Goal: Information Seeking & Learning: Learn about a topic

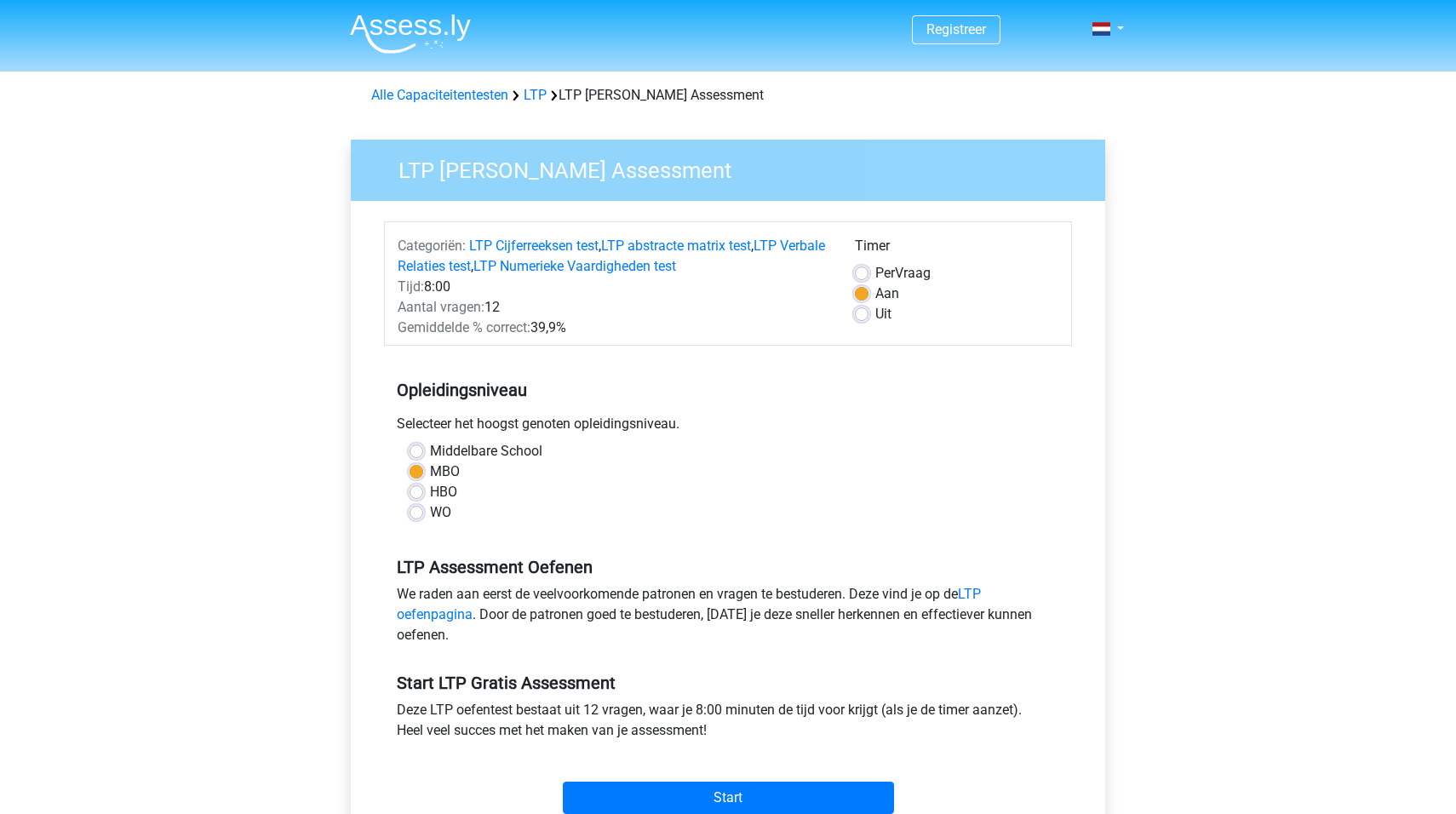
click at [430, 494] on label "HBO" at bounding box center [444, 491] width 27 height 20
click at [419, 494] on input "HBO" at bounding box center [416, 490] width 14 height 18
radio input "true"
click at [758, 791] on input "Start" at bounding box center [728, 797] width 332 height 32
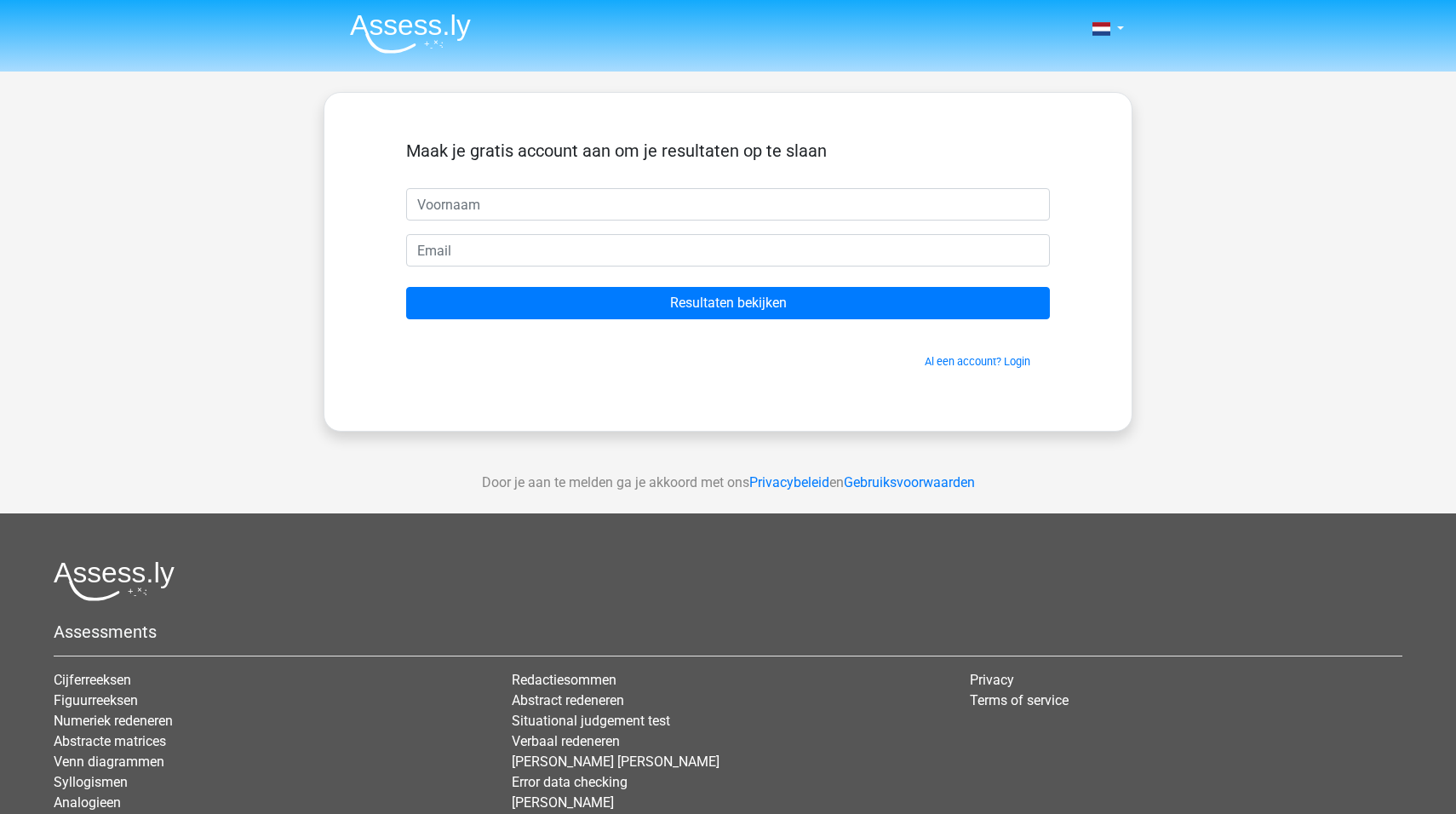
click at [530, 178] on div "Maak je gratis account aan om je resultaten op te slaan" at bounding box center [728, 163] width 644 height 48
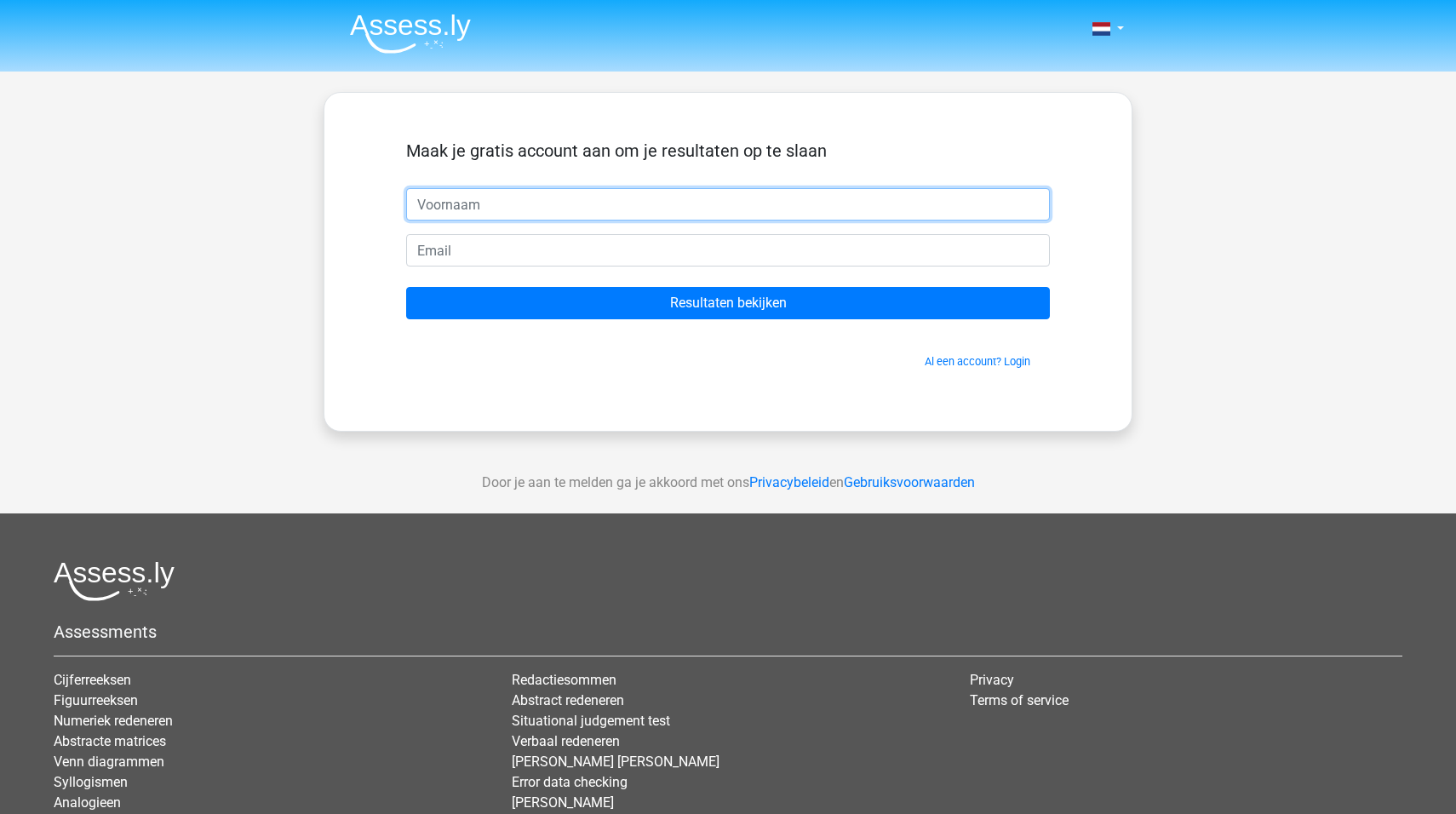
click at [512, 197] on input "text" at bounding box center [728, 203] width 644 height 32
type input "iris"
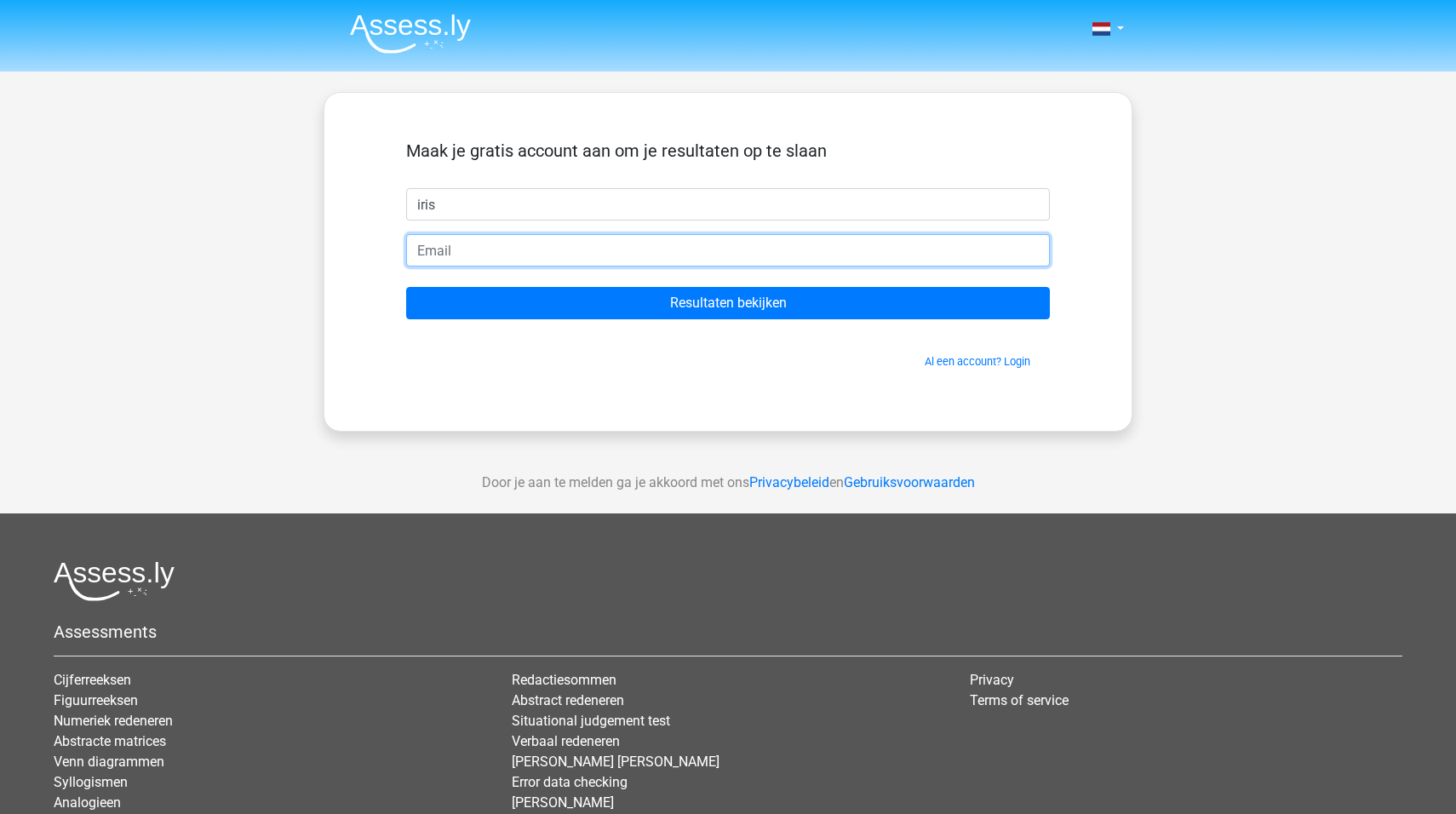
click at [547, 266] on input "email" at bounding box center [728, 250] width 644 height 32
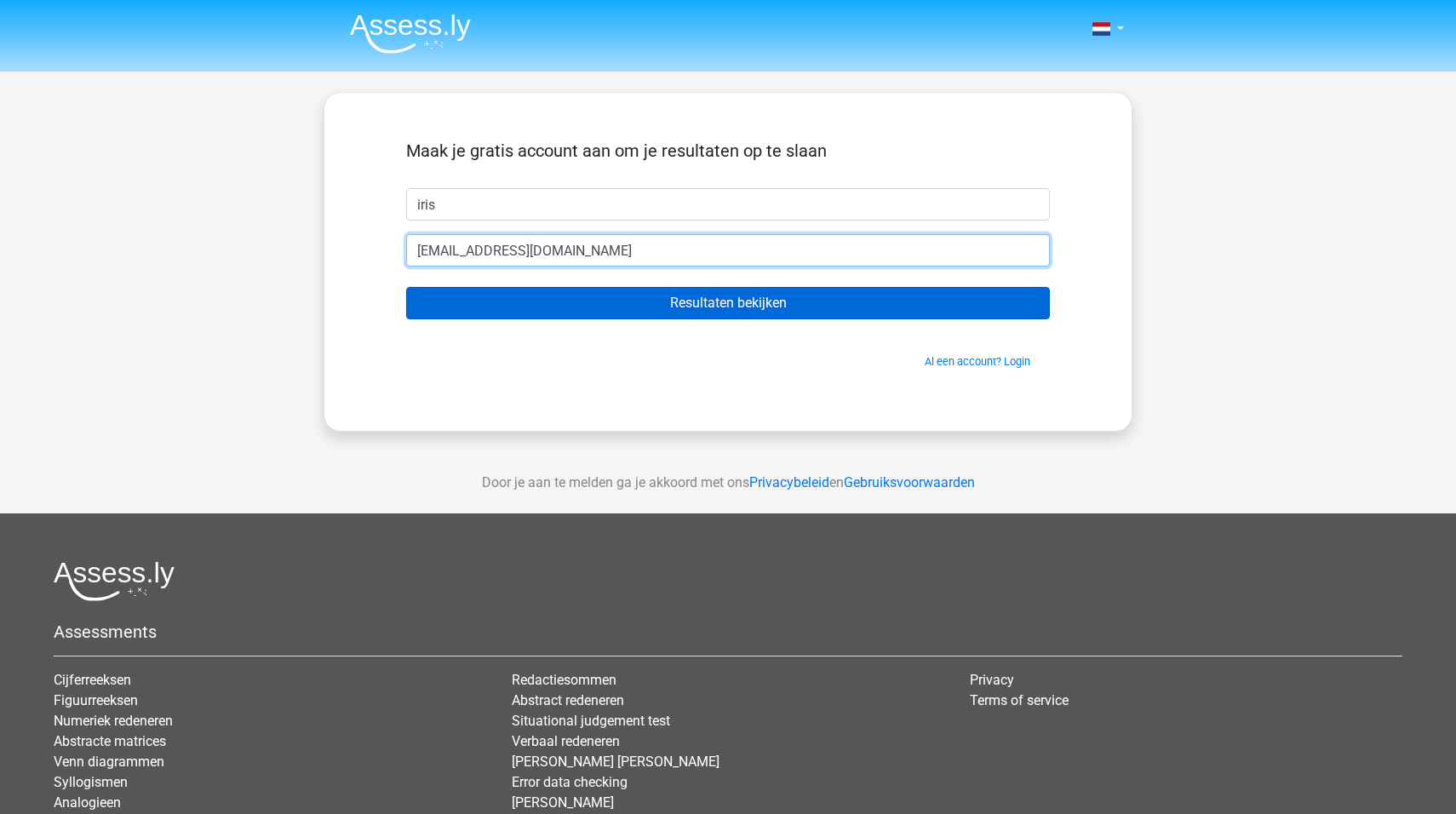
type input "idunnebacke@hotmail.com"
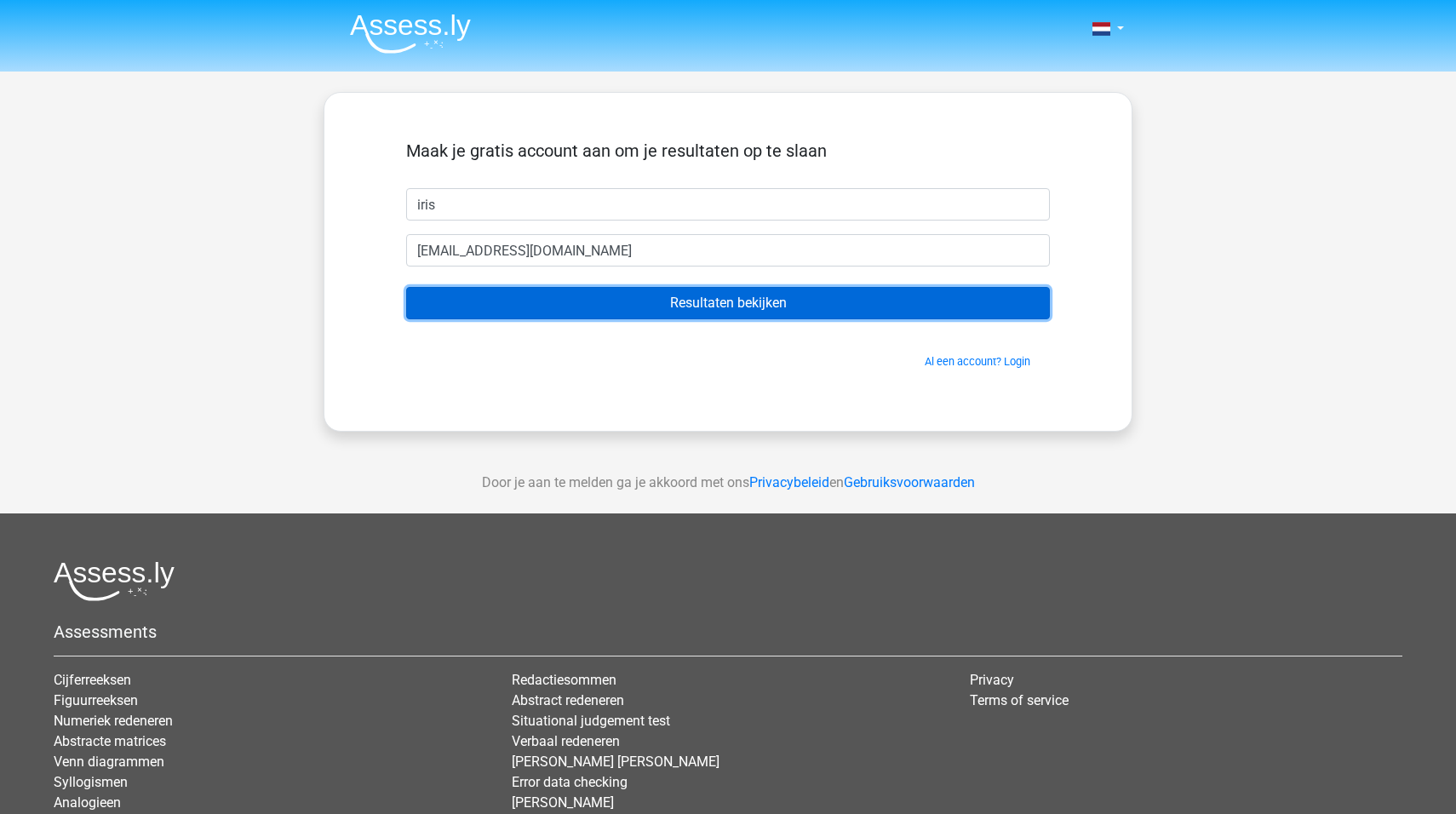
click at [743, 310] on input "Resultaten bekijken" at bounding box center [728, 302] width 644 height 32
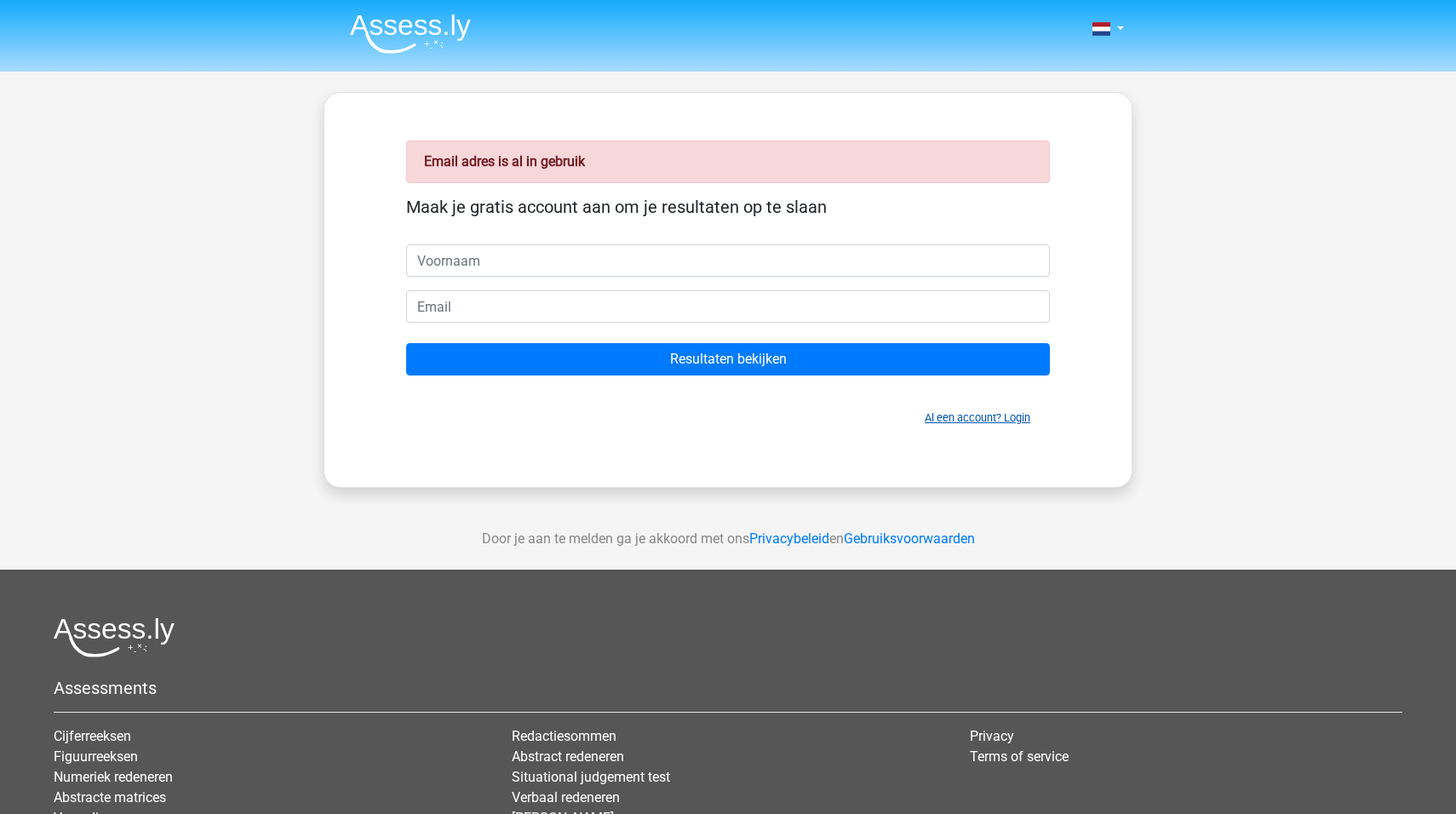
click at [967, 419] on link "Al een account? Login" at bounding box center [977, 417] width 106 height 13
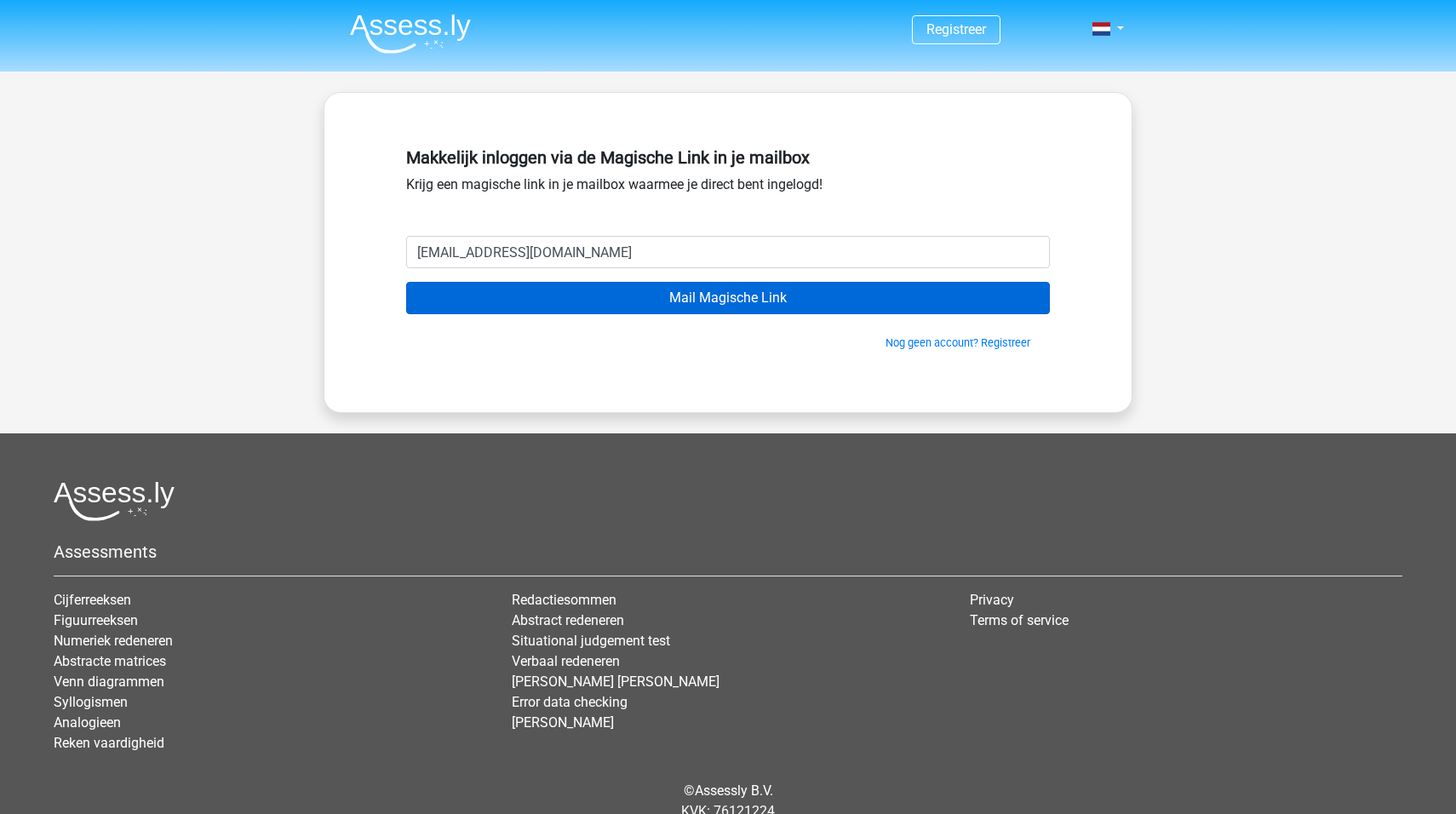
type input "idunnebacke@hotmail.com"
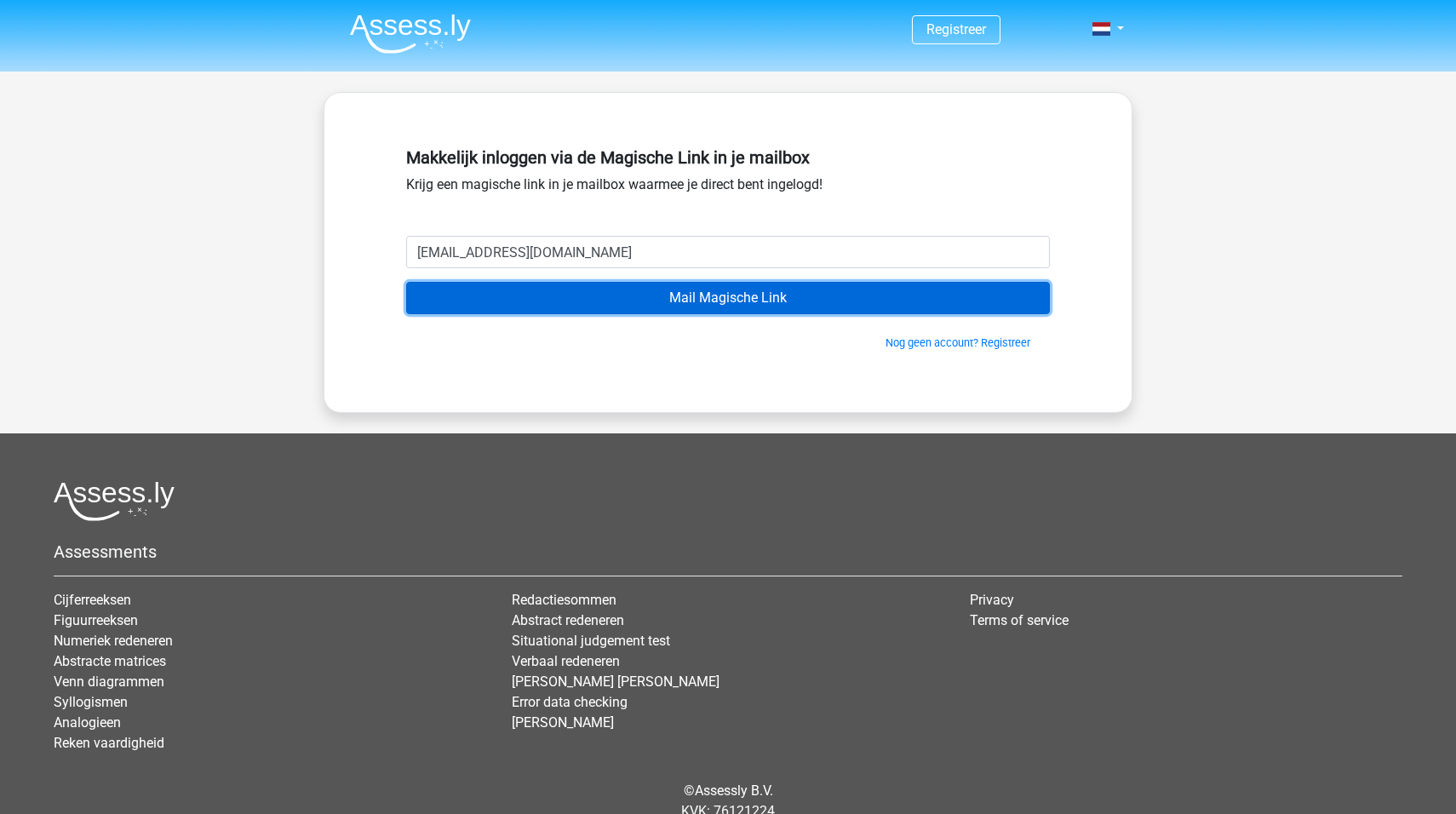
click at [728, 298] on input "Mail Magische Link" at bounding box center [728, 298] width 644 height 32
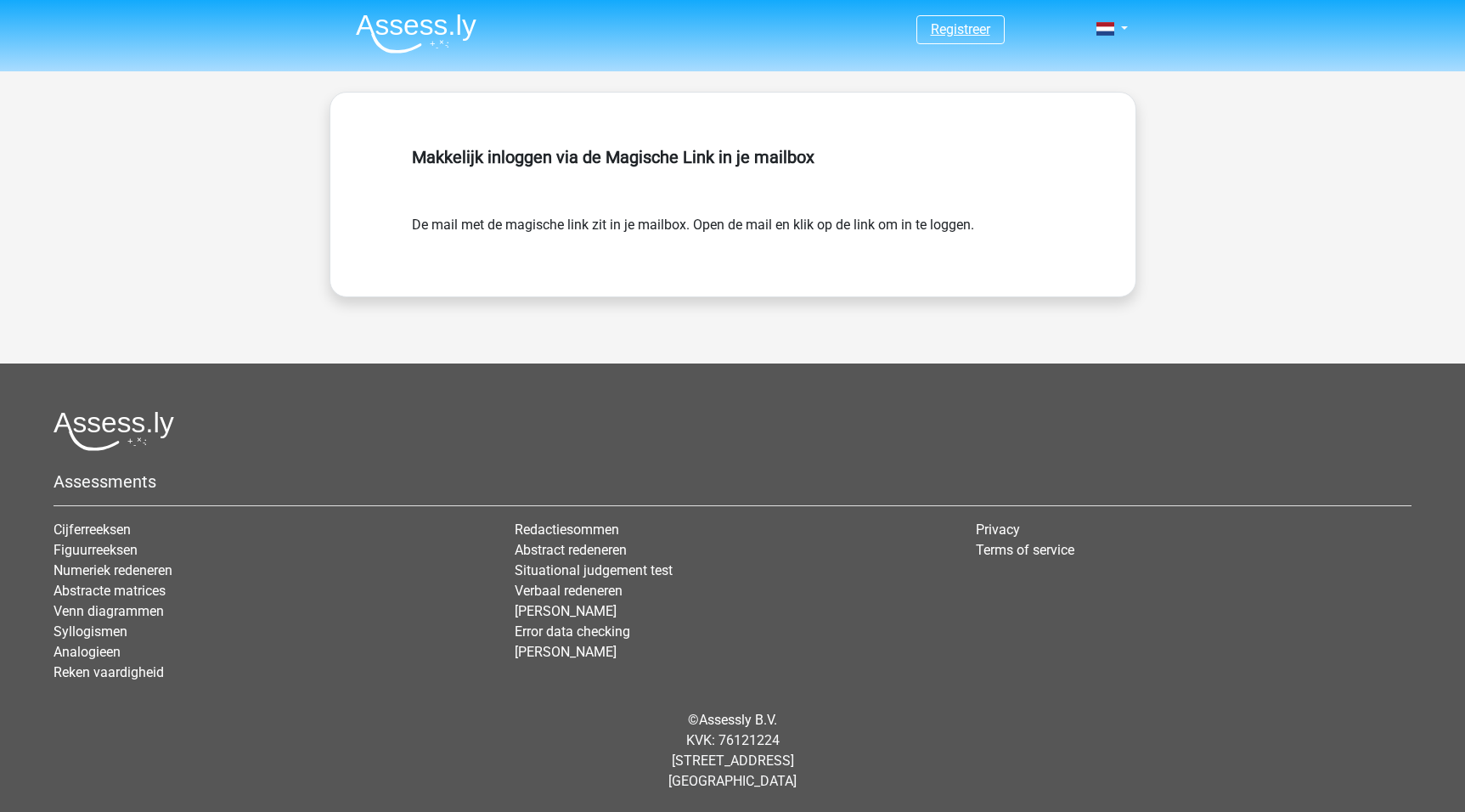
click at [955, 26] on link "Registreer" at bounding box center [960, 29] width 59 height 16
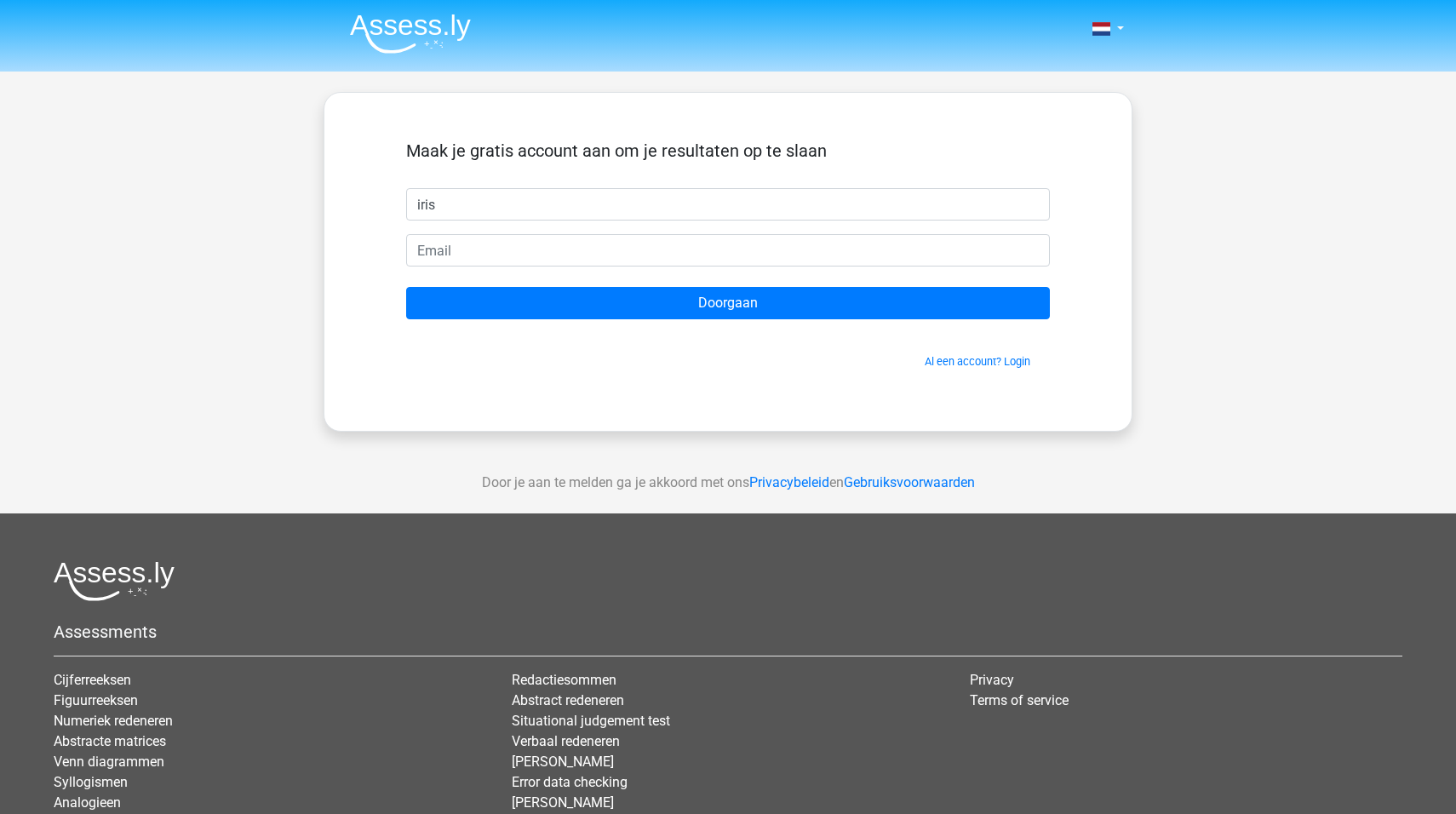
type input "iris"
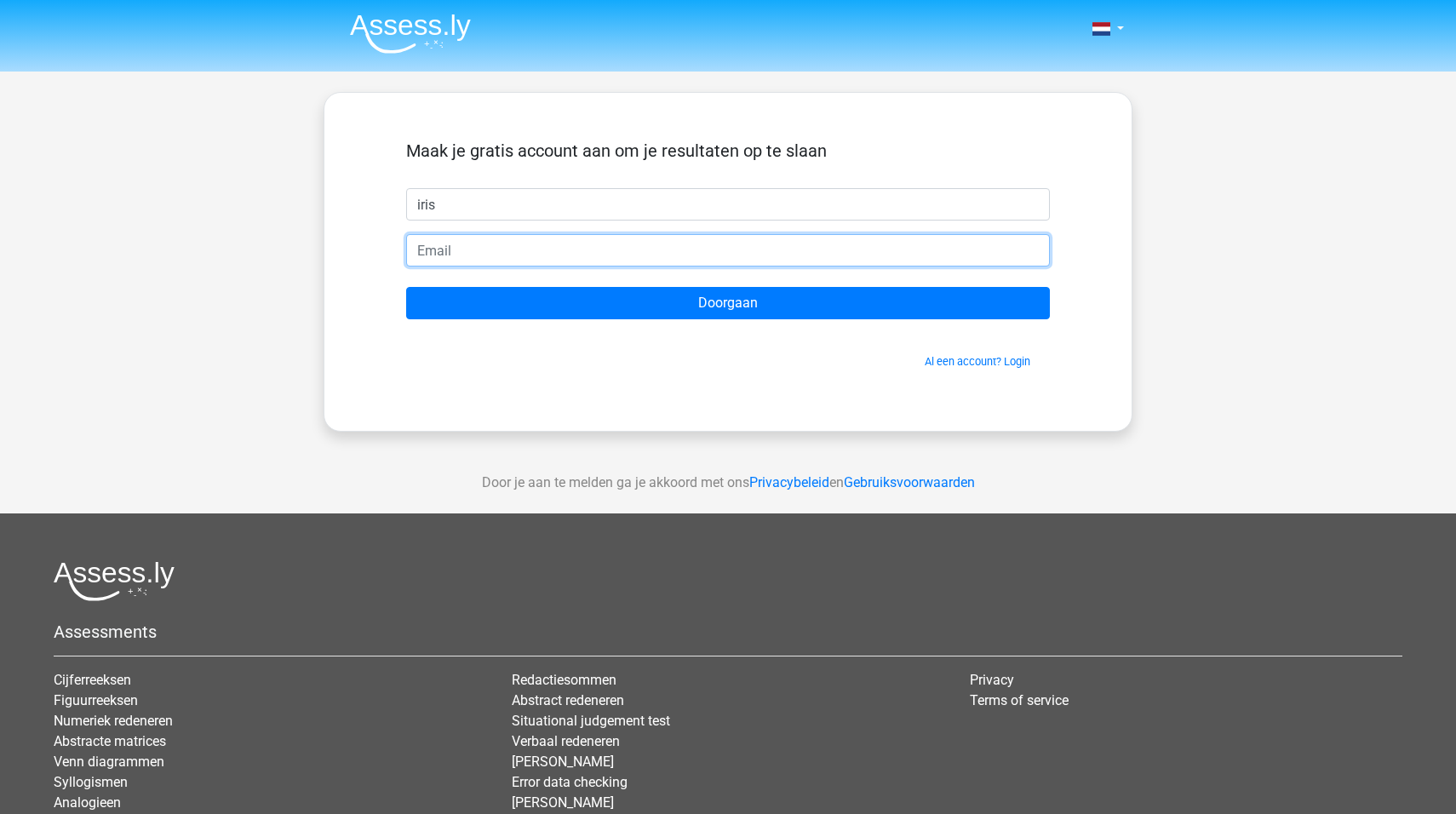
click at [586, 255] on input "email" at bounding box center [728, 250] width 644 height 32
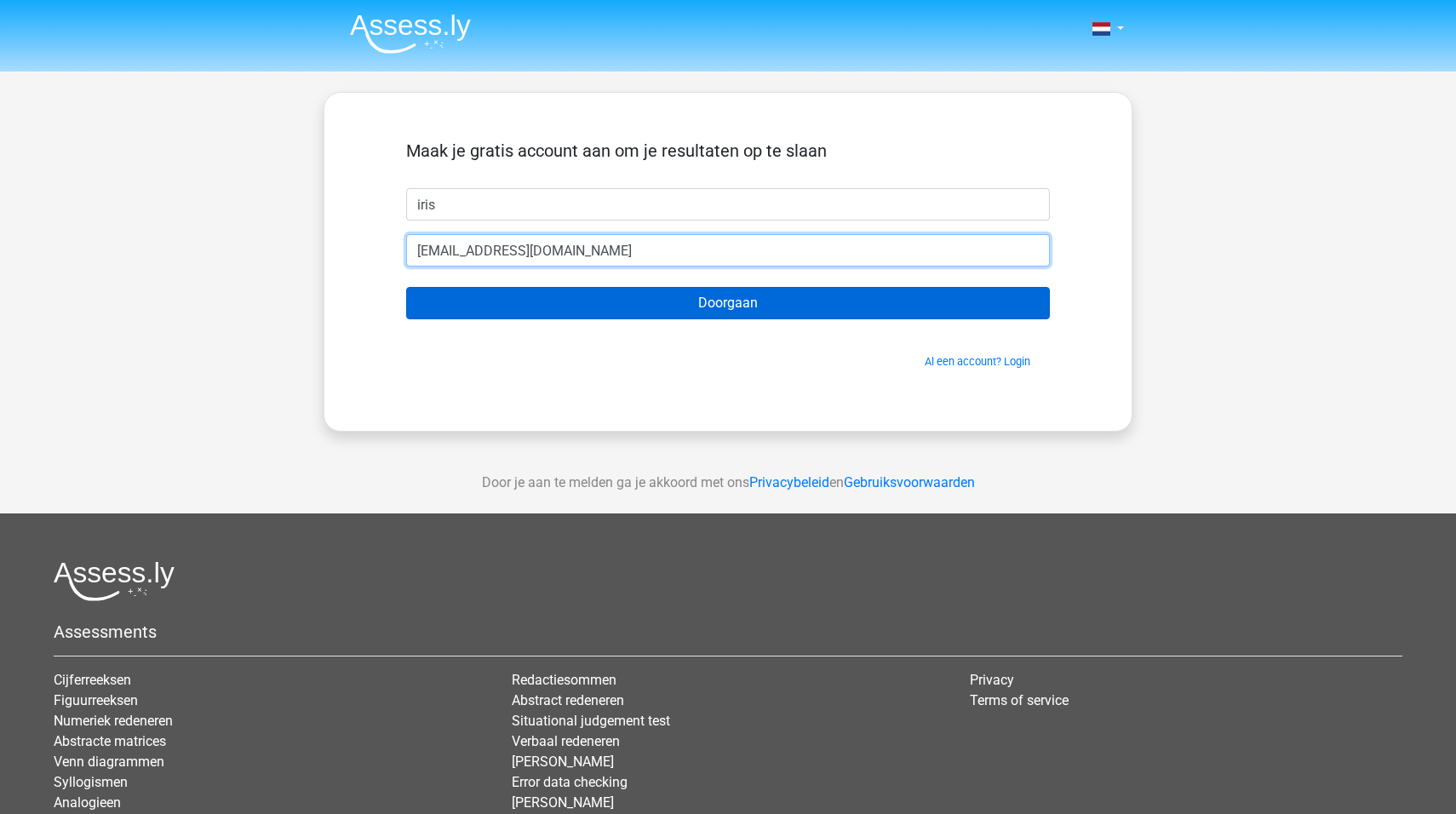
type input "[EMAIL_ADDRESS][DOMAIN_NAME]"
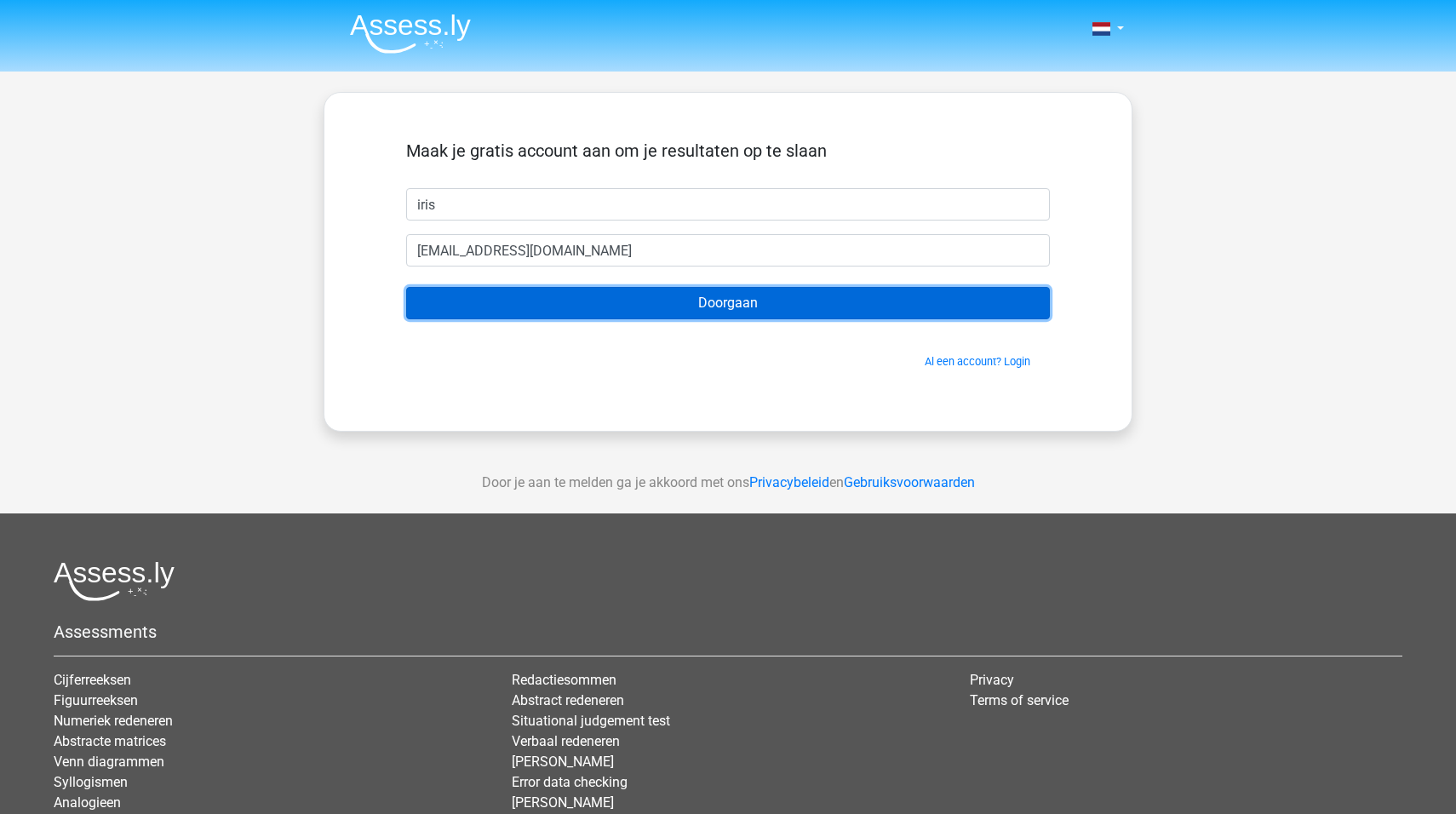
click at [717, 304] on input "Doorgaan" at bounding box center [728, 302] width 644 height 32
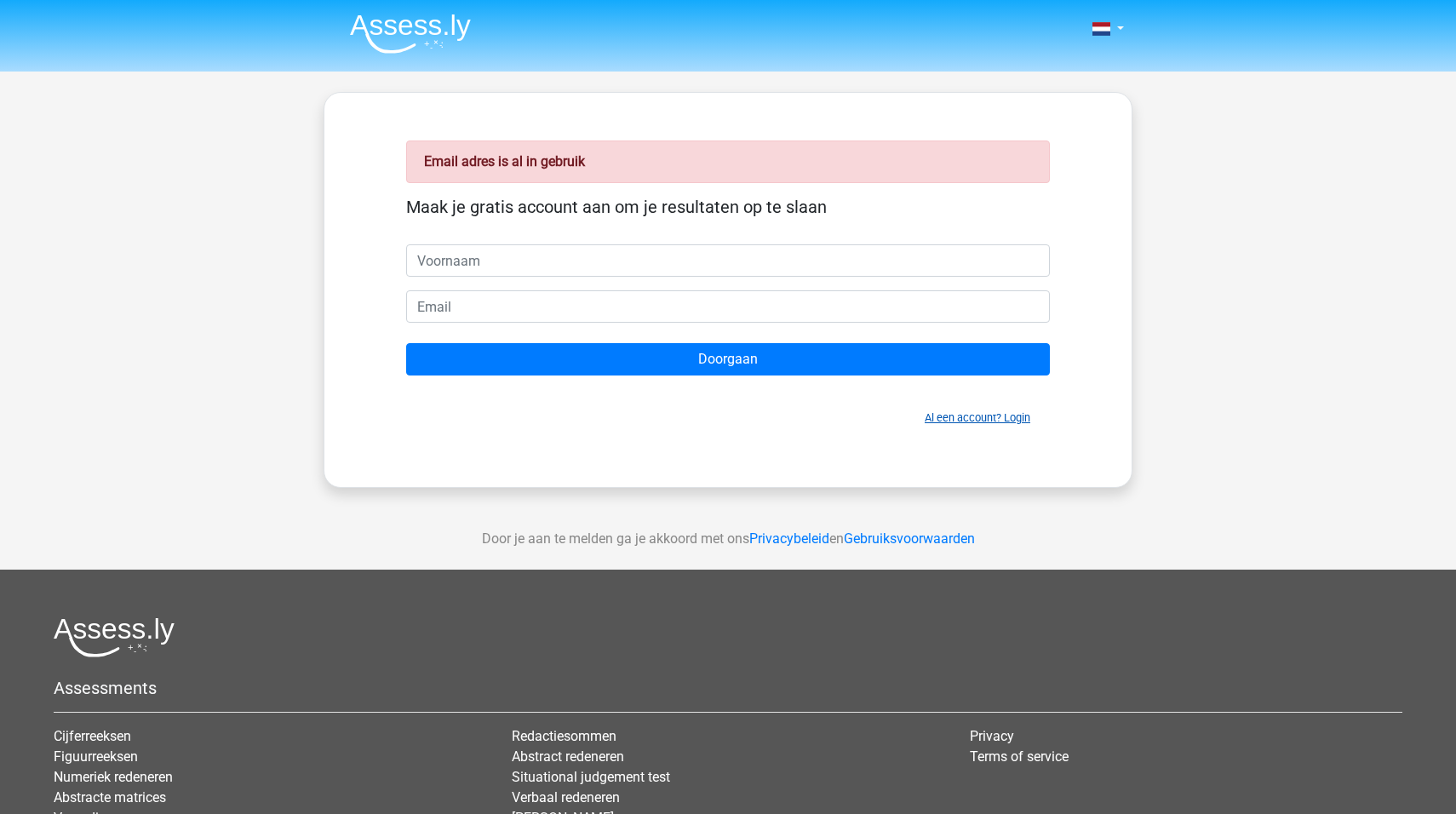
click at [947, 422] on link "Al een account? Login" at bounding box center [977, 417] width 106 height 13
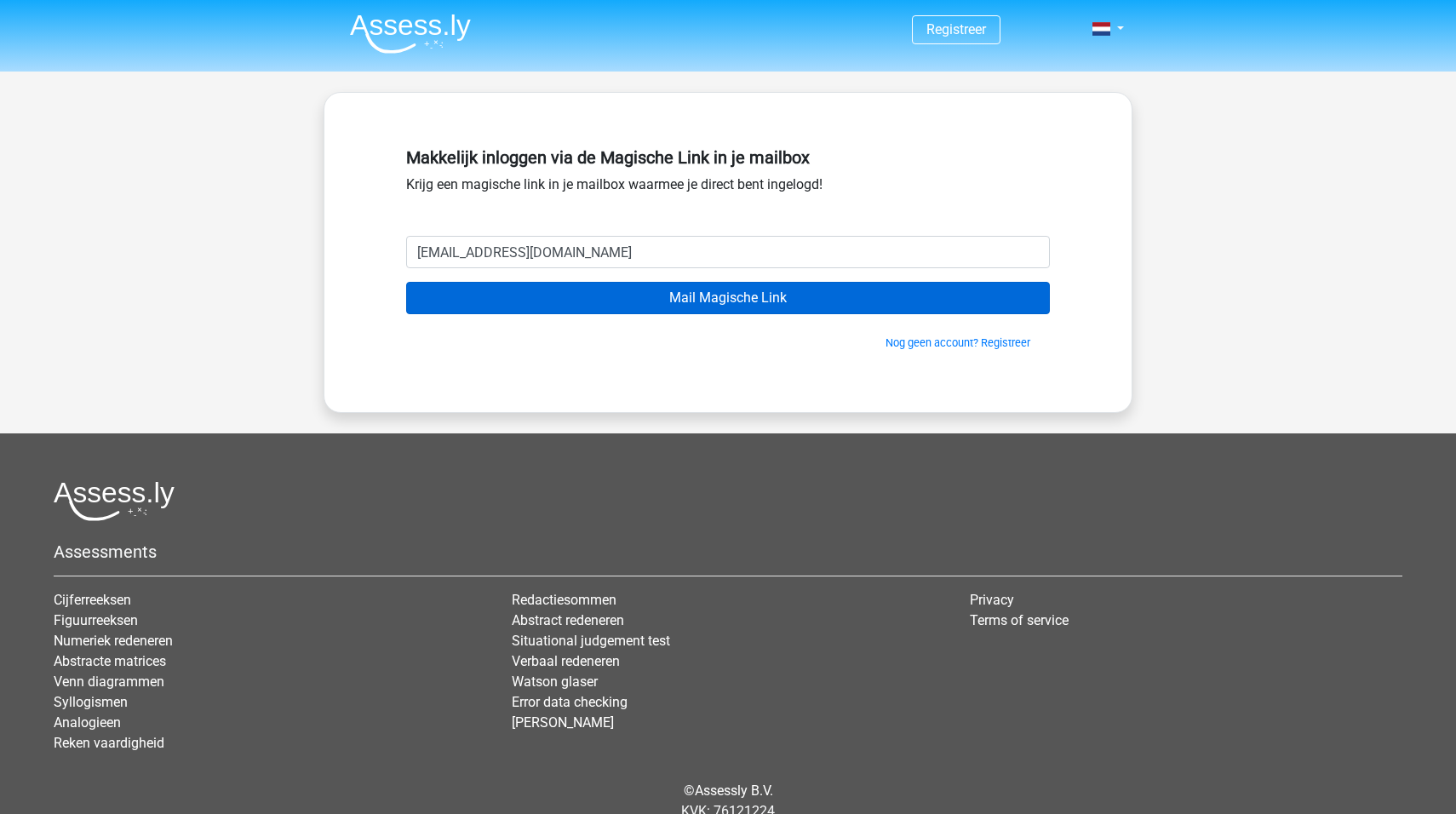
type input "[EMAIL_ADDRESS][DOMAIN_NAME]"
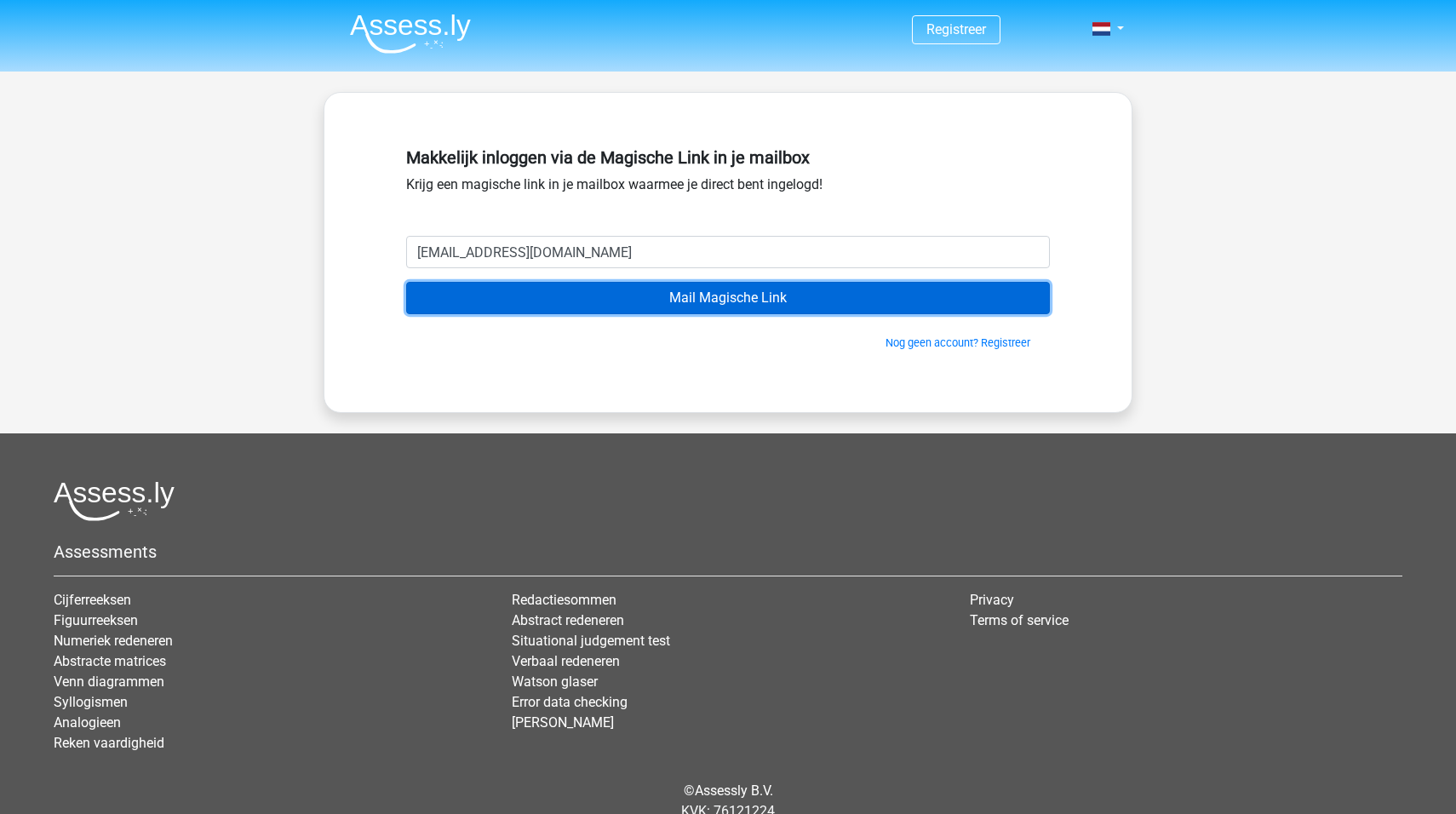
click at [769, 301] on input "Mail Magische Link" at bounding box center [728, 298] width 644 height 32
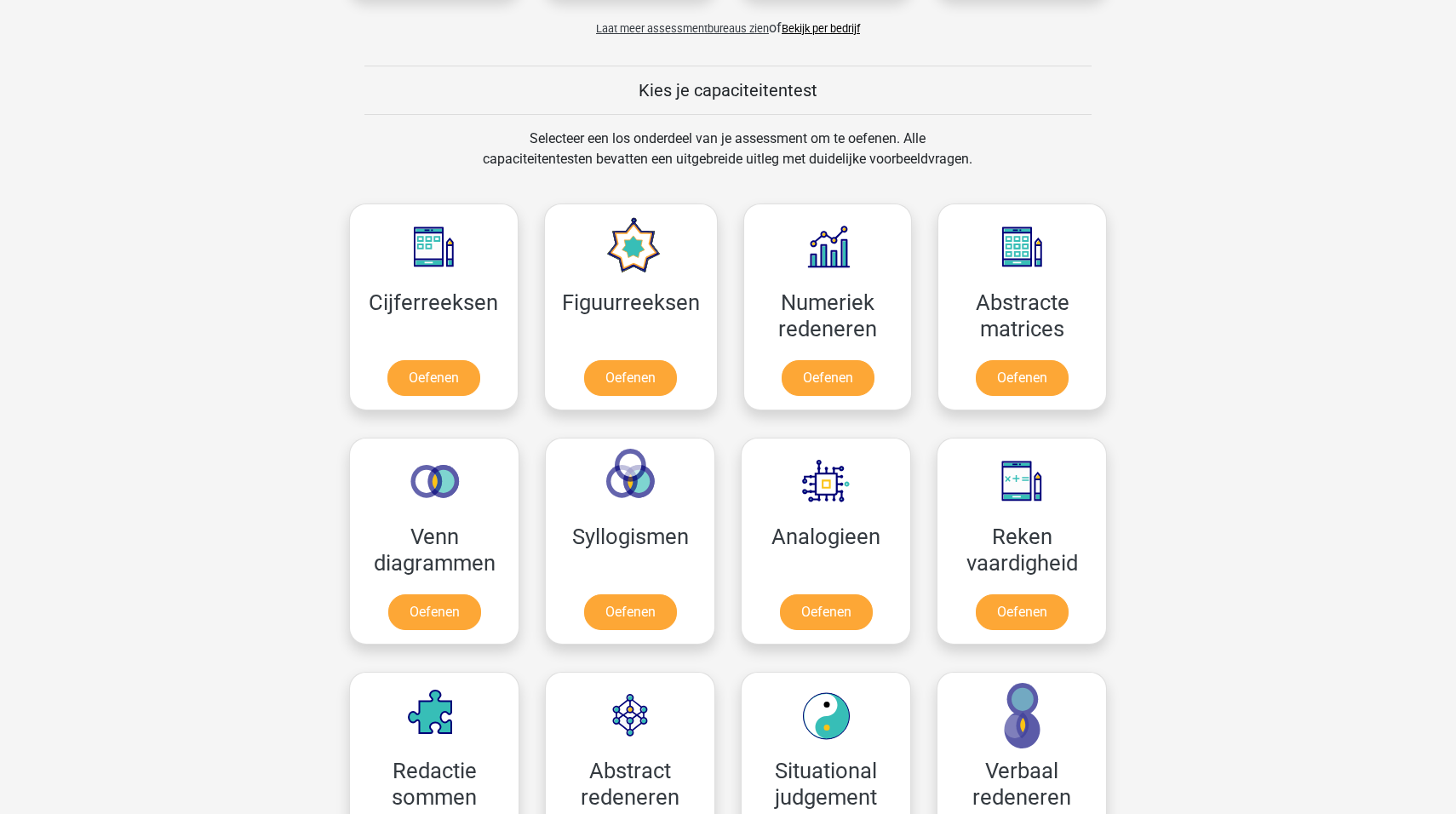
scroll to position [681, 0]
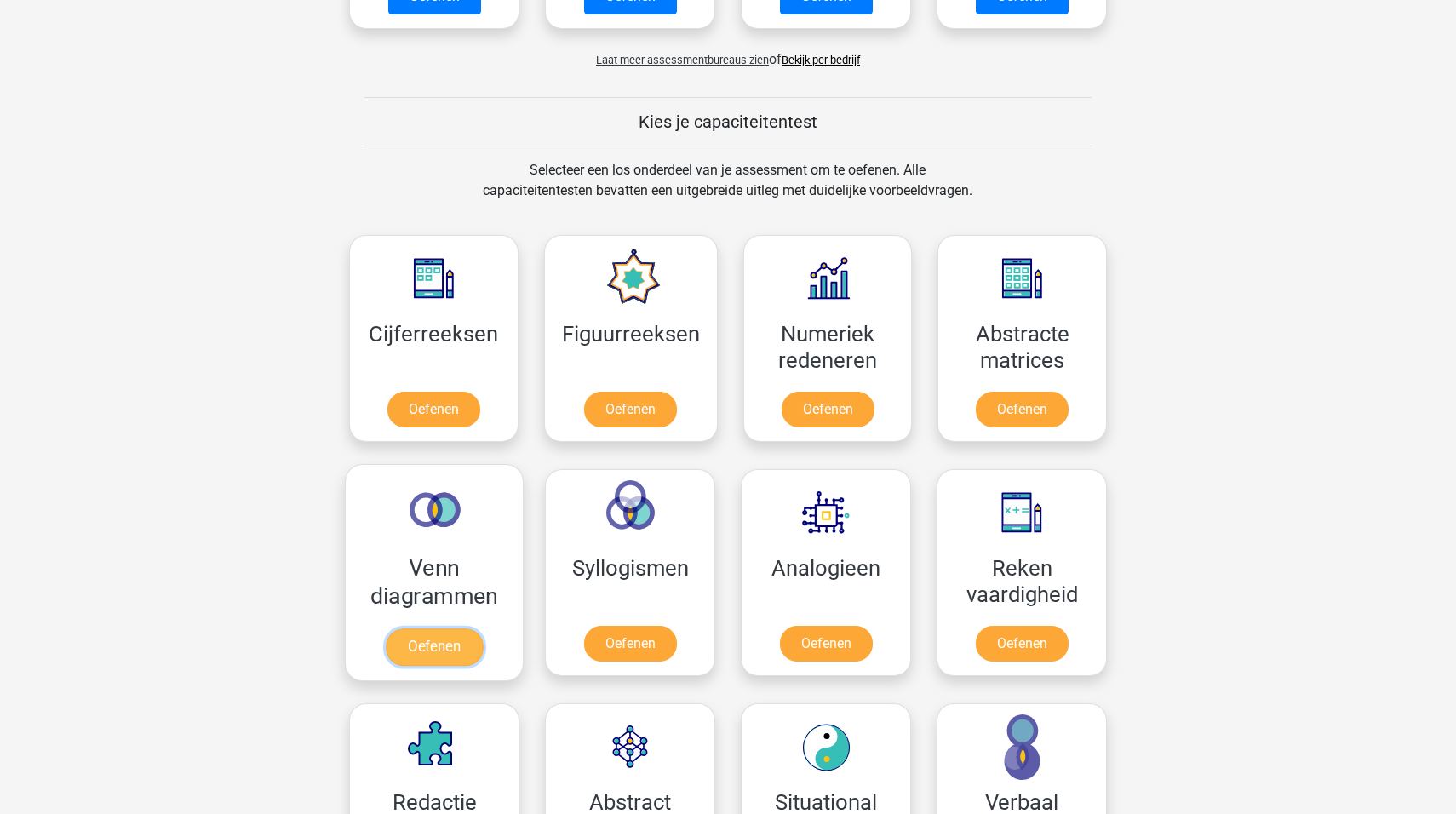
click at [445, 639] on link "Oefenen" at bounding box center [435, 647] width 97 height 38
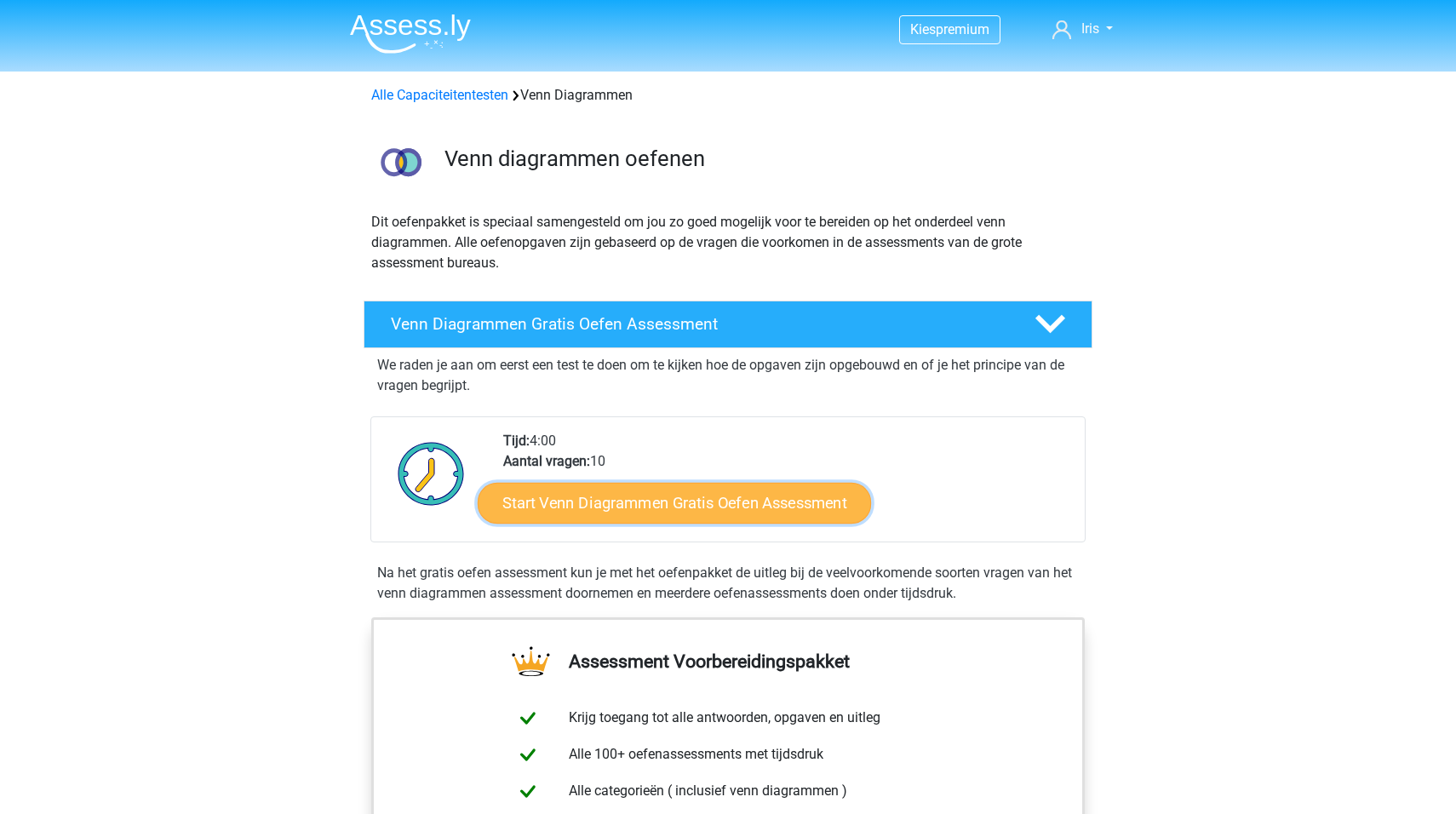
click at [648, 506] on link "Start Venn Diagrammen Gratis Oefen Assessment" at bounding box center [674, 503] width 393 height 41
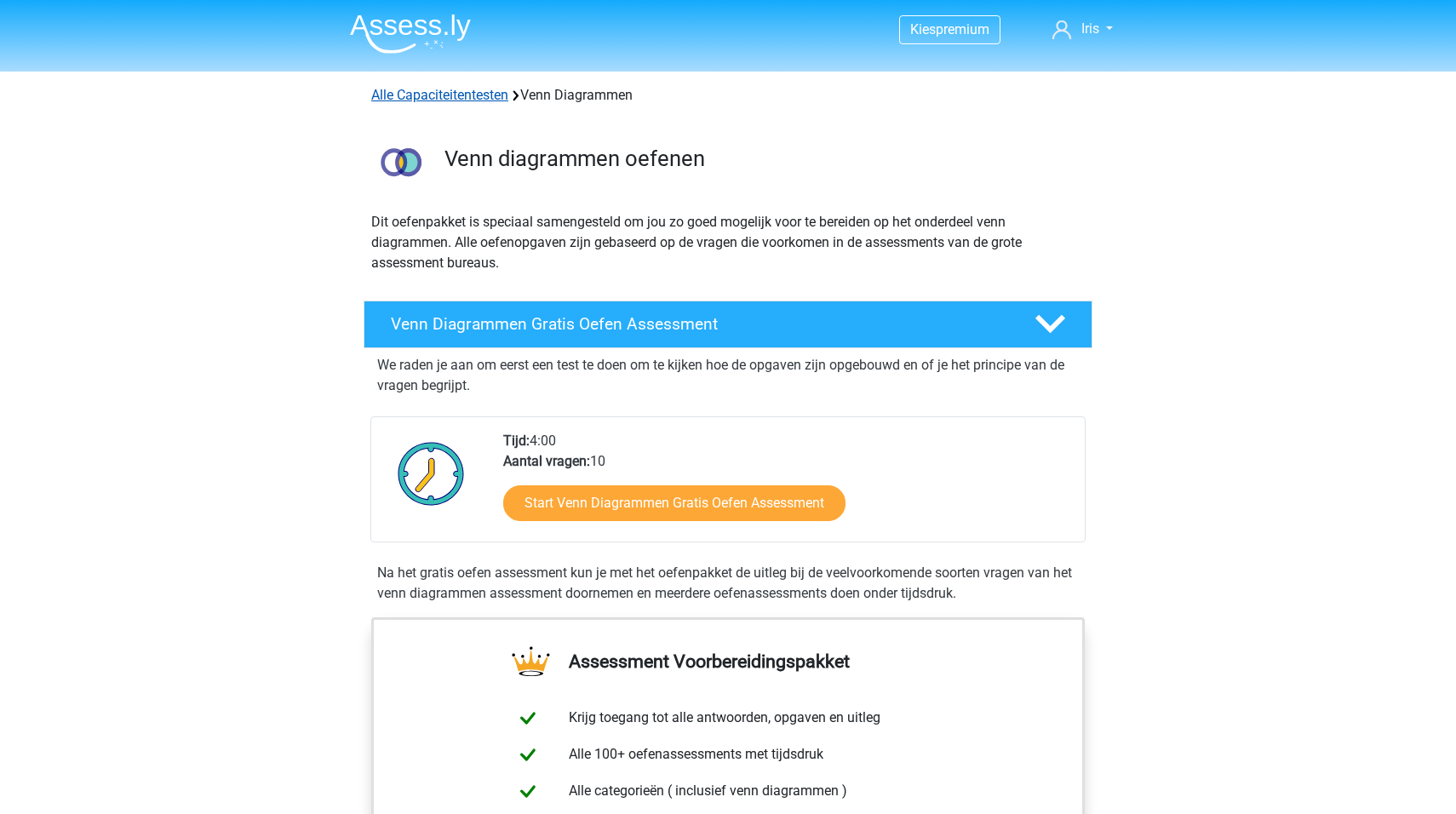
click at [433, 94] on link "Alle Capaciteitentesten" at bounding box center [440, 94] width 137 height 17
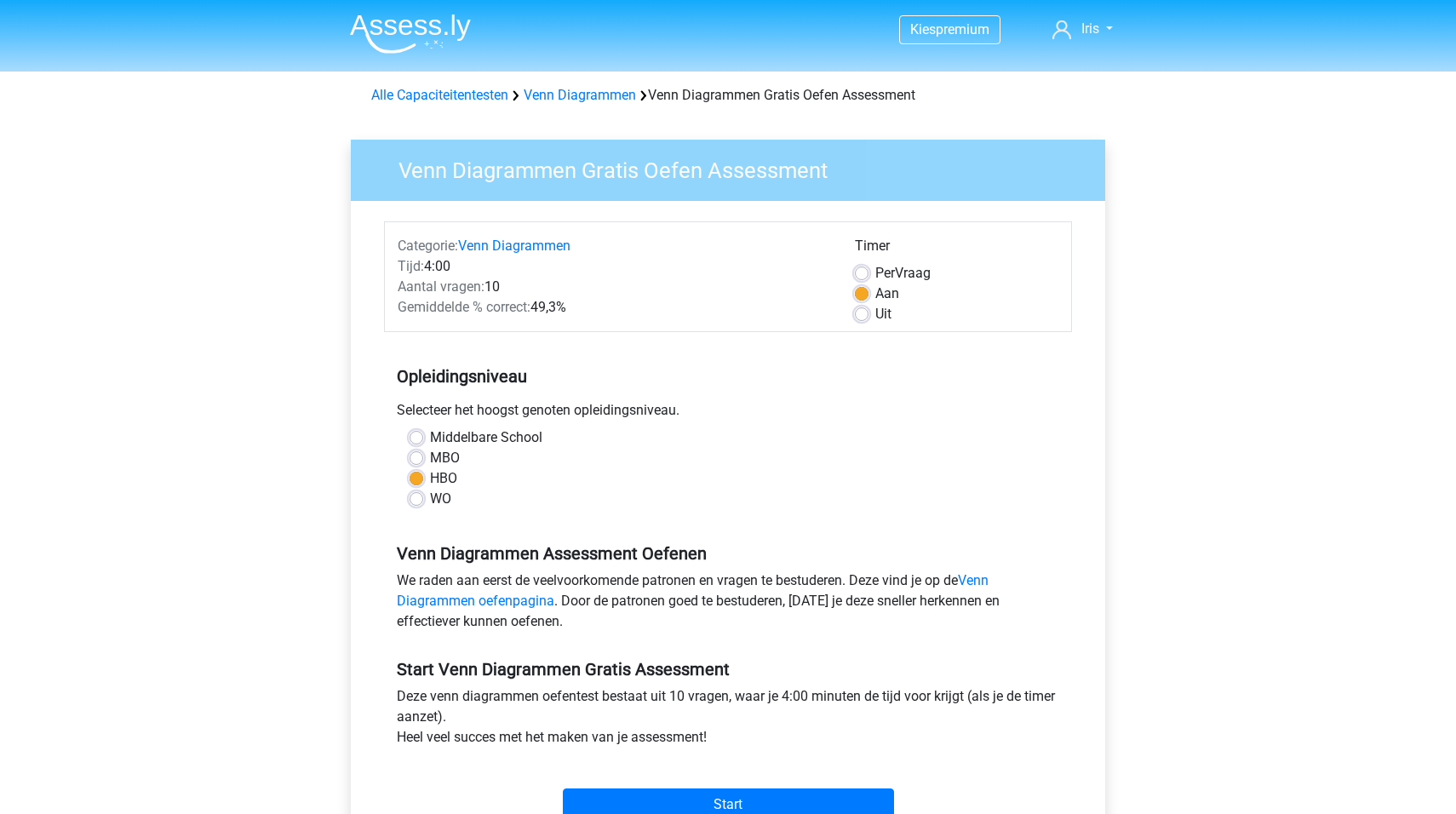
click at [852, 320] on div "Timer Per Vraag Aan Uit" at bounding box center [956, 279] width 229 height 88
click at [875, 309] on label "Uit" at bounding box center [883, 314] width 17 height 20
click at [862, 309] on input "Uit" at bounding box center [862, 313] width 14 height 18
radio input "true"
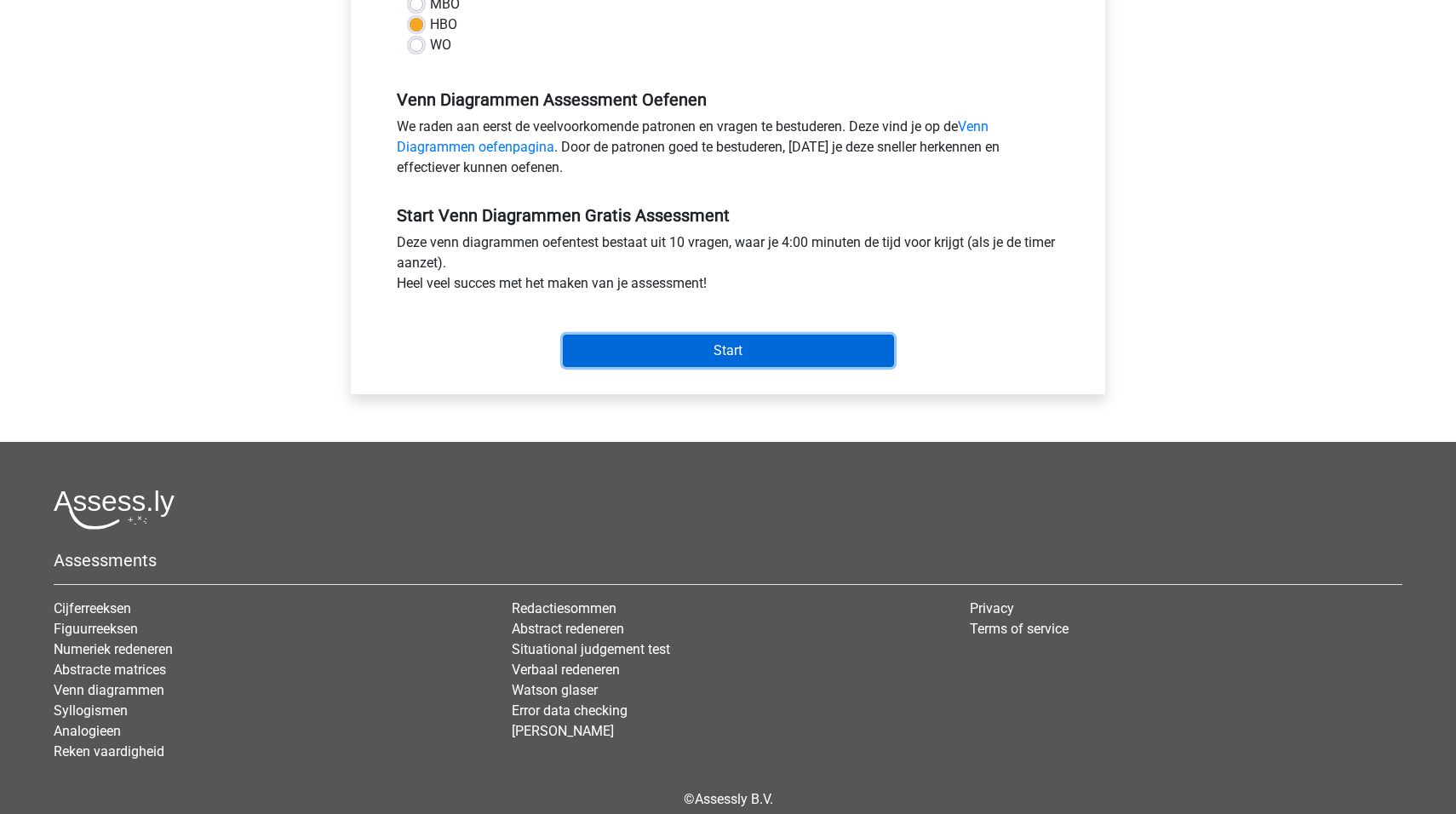
click at [705, 345] on input "Start" at bounding box center [728, 350] width 332 height 32
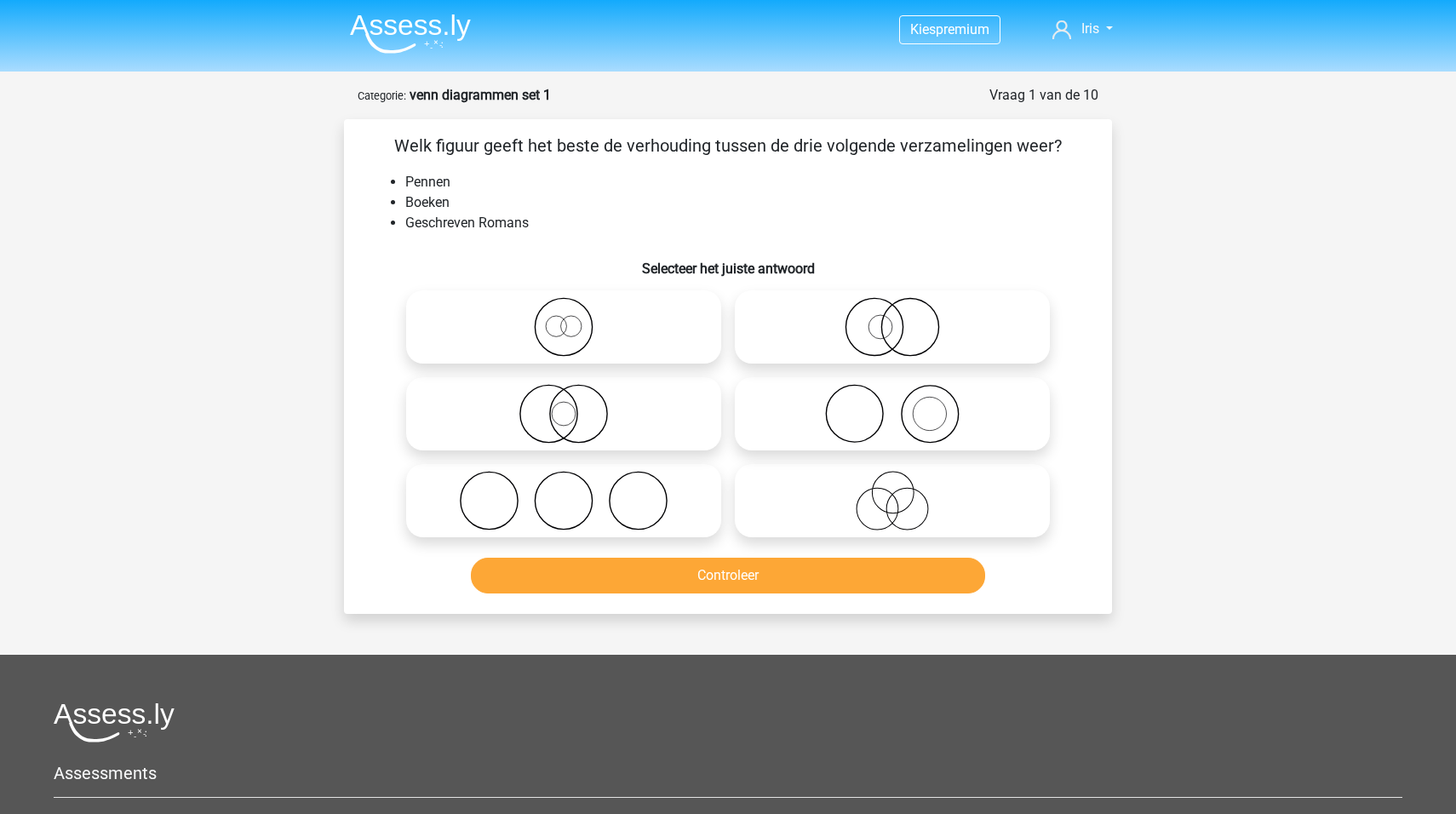
click at [880, 498] on icon at bounding box center [892, 500] width 302 height 59
click at [892, 492] on input "radio" at bounding box center [897, 486] width 11 height 11
radio input "true"
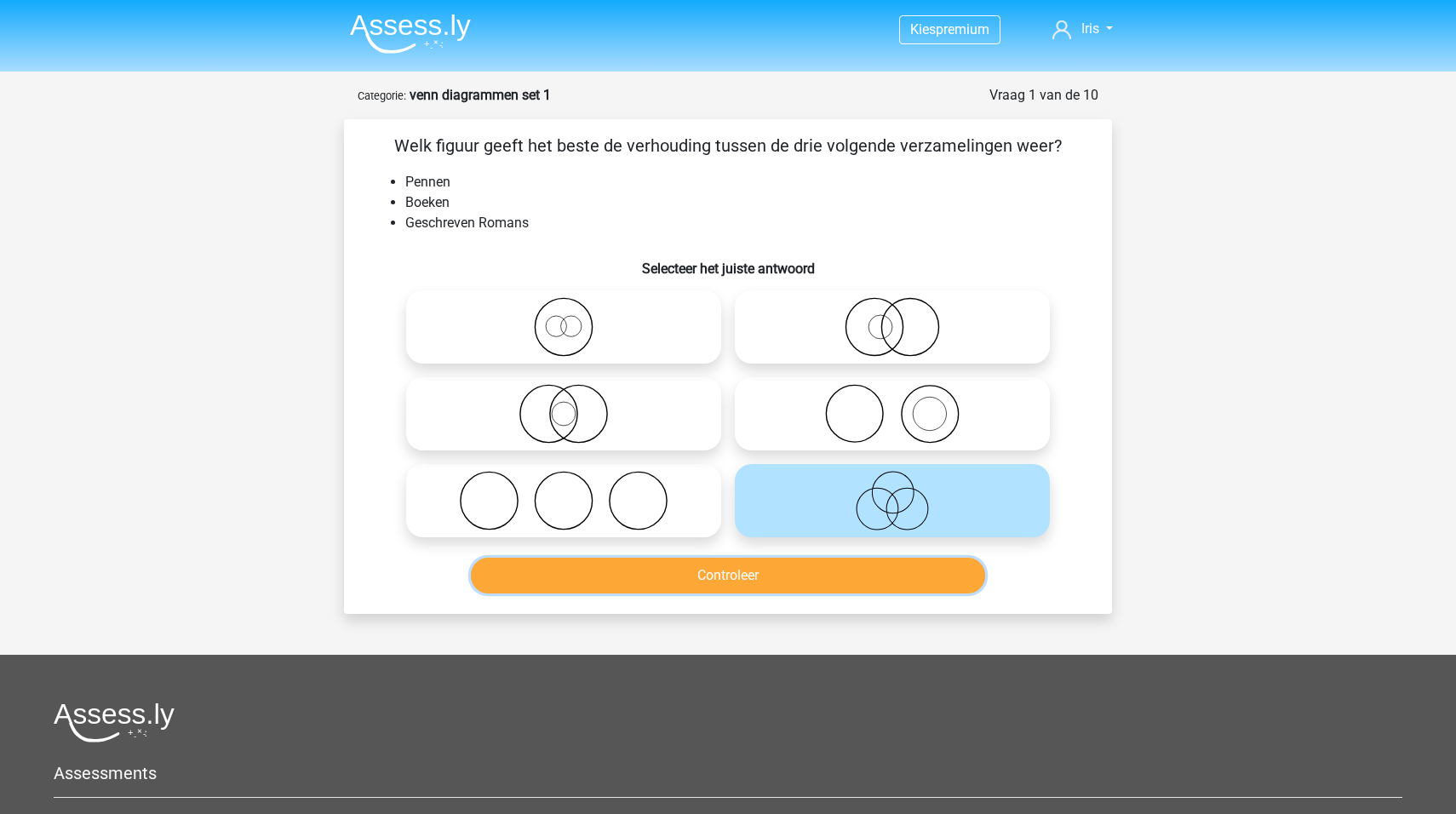
click at [674, 580] on button "Controleer" at bounding box center [728, 575] width 515 height 36
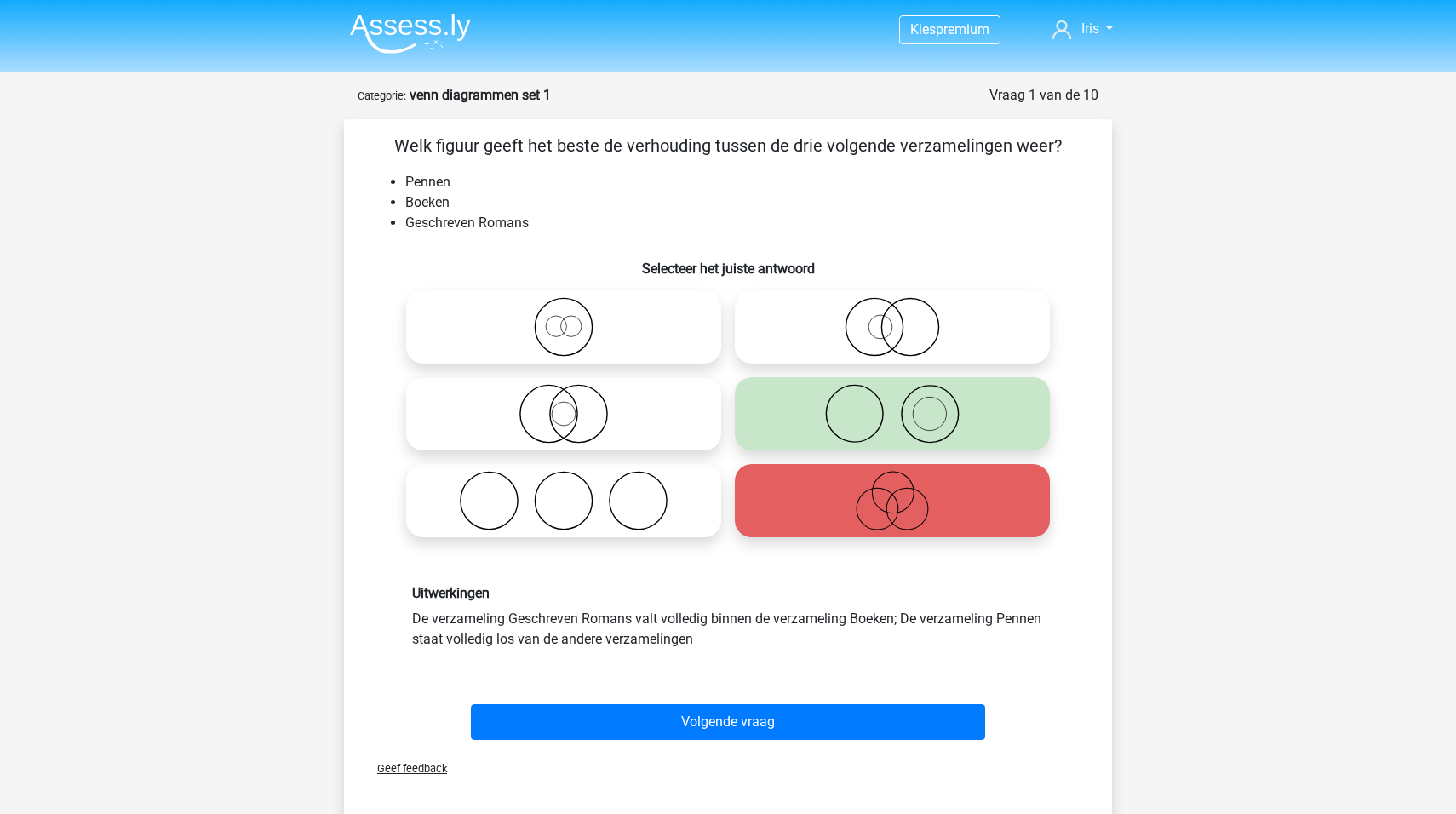
scroll to position [228, 0]
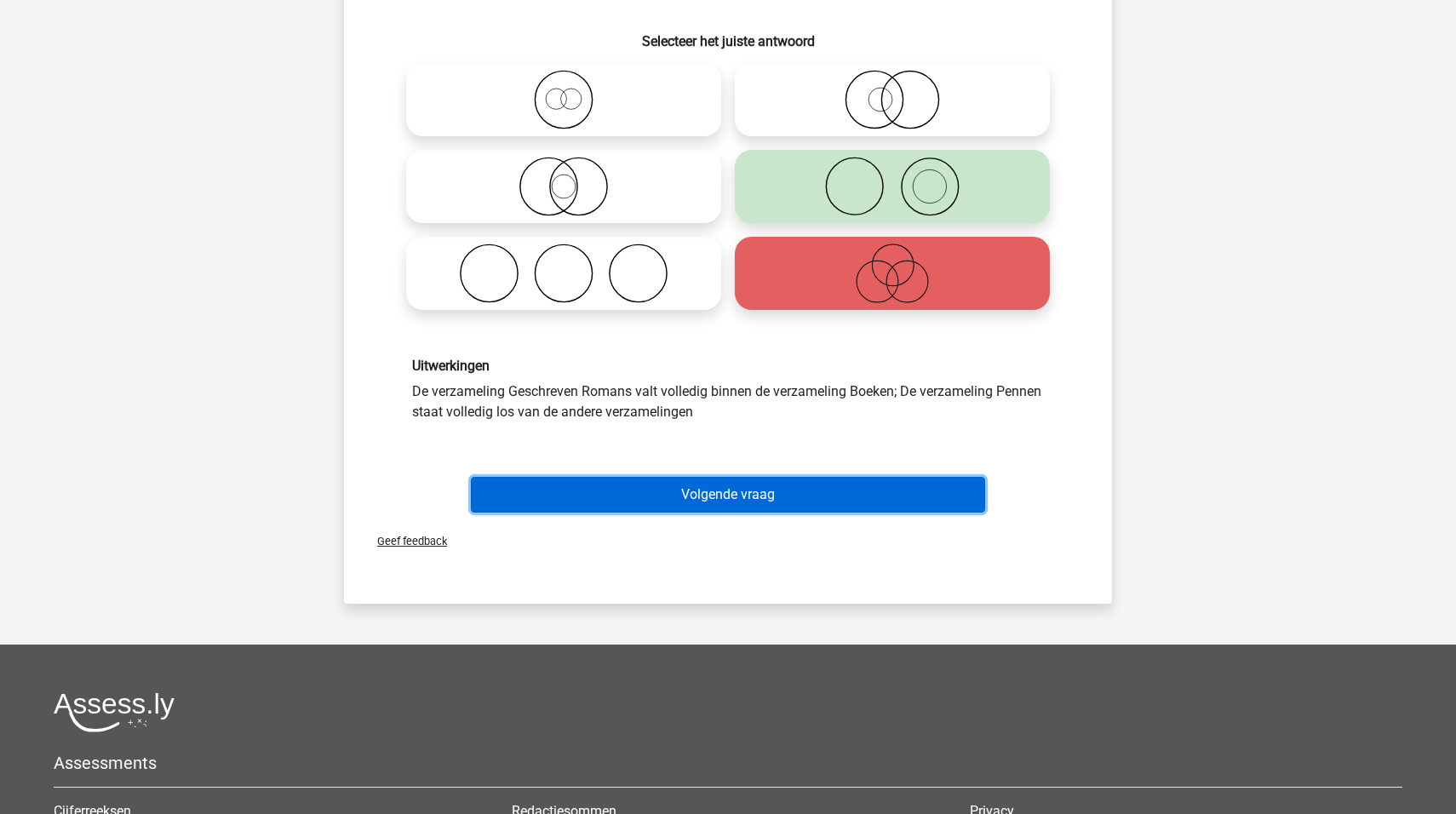
click at [684, 501] on button "Volgende vraag" at bounding box center [728, 494] width 515 height 36
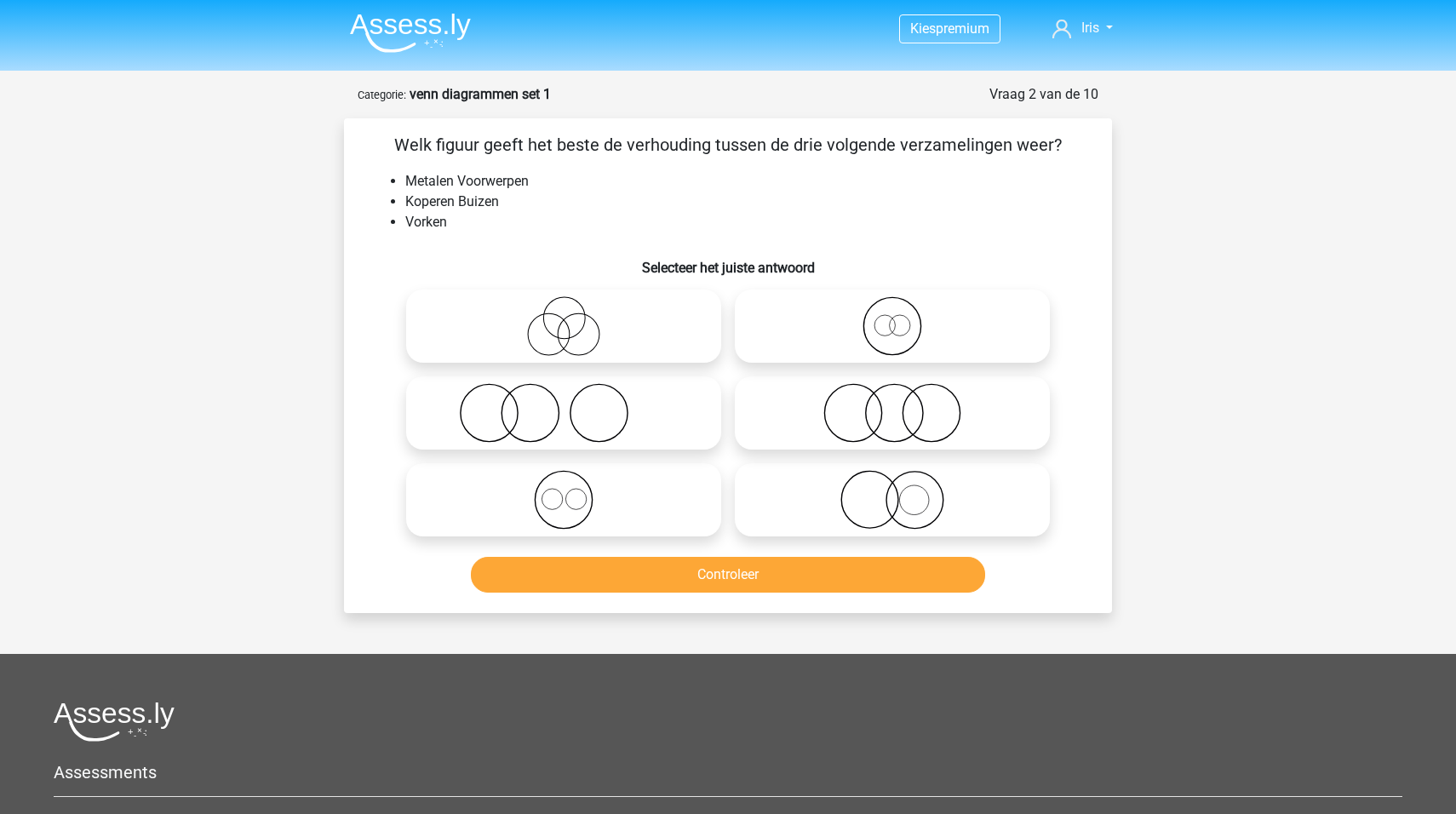
scroll to position [0, 0]
click at [870, 330] on icon at bounding box center [892, 327] width 302 height 59
click at [892, 318] on input "radio" at bounding box center [897, 312] width 11 height 11
radio input "true"
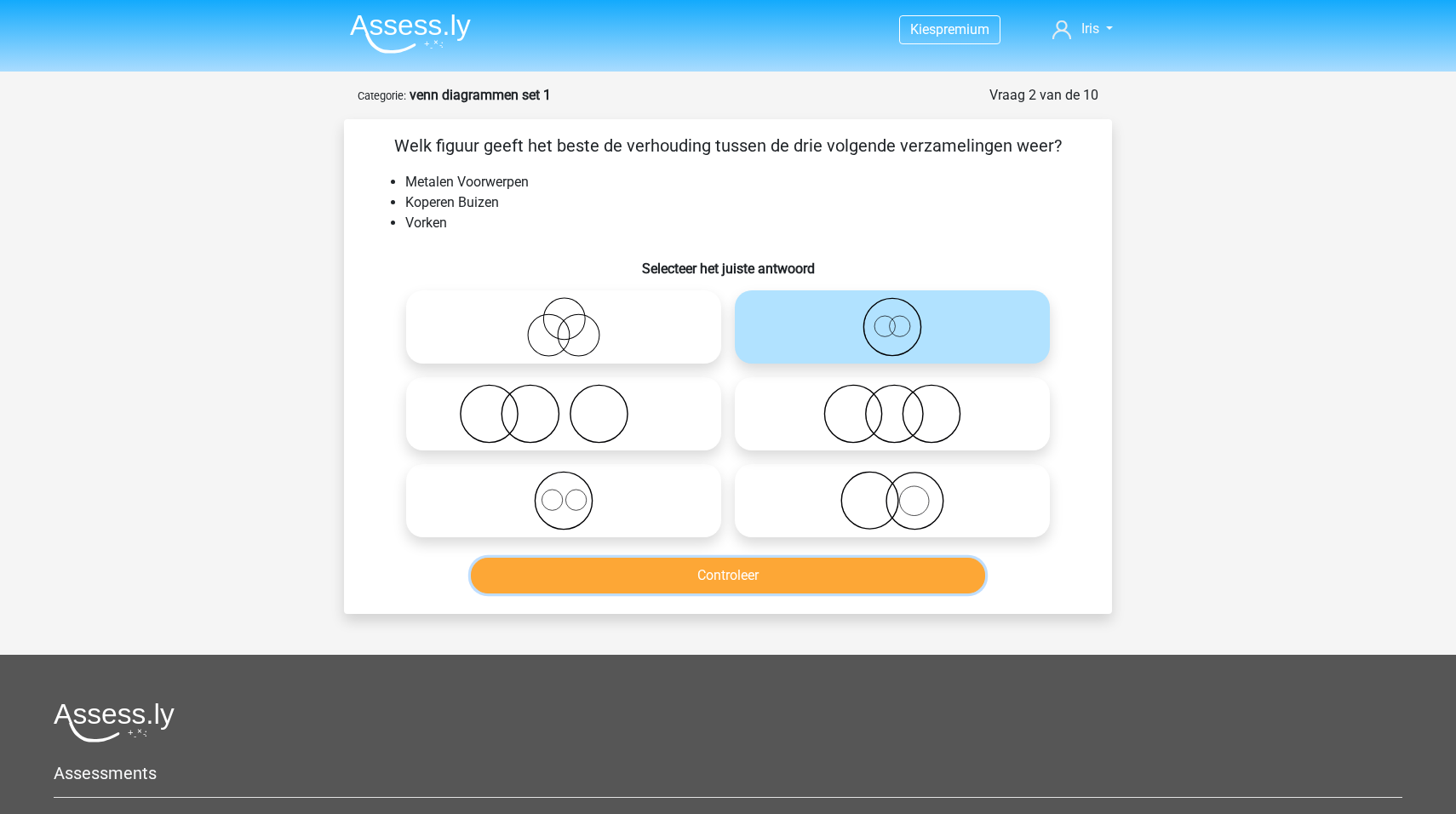
click at [746, 581] on button "Controleer" at bounding box center [728, 575] width 515 height 36
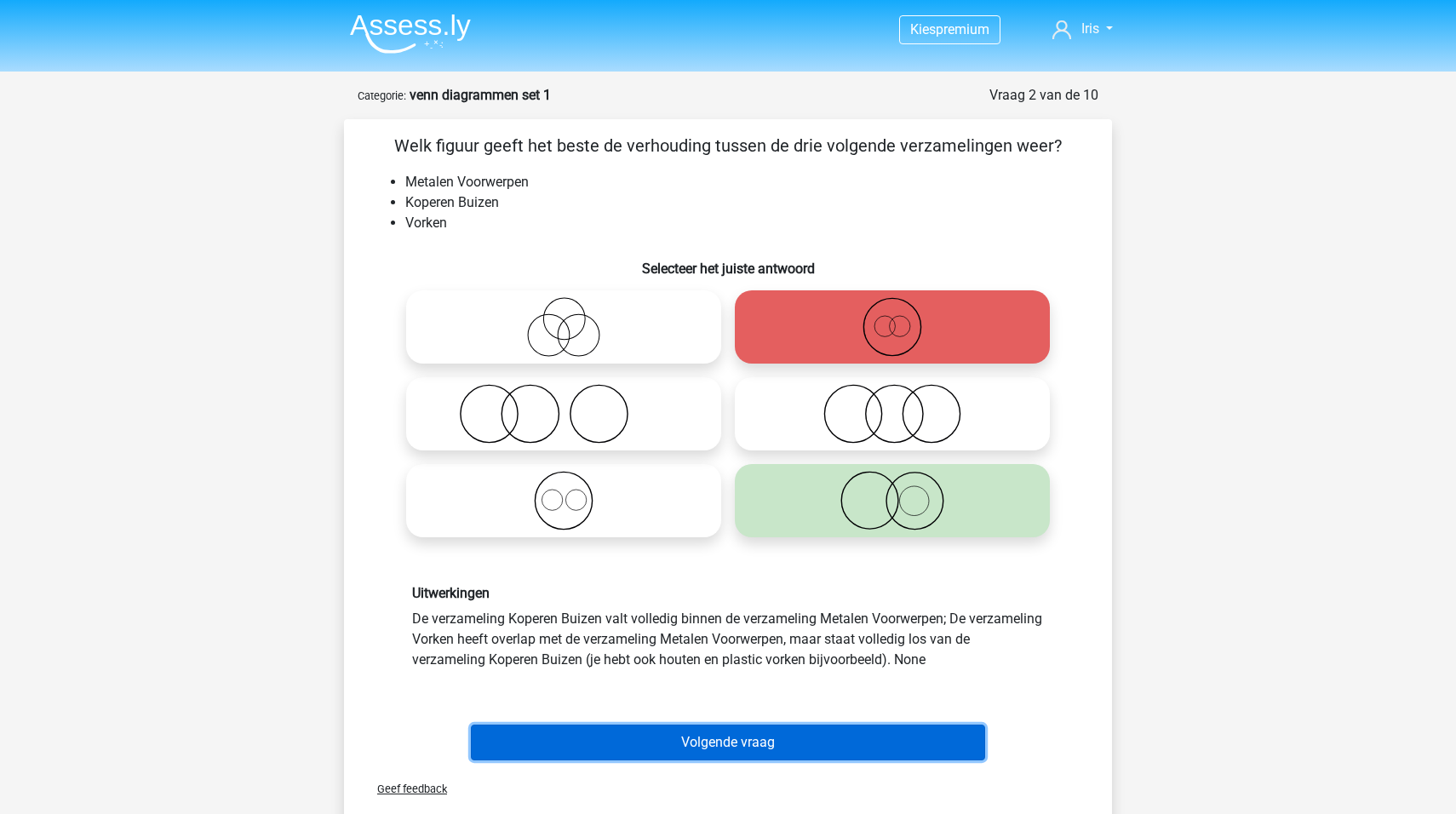
click at [680, 748] on button "Volgende vraag" at bounding box center [728, 742] width 515 height 36
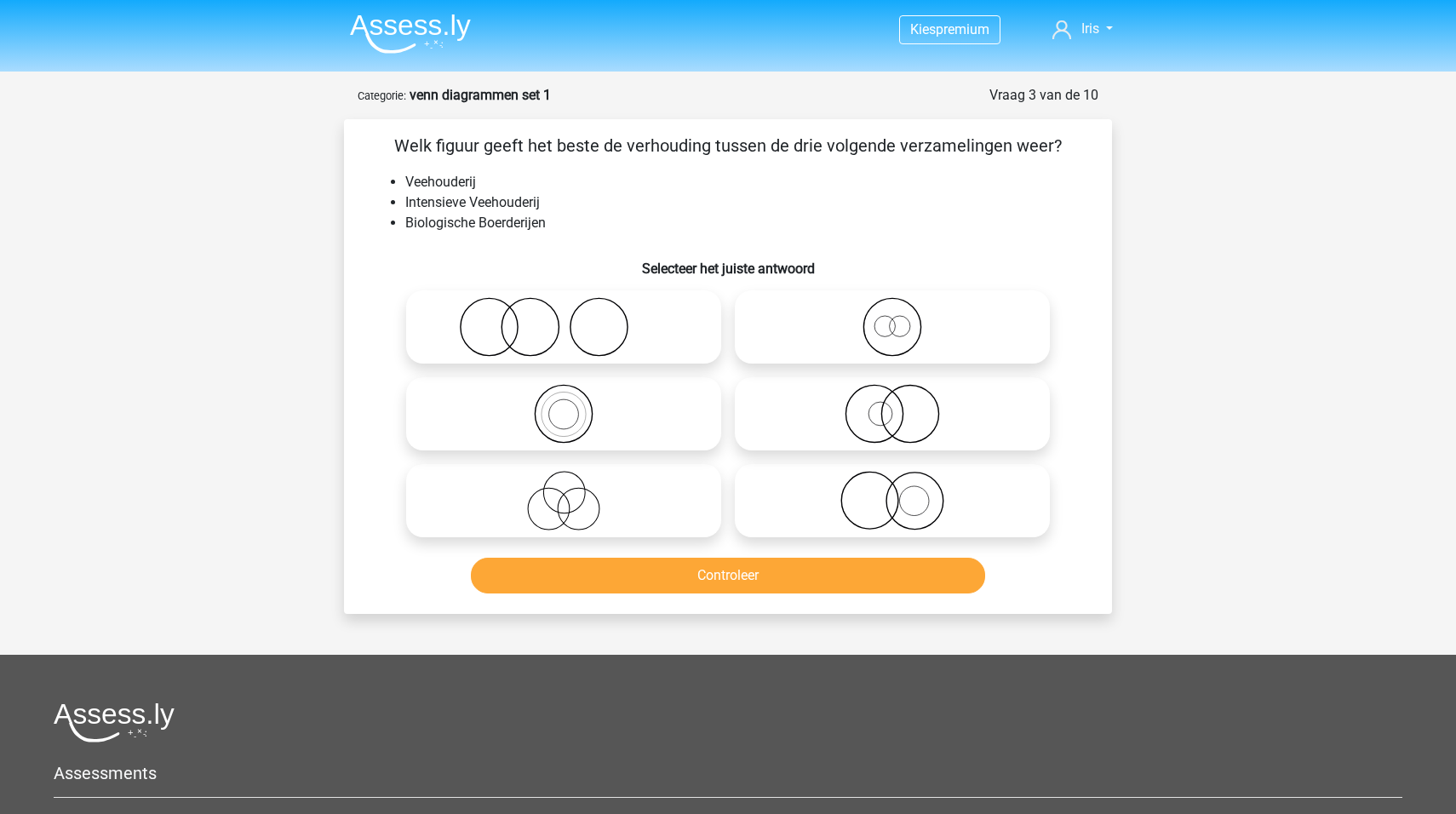
click at [560, 312] on icon at bounding box center [564, 327] width 302 height 59
click at [564, 312] on input "radio" at bounding box center [569, 312] width 11 height 11
radio input "true"
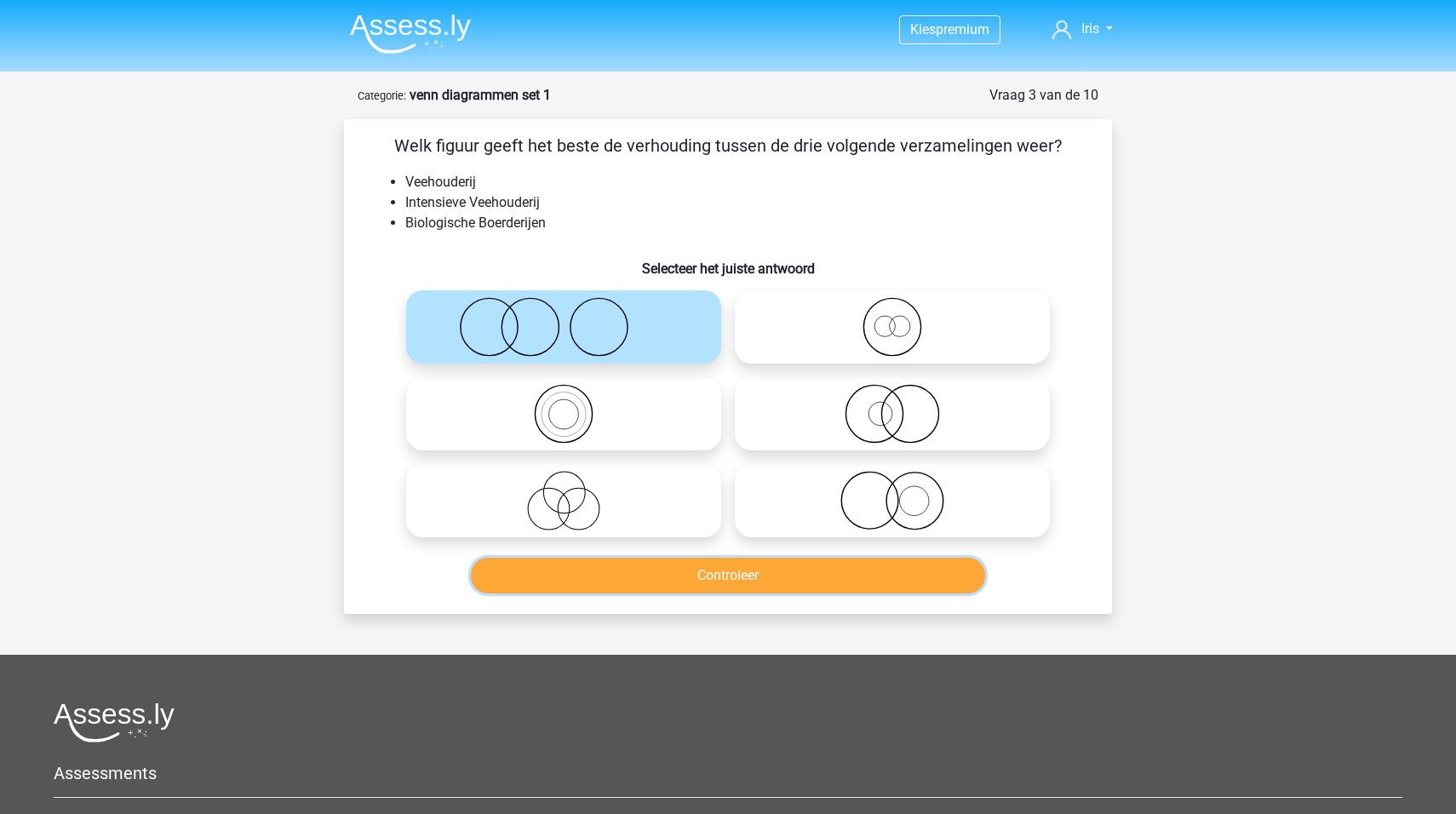
click at [777, 574] on button "Controleer" at bounding box center [728, 575] width 515 height 36
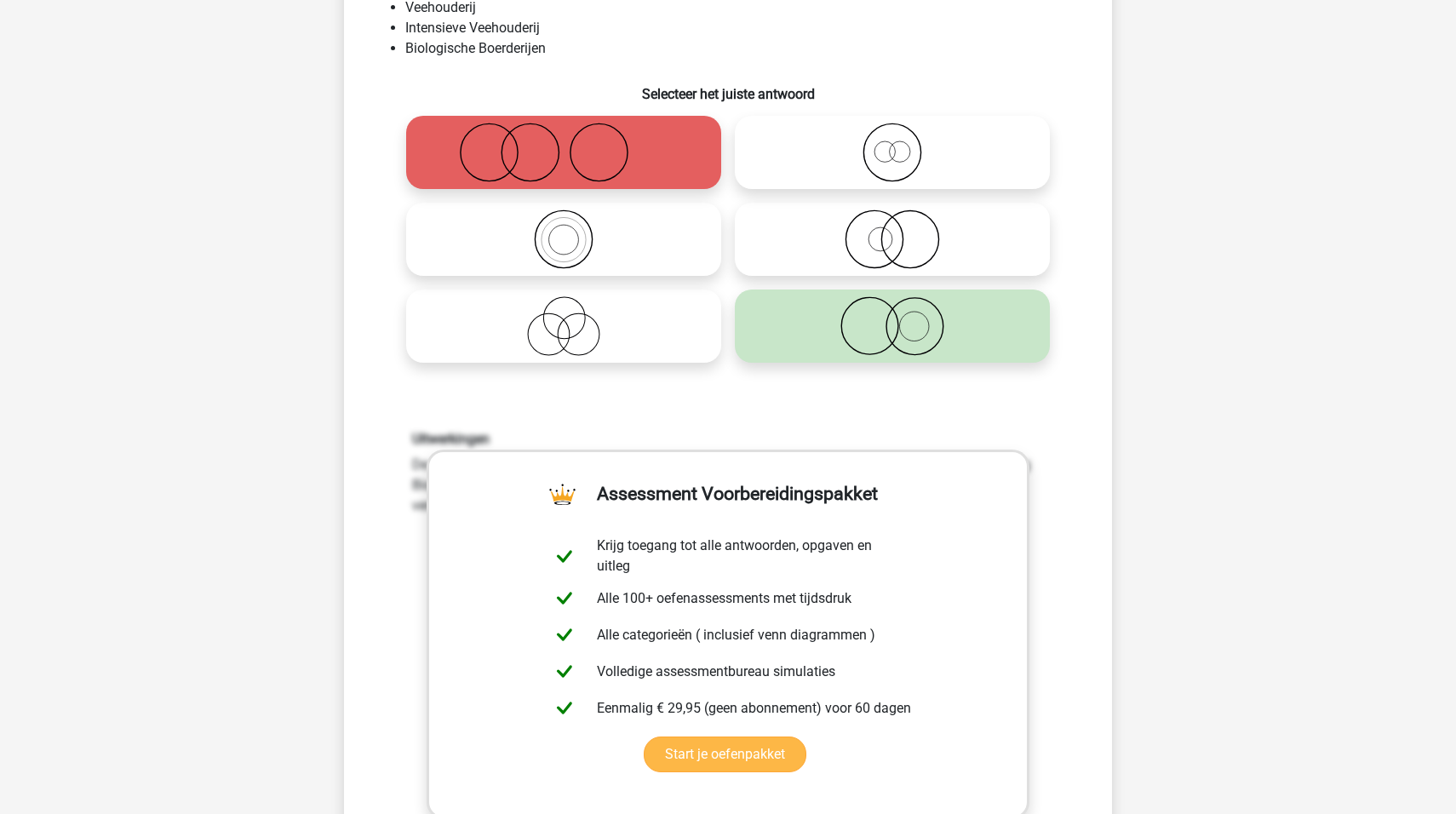
scroll to position [454, 0]
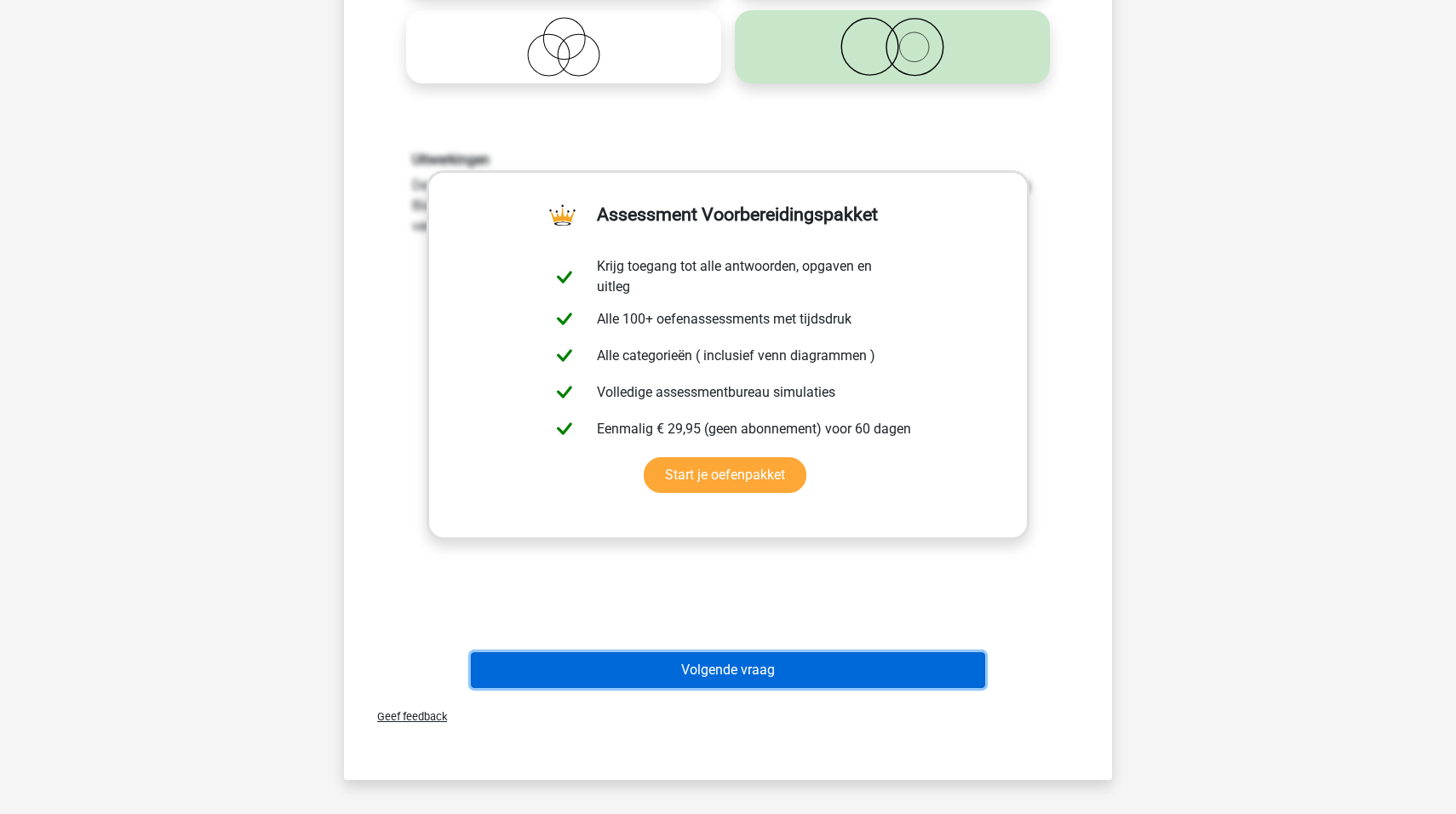
click at [749, 671] on button "Volgende vraag" at bounding box center [728, 670] width 515 height 36
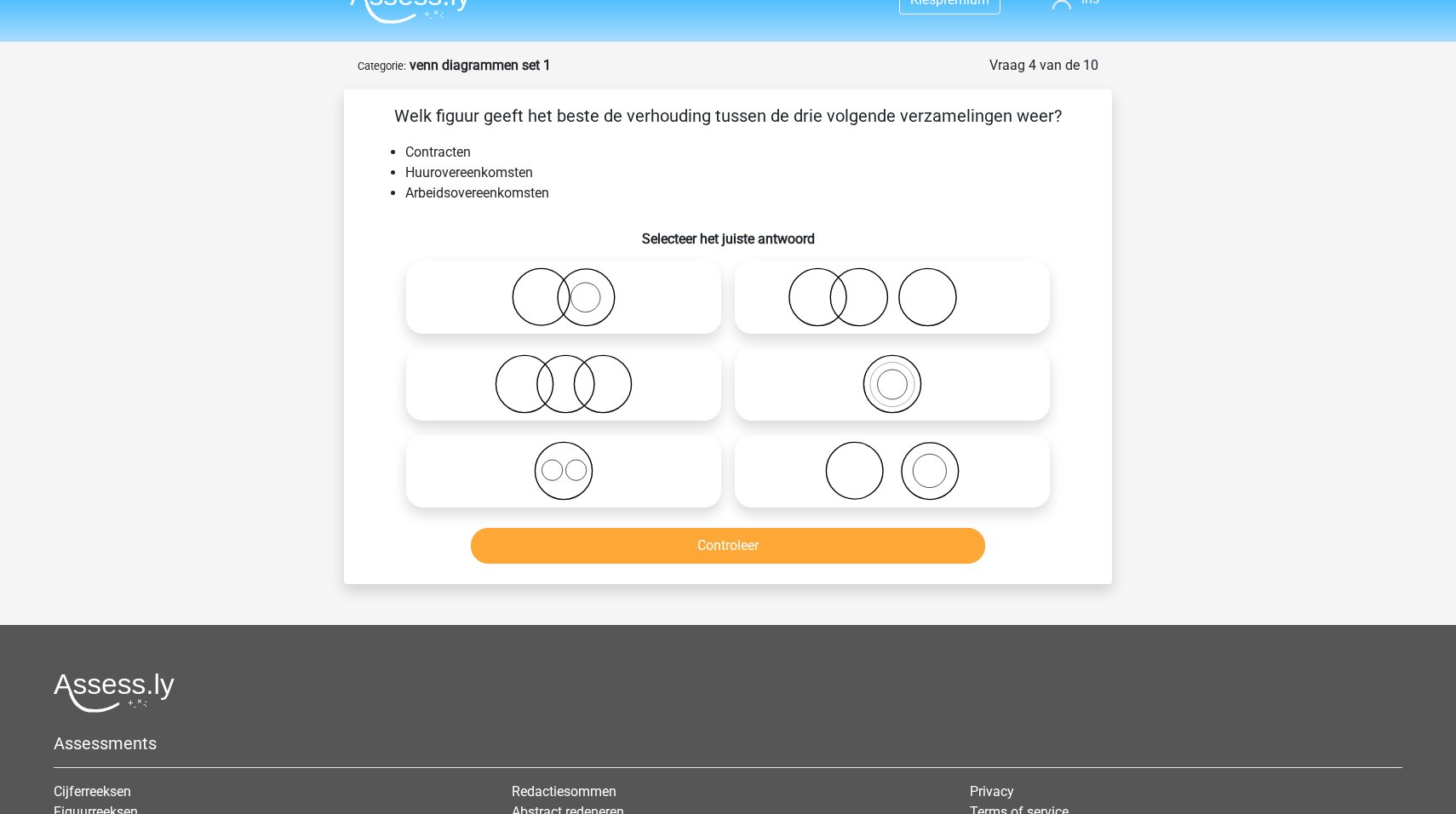
scroll to position [0, 0]
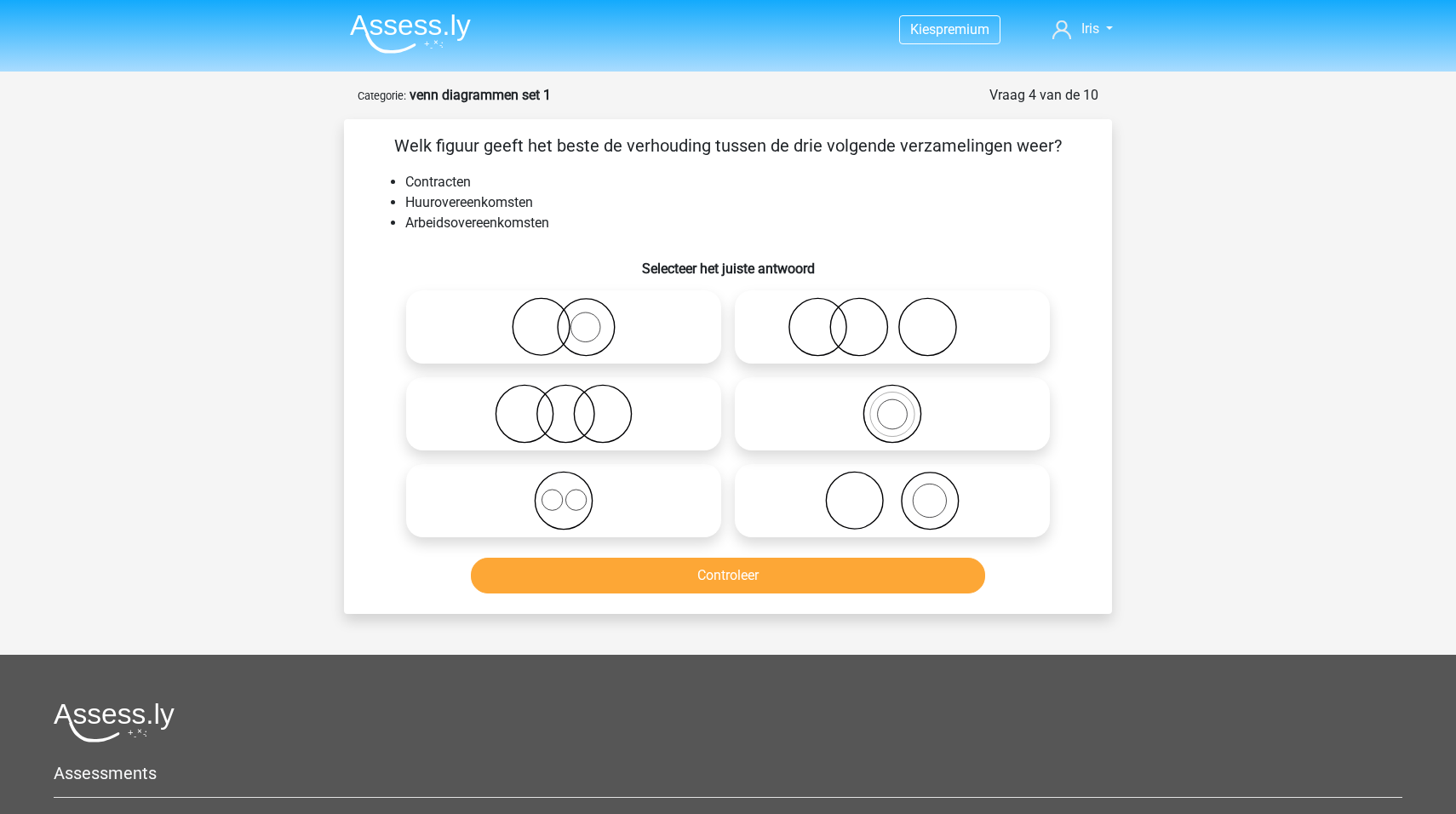
click at [604, 338] on icon at bounding box center [564, 327] width 302 height 59
click at [575, 318] on input "radio" at bounding box center [569, 312] width 11 height 11
radio input "true"
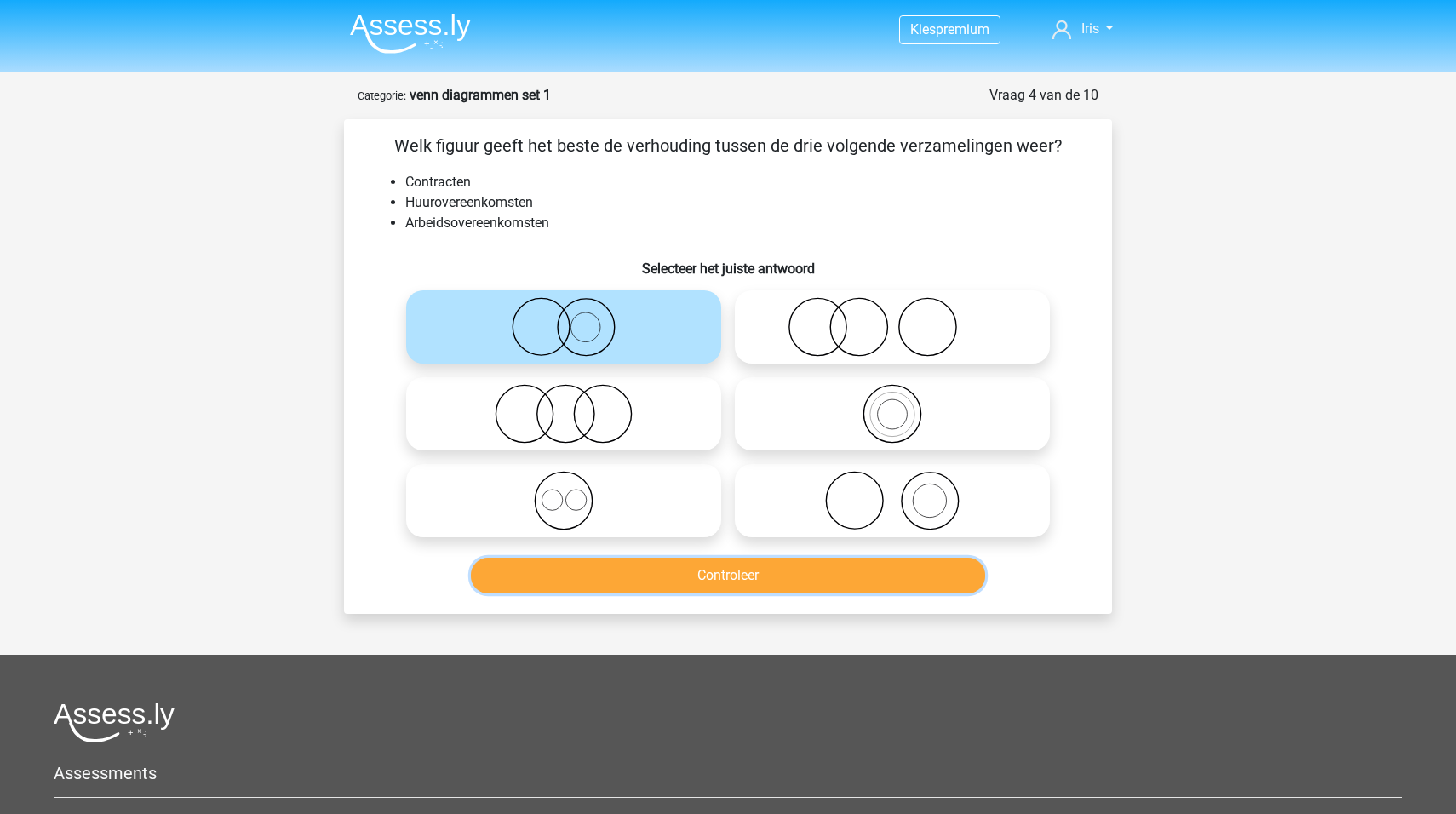
click at [722, 579] on button "Controleer" at bounding box center [728, 575] width 515 height 36
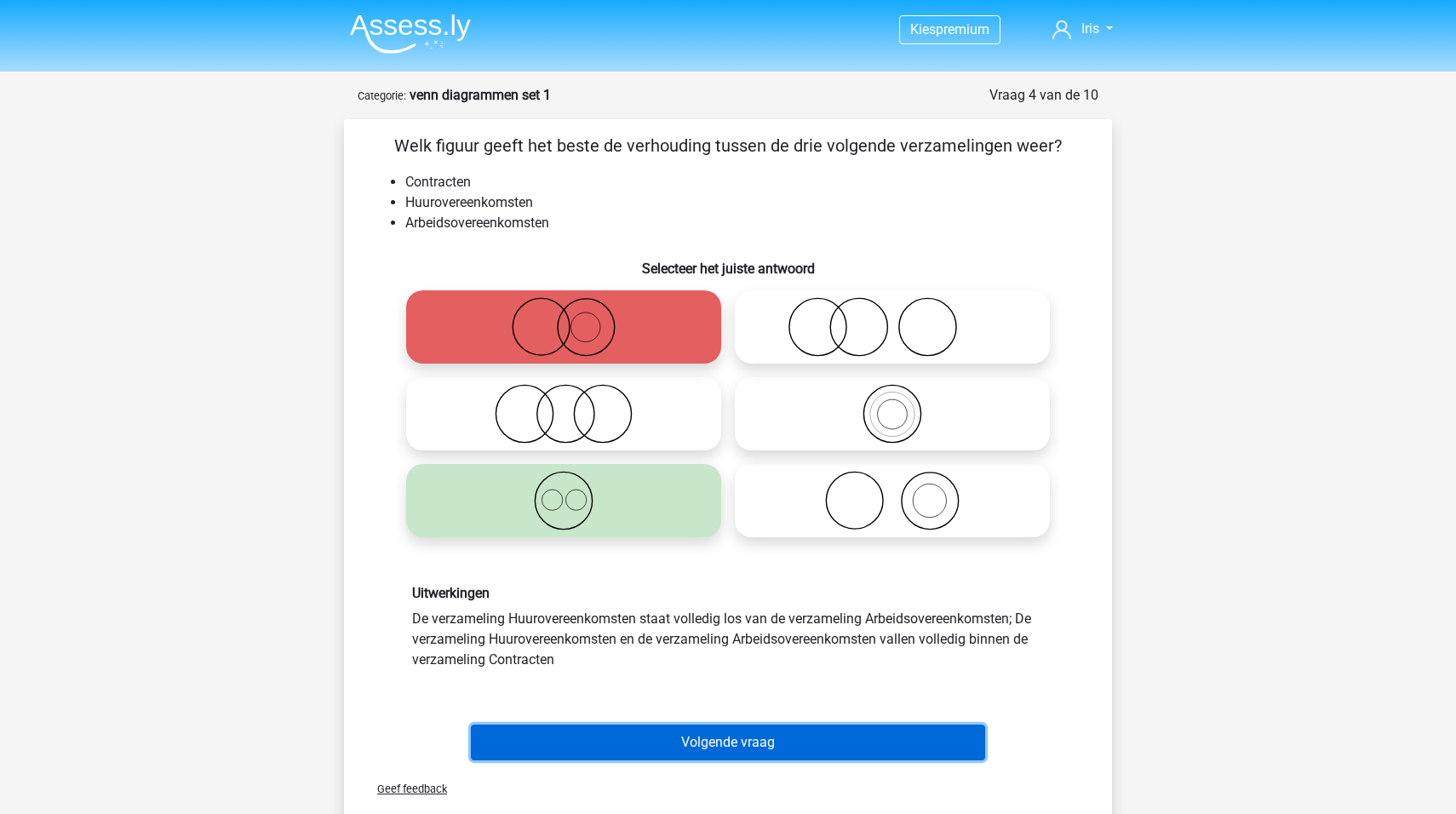
click at [646, 740] on button "Volgende vraag" at bounding box center [728, 742] width 515 height 36
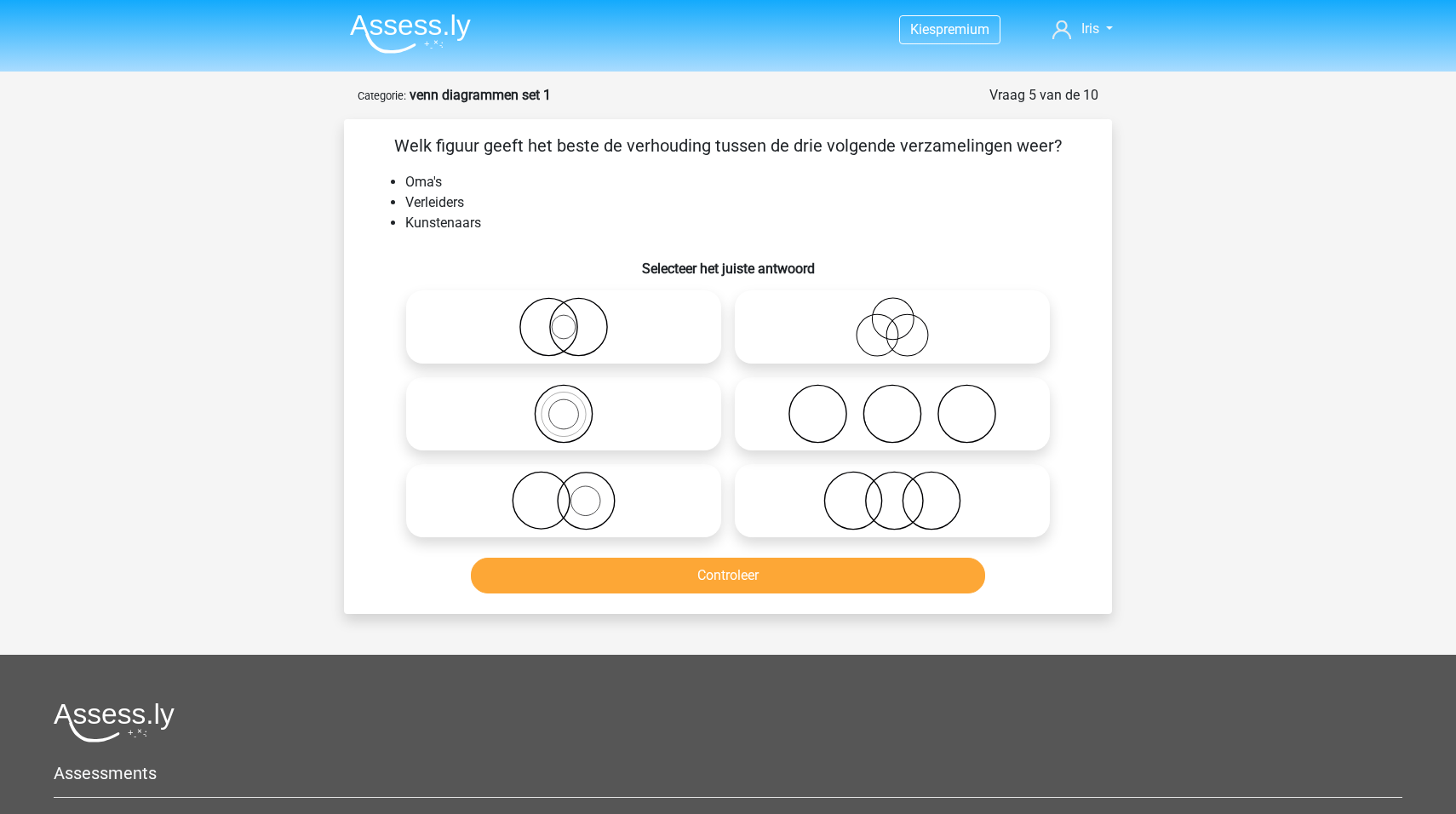
click at [826, 421] on icon at bounding box center [892, 413] width 302 height 59
click at [892, 406] on input "radio" at bounding box center [897, 399] width 11 height 11
radio input "true"
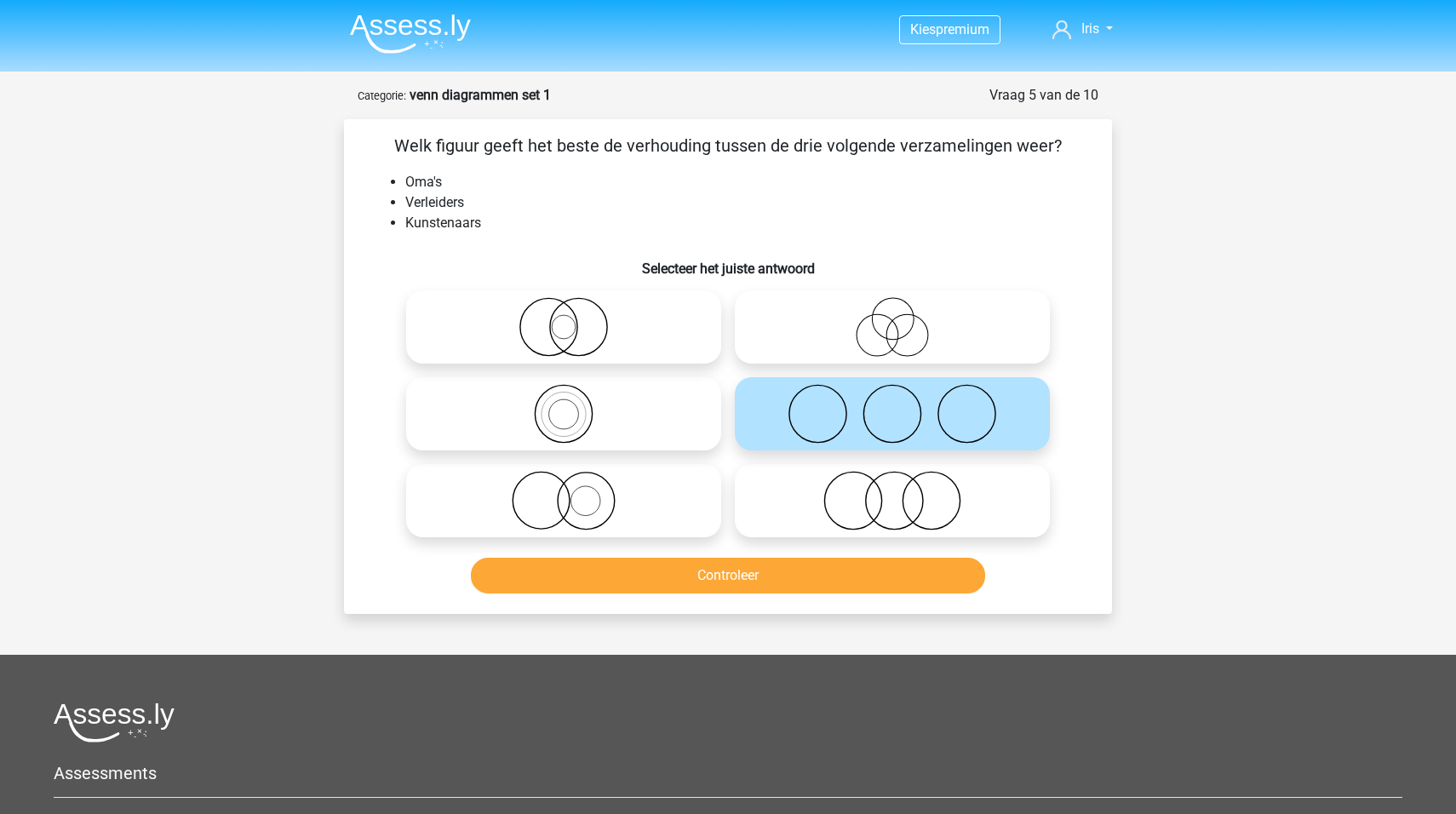
click at [680, 554] on div "Controleer" at bounding box center [728, 572] width 714 height 56
click at [687, 564] on button "Controleer" at bounding box center [728, 575] width 515 height 36
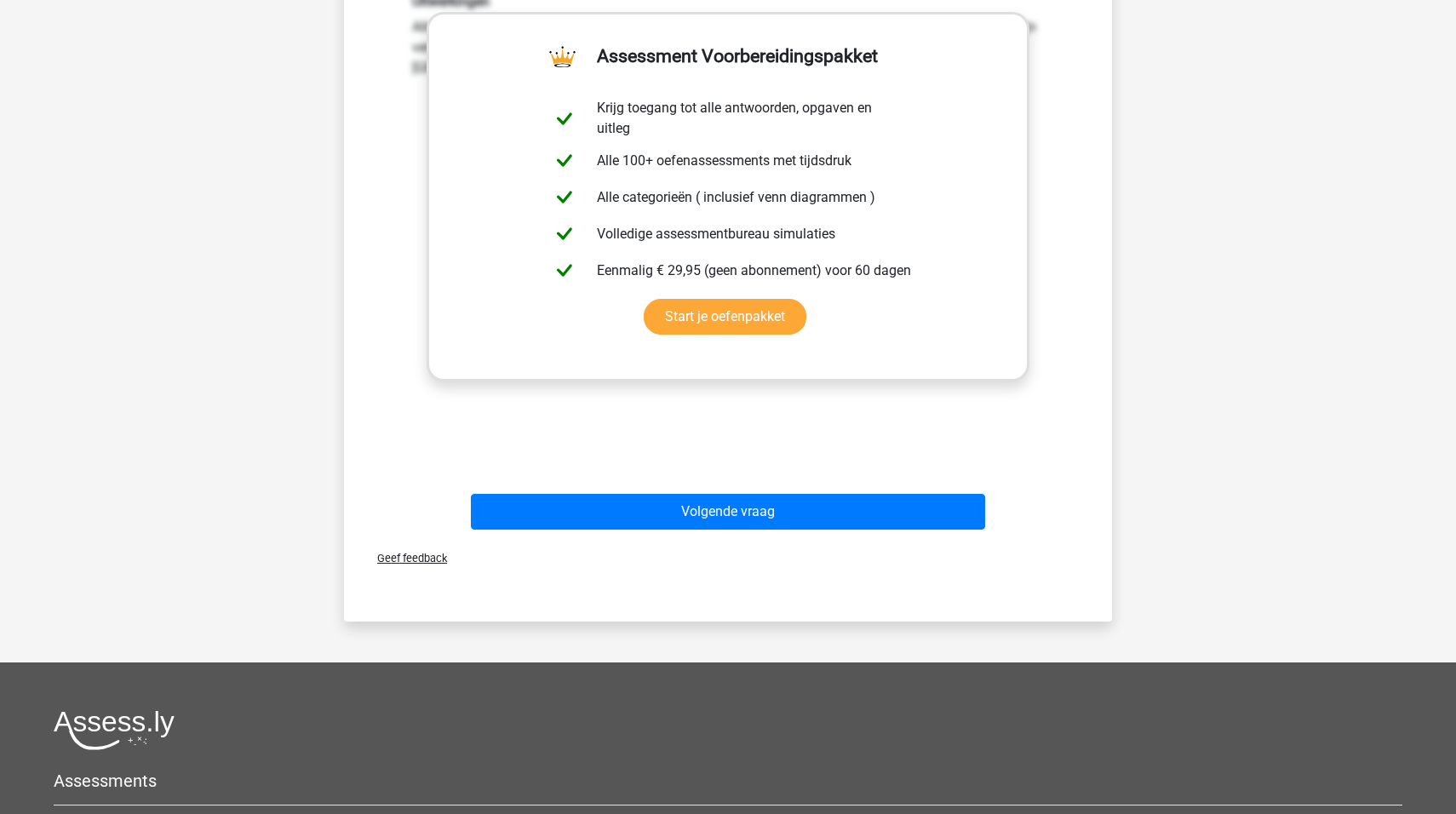
scroll to position [681, 0]
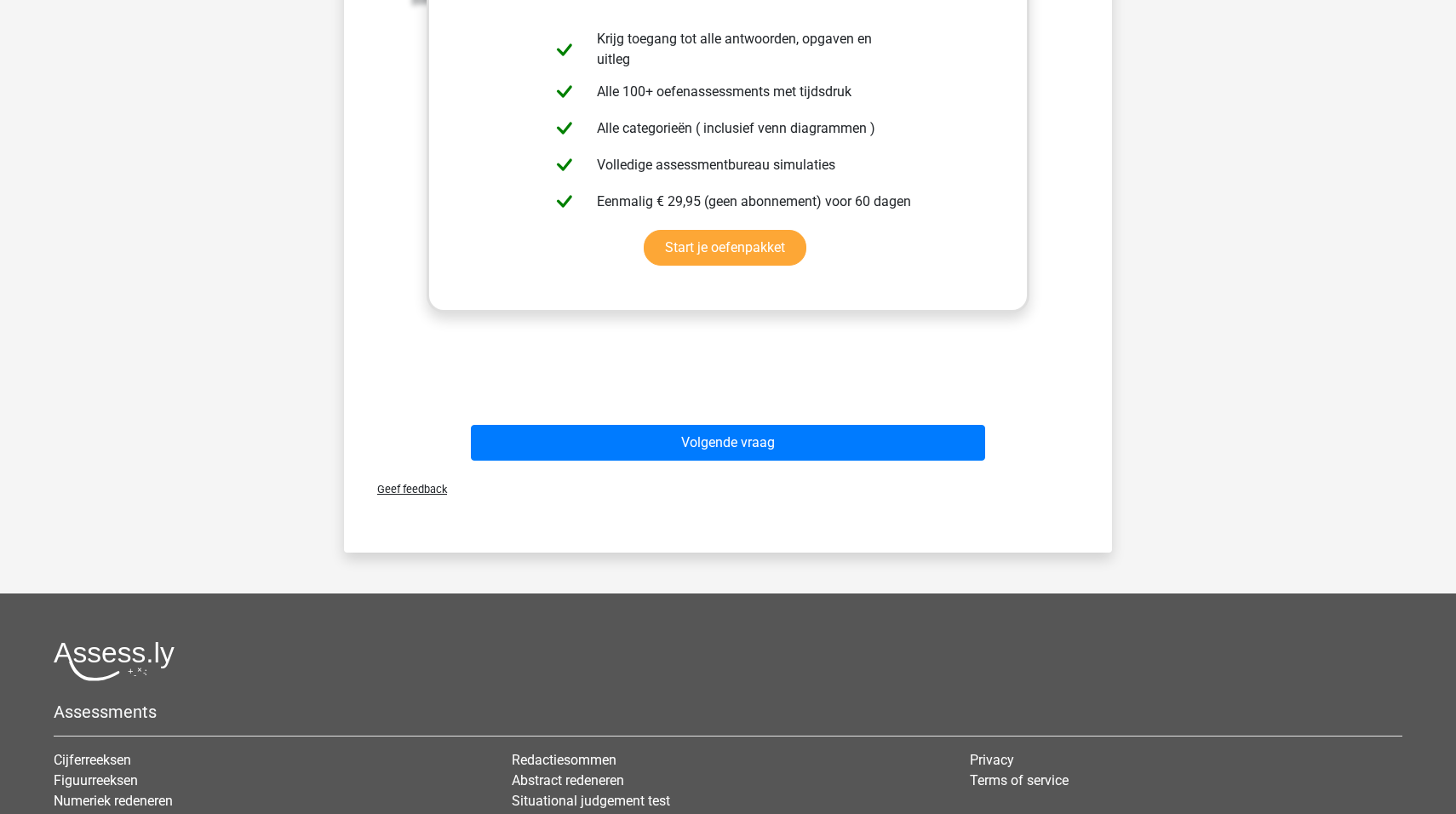
click at [477, 358] on div "Uitwerkingen Alle verzamelingen overlappen elkaar deels. Er zijn oma's die kuns…" at bounding box center [728, 147] width 714 height 528
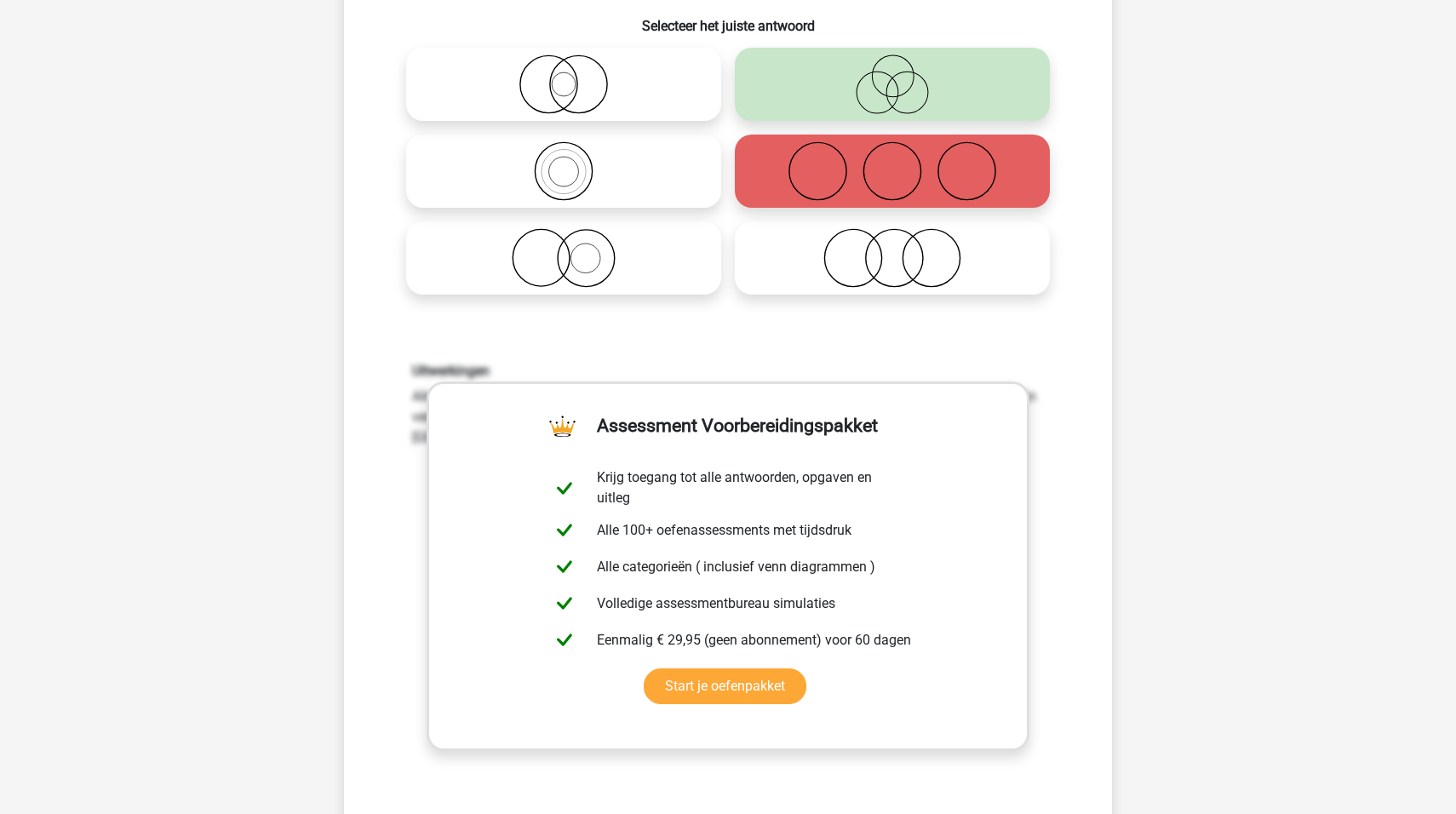
scroll to position [228, 0]
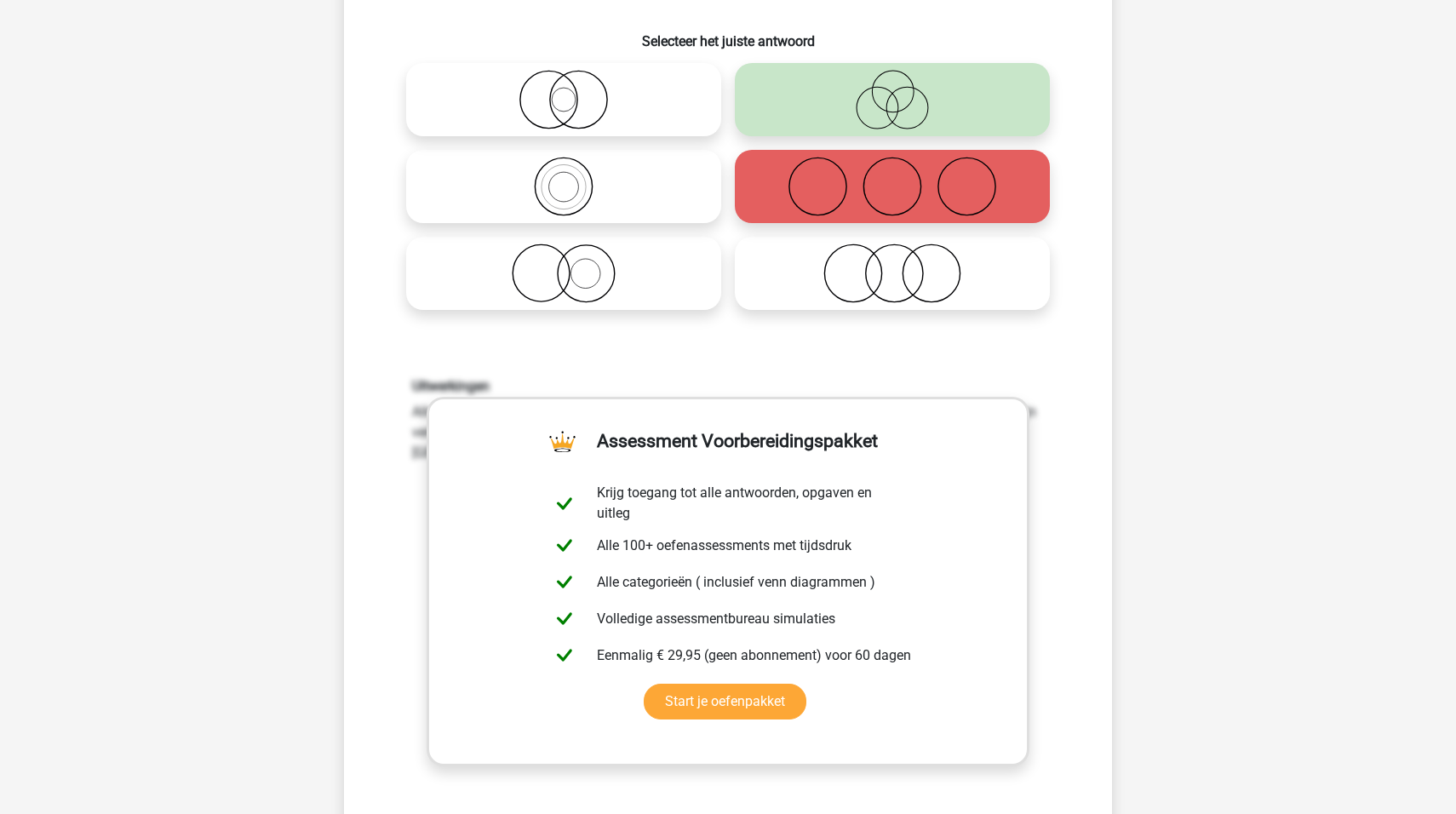
click at [1078, 414] on div "Uitwerkingen Alle verzamelingen overlappen elkaar deels. Er zijn oma's die kuns…" at bounding box center [728, 601] width 714 height 528
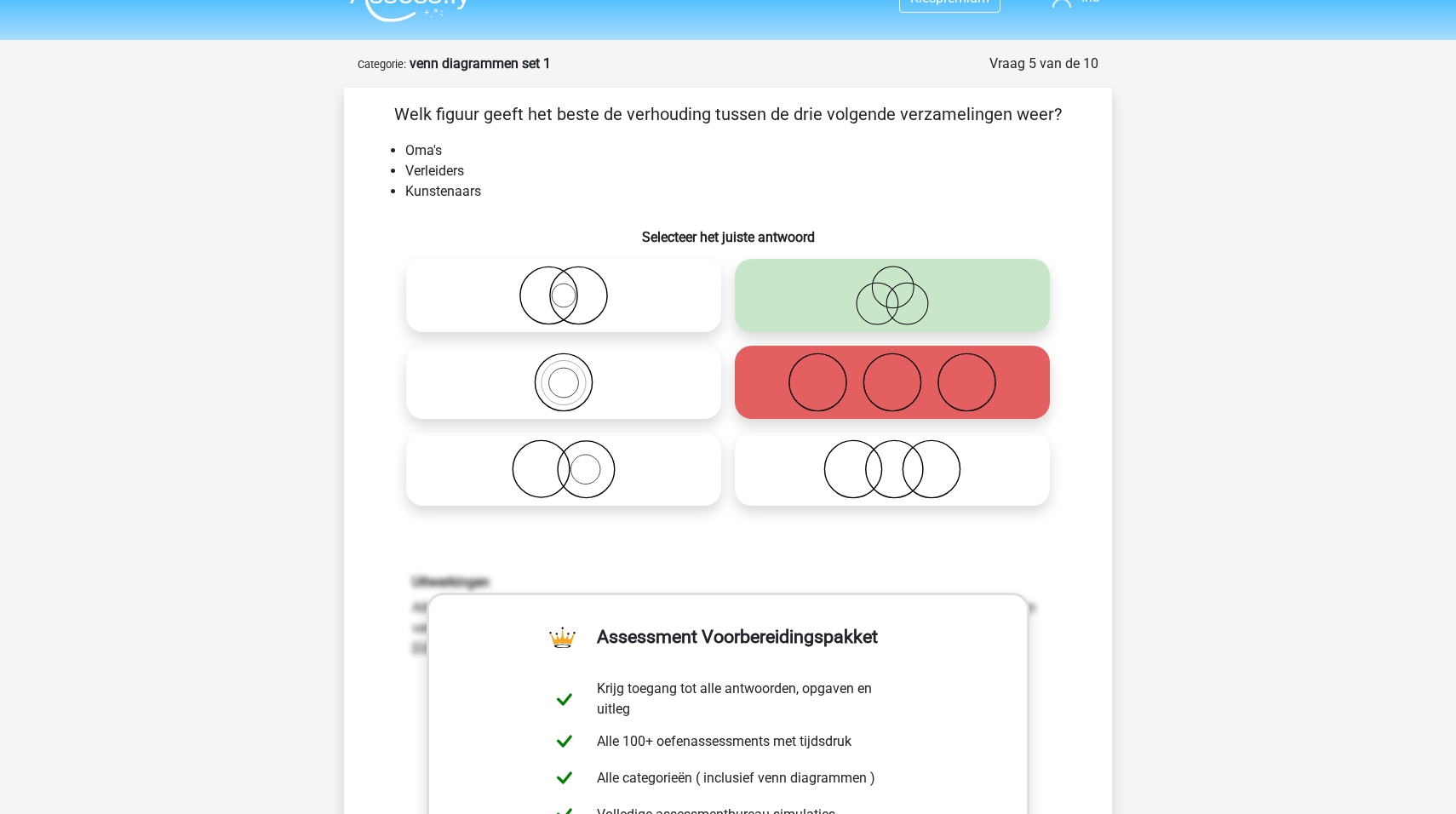
scroll to position [0, 0]
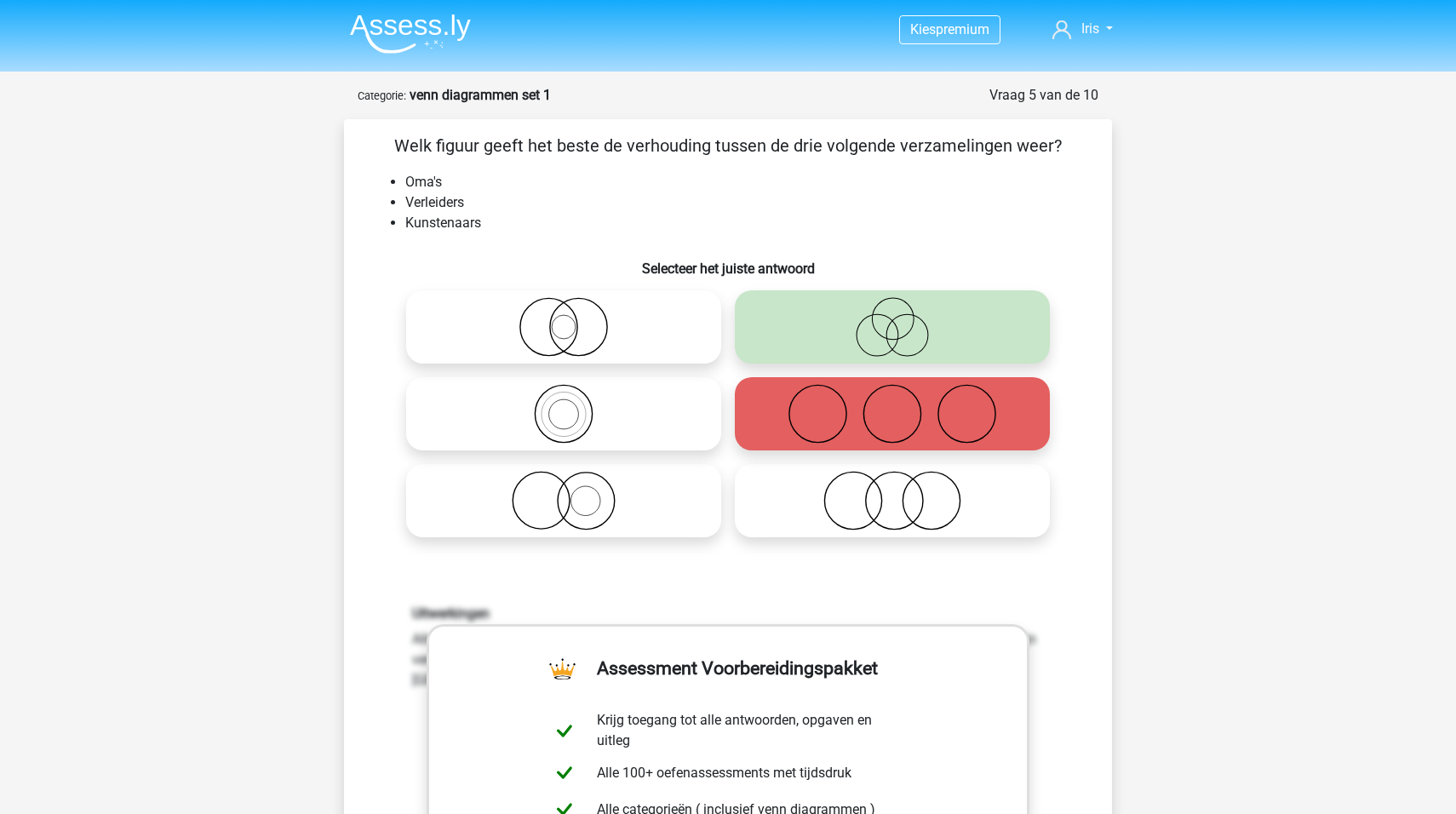
click at [850, 318] on icon at bounding box center [892, 327] width 302 height 59
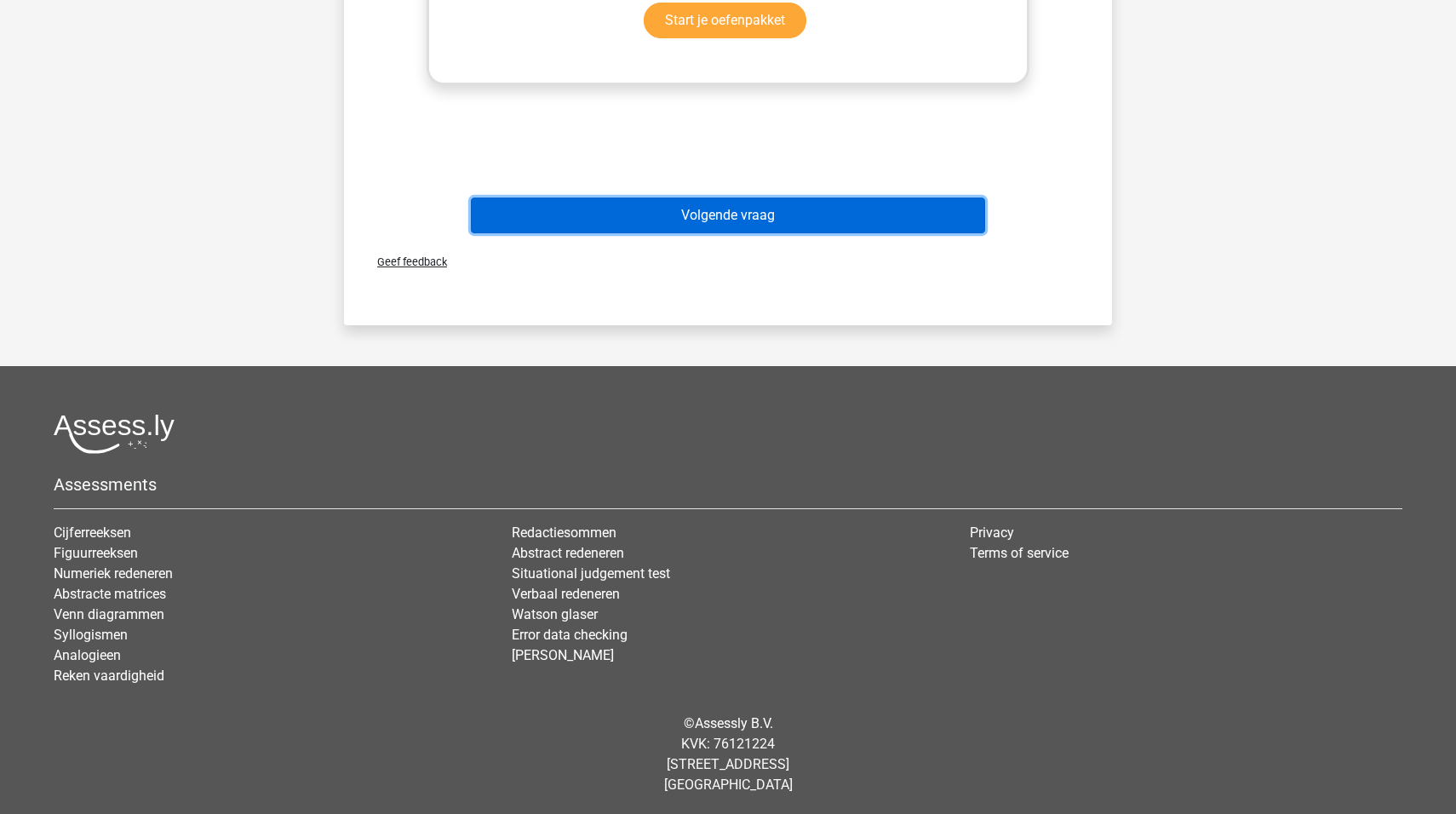
click at [715, 207] on button "Volgende vraag" at bounding box center [728, 215] width 515 height 36
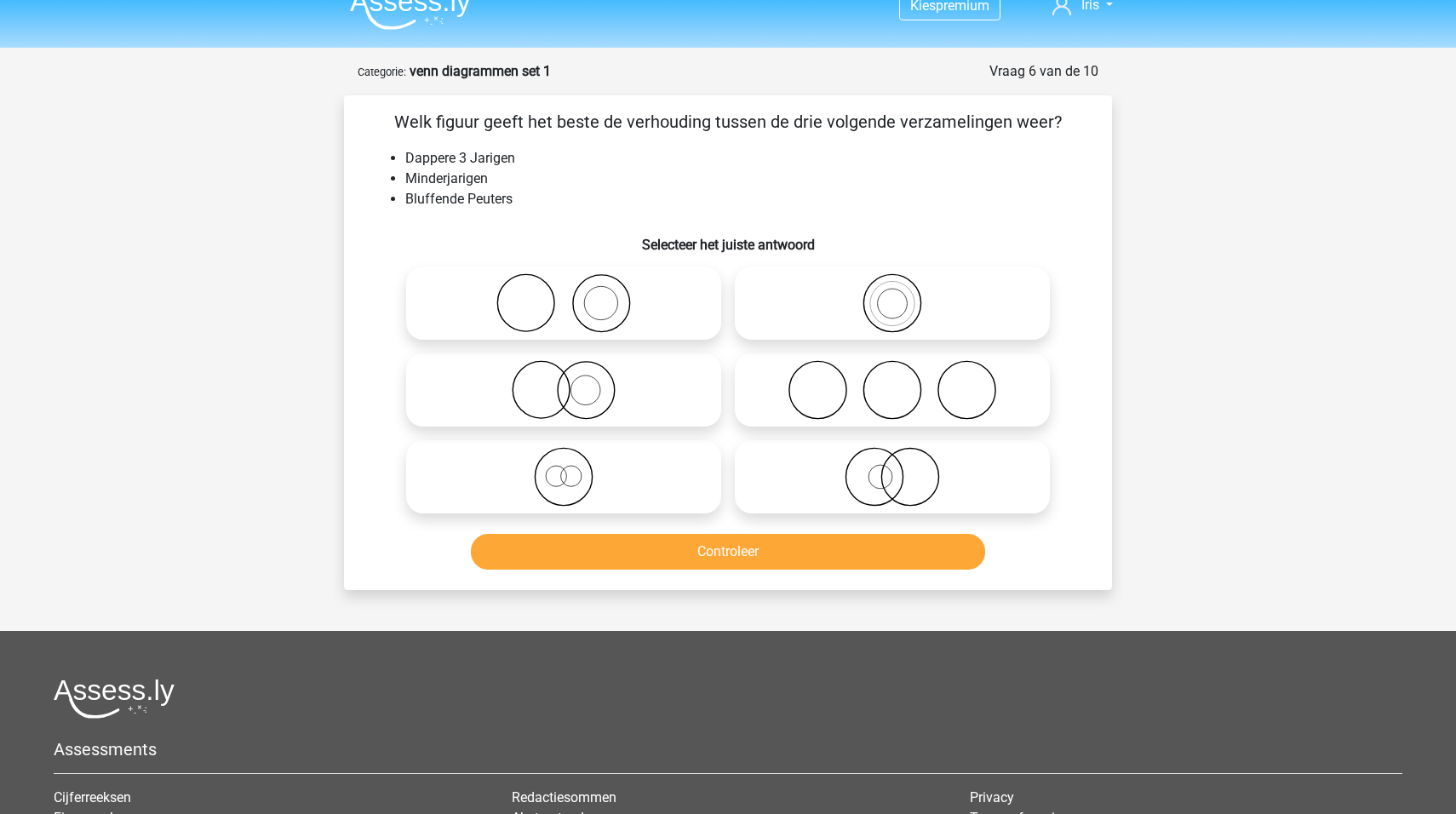
scroll to position [0, 0]
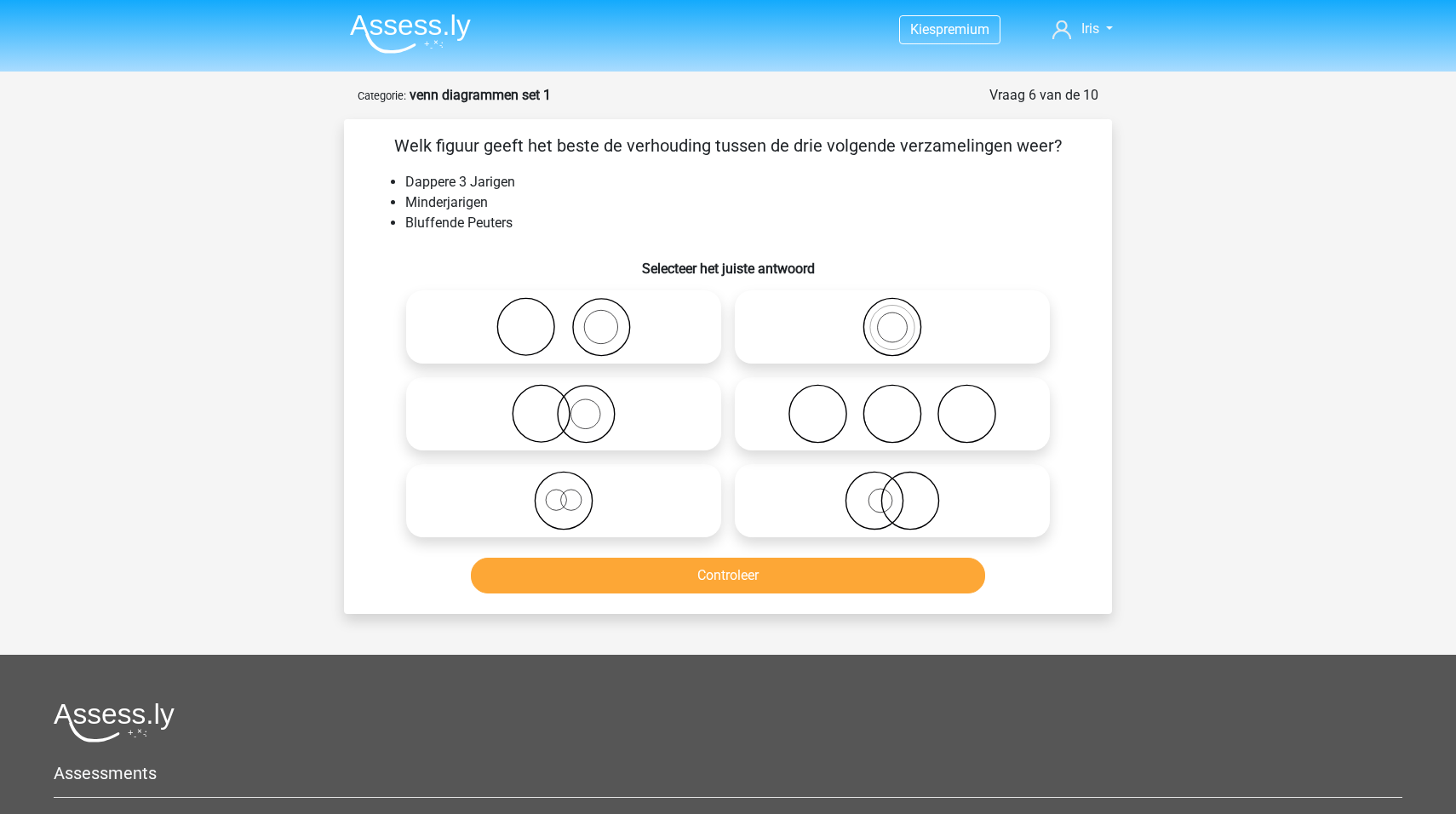
click at [545, 510] on icon at bounding box center [564, 500] width 302 height 59
click at [564, 492] on input "radio" at bounding box center [569, 486] width 11 height 11
radio input "true"
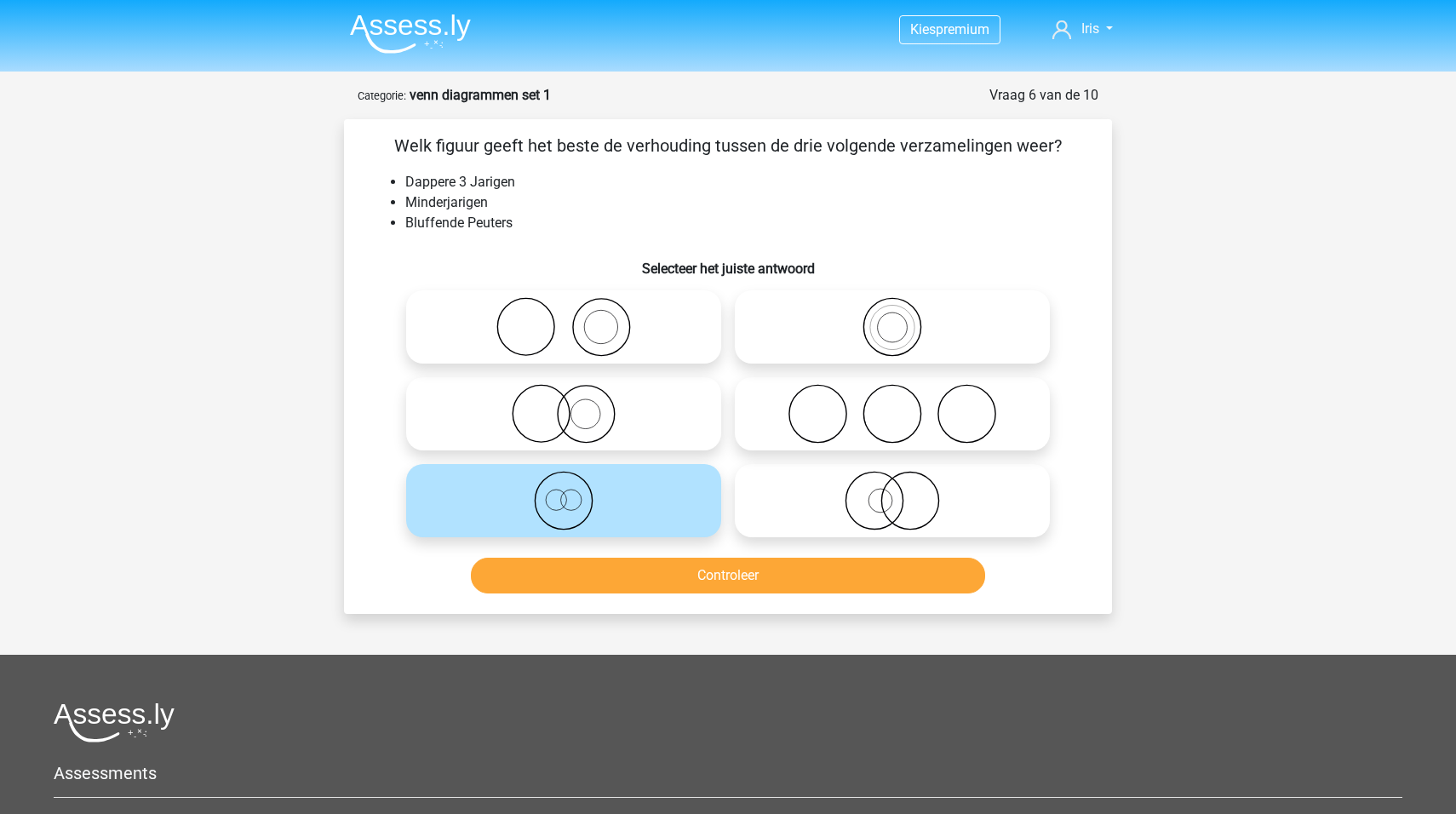
click at [796, 598] on div "Controleer" at bounding box center [728, 579] width 657 height 43
click at [774, 578] on button "Controleer" at bounding box center [728, 575] width 515 height 36
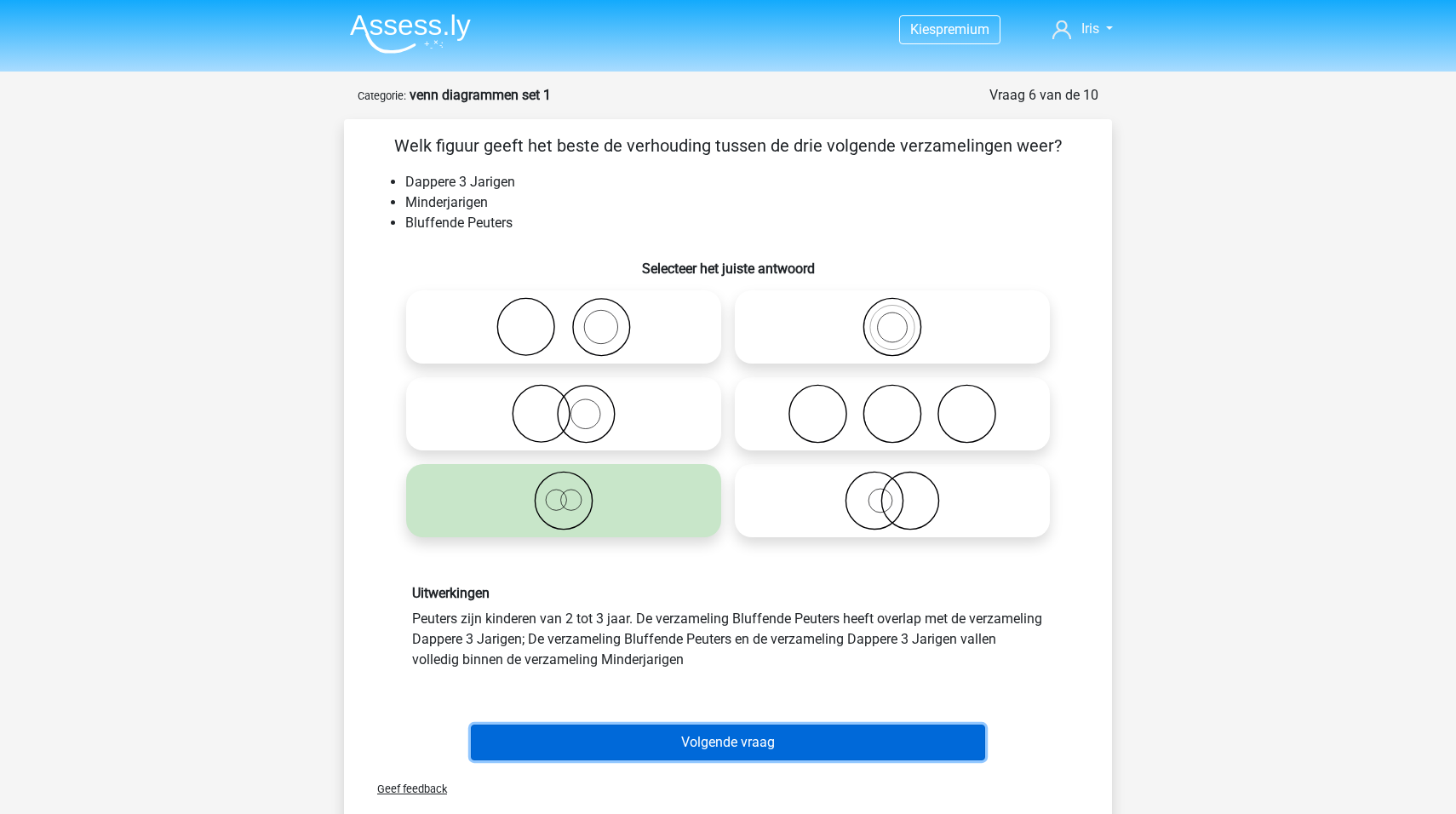
click at [744, 740] on button "Volgende vraag" at bounding box center [728, 742] width 515 height 36
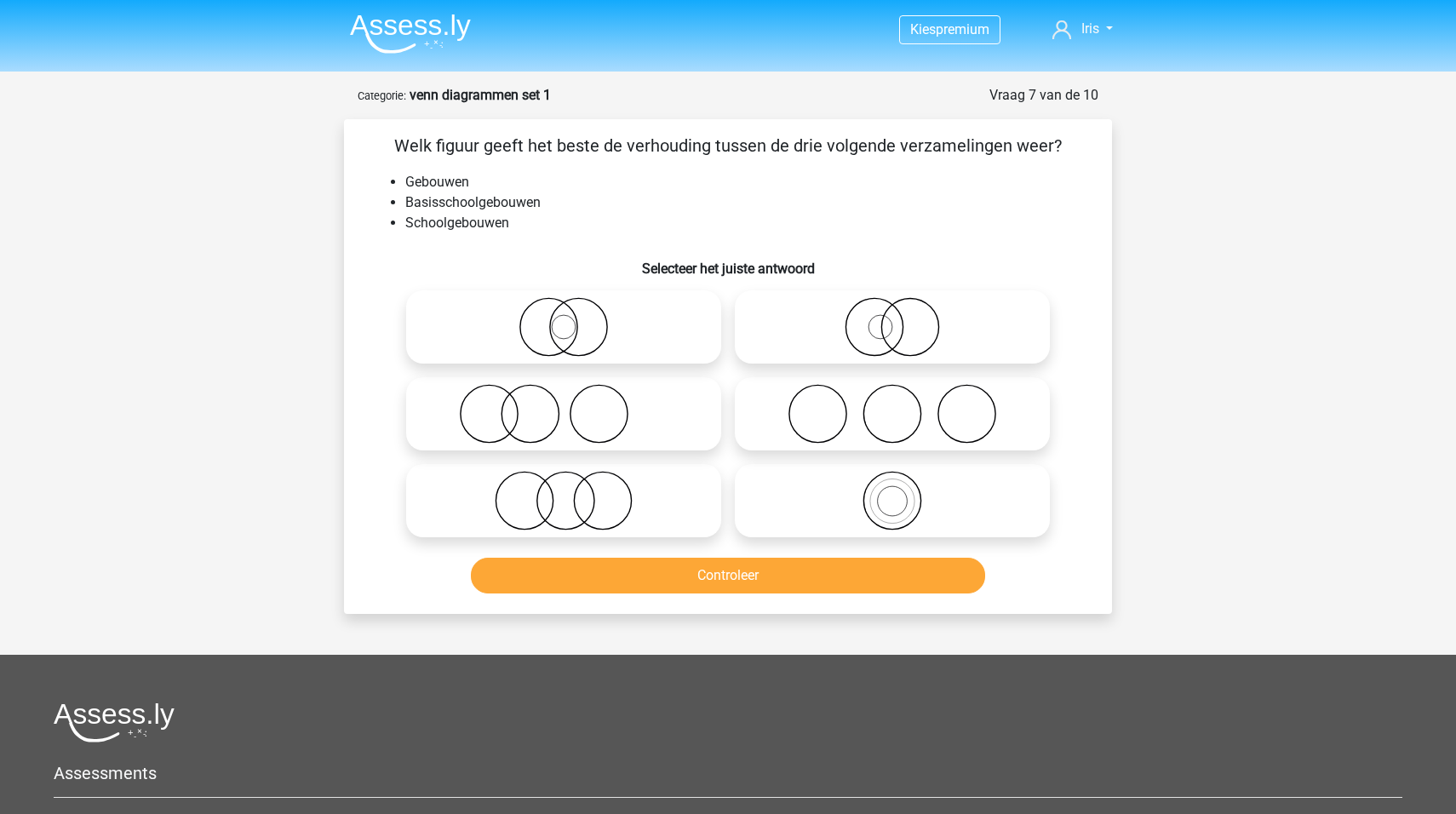
click at [905, 333] on icon at bounding box center [892, 327] width 302 height 59
click at [904, 318] on input "radio" at bounding box center [897, 312] width 11 height 11
radio input "true"
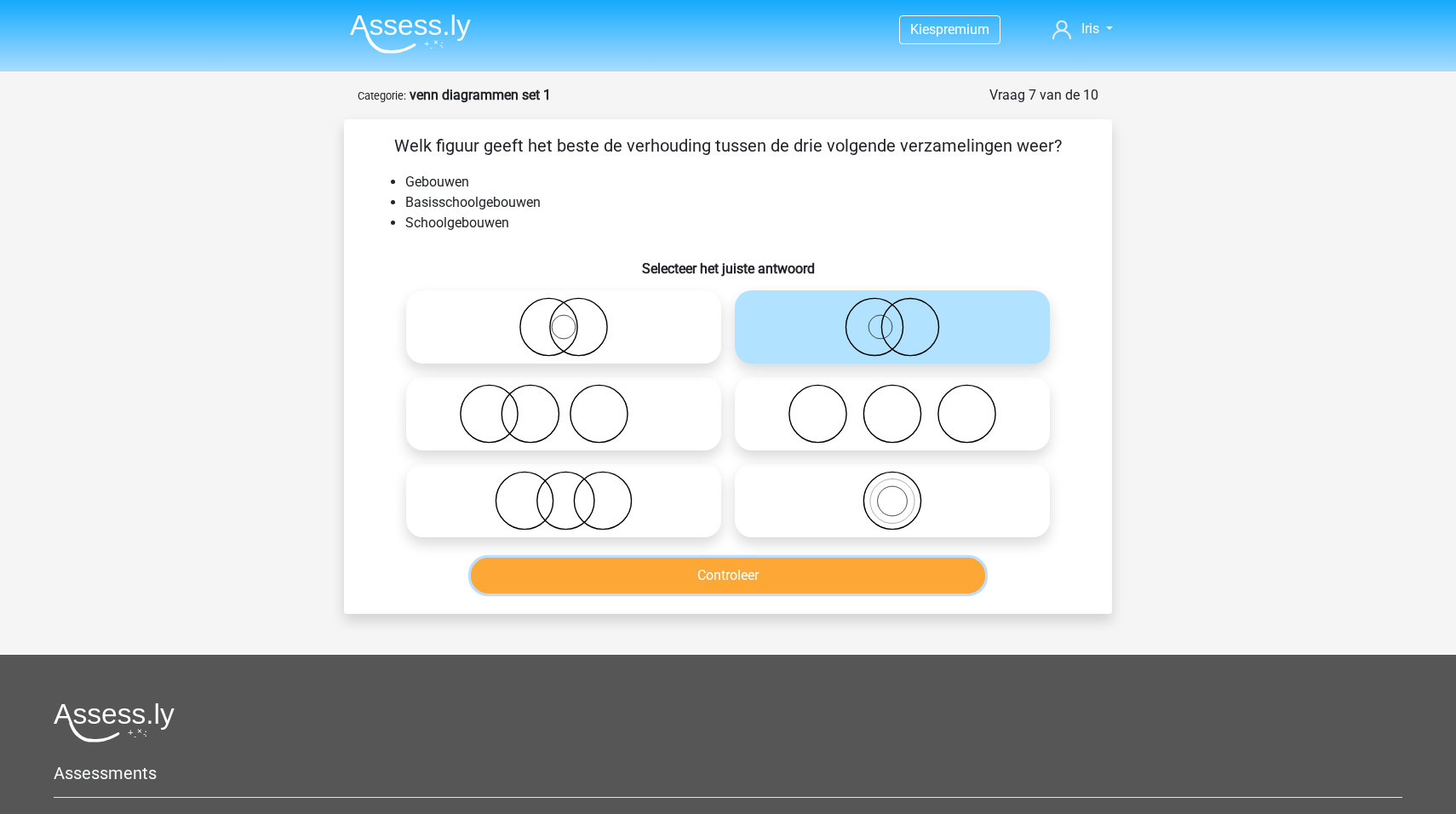
click at [728, 568] on button "Controleer" at bounding box center [728, 575] width 515 height 36
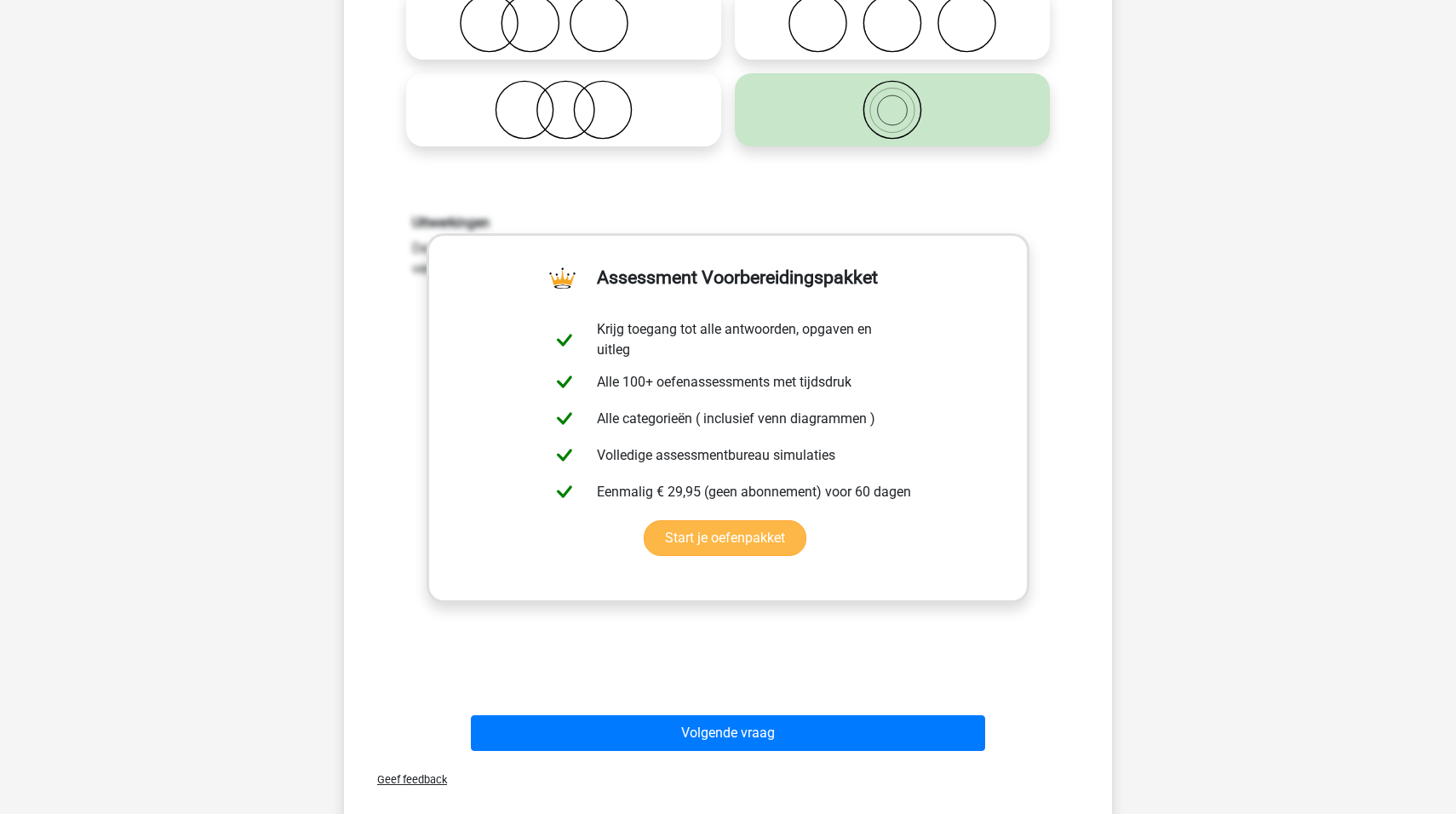
scroll to position [454, 0]
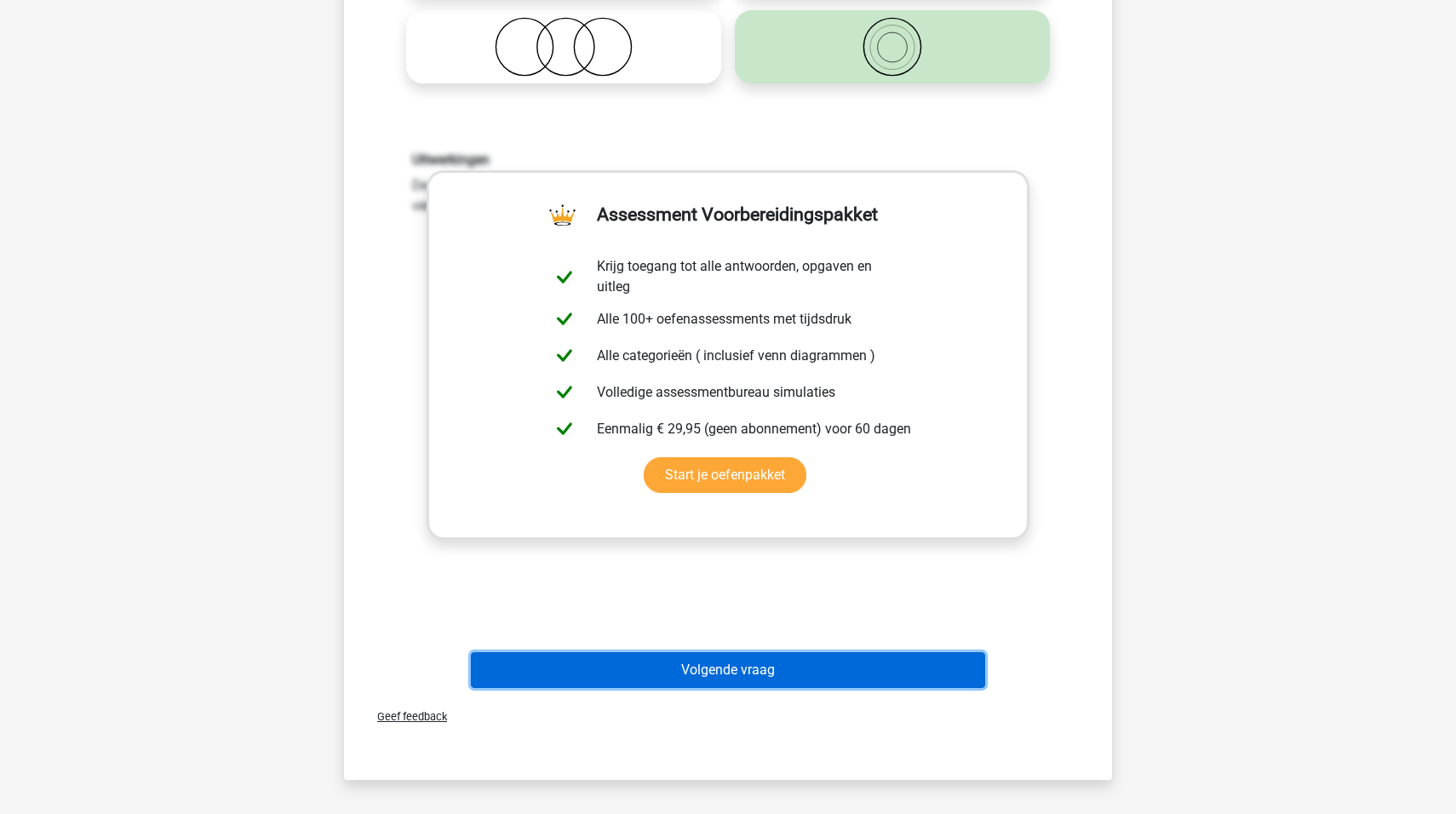
click at [786, 667] on button "Volgende vraag" at bounding box center [728, 670] width 515 height 36
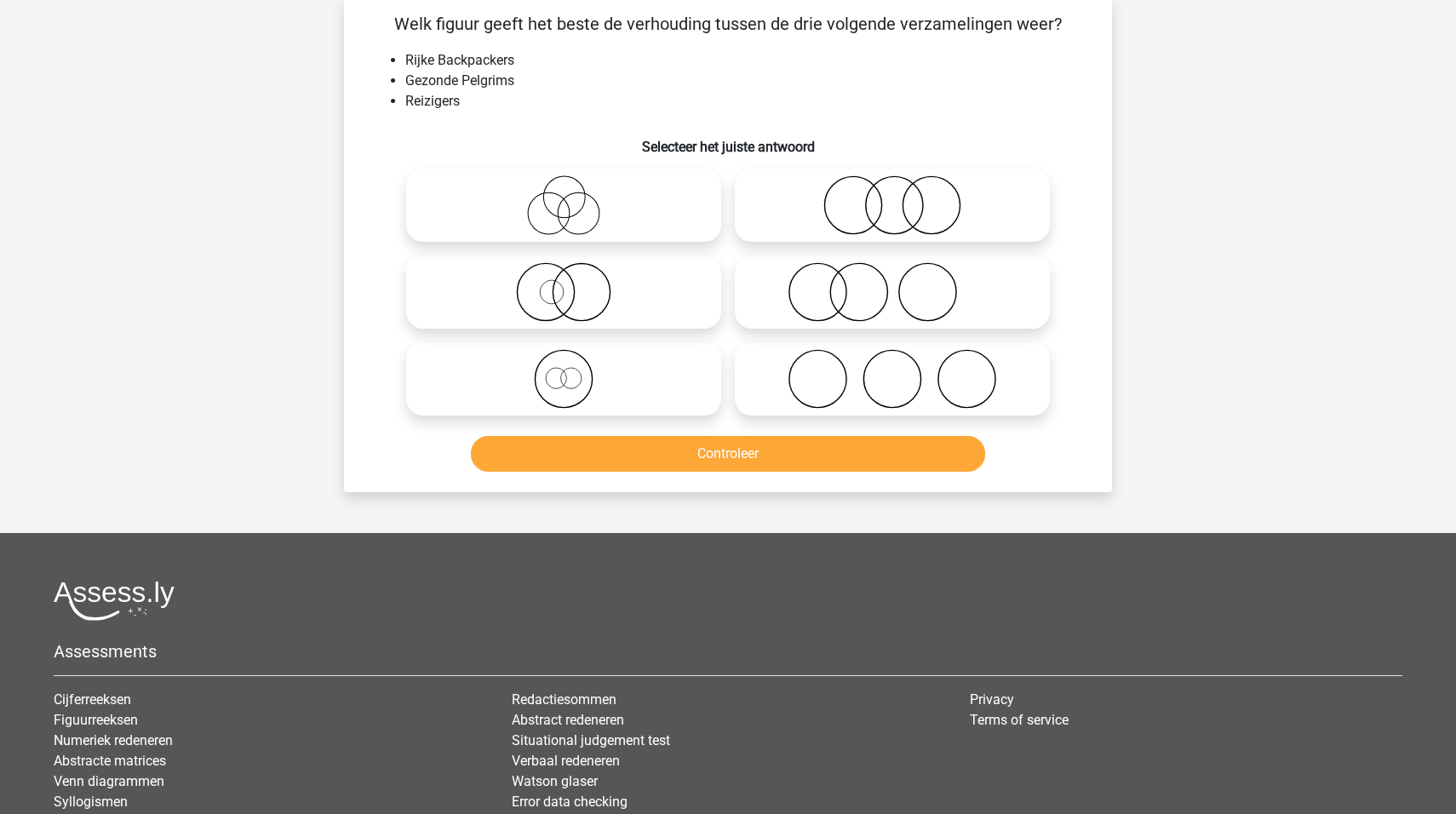
scroll to position [86, 0]
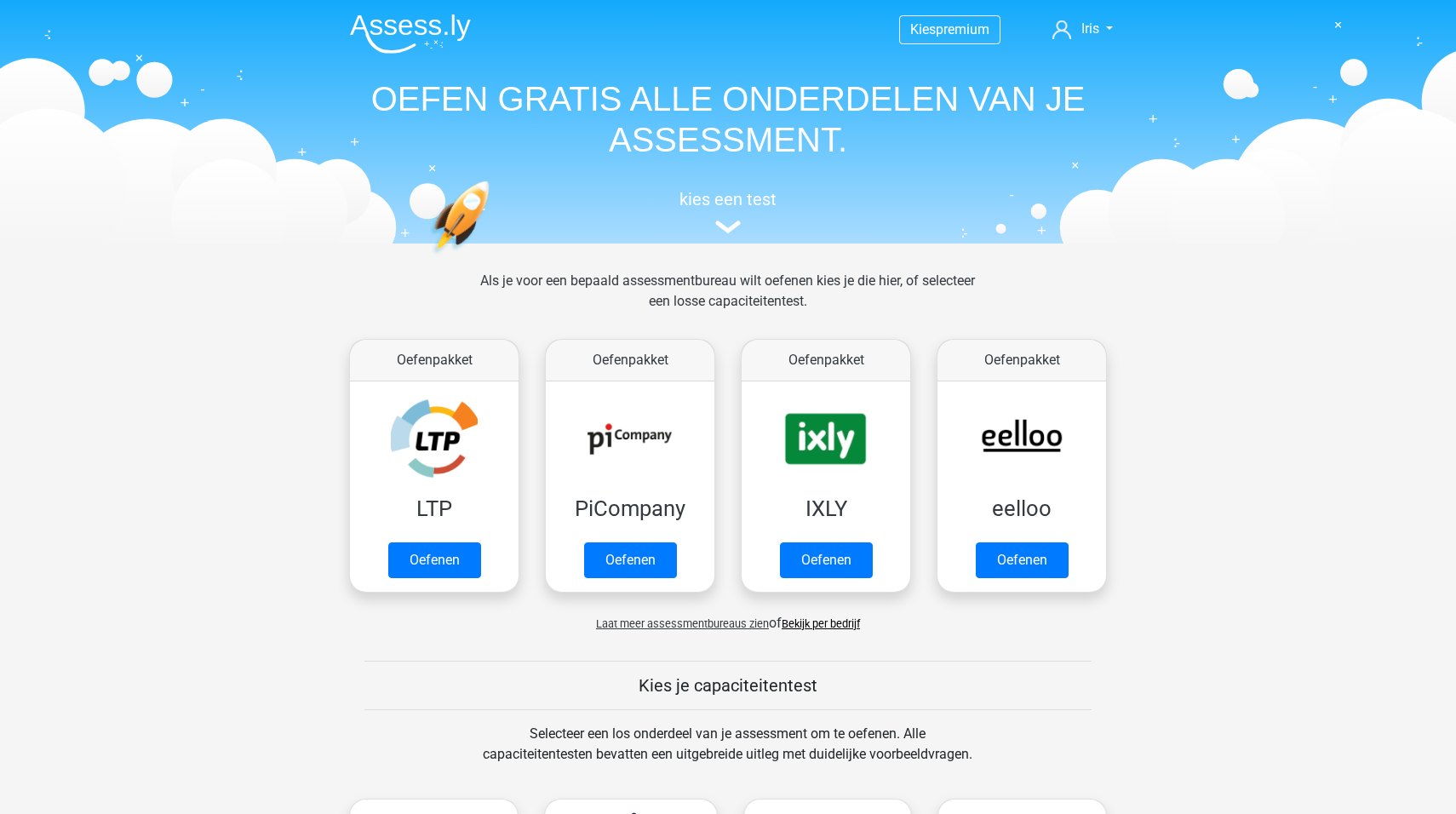
scroll to position [724, 0]
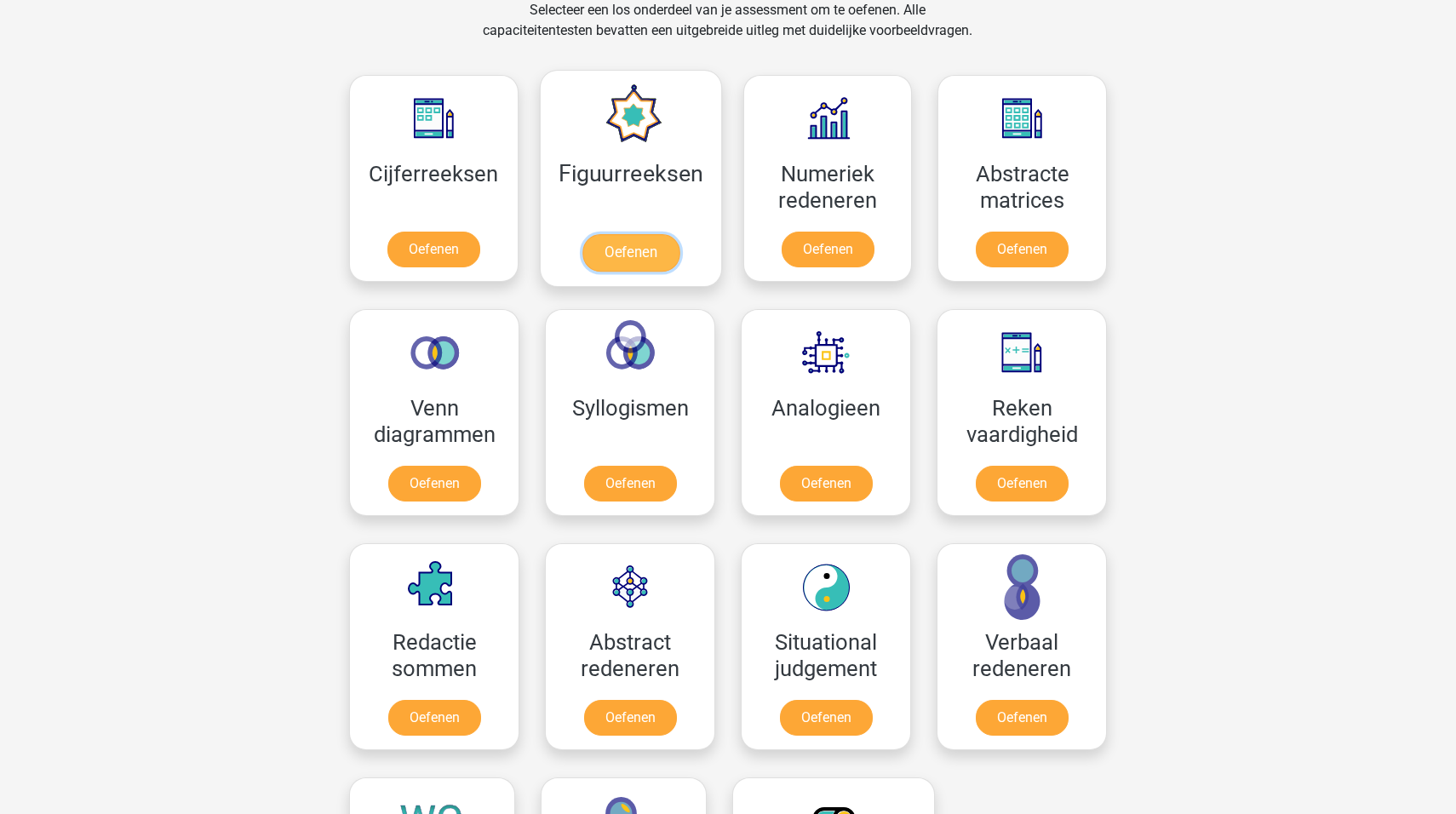
click at [667, 234] on link "Oefenen" at bounding box center [630, 253] width 97 height 38
click at [427, 234] on link "Oefenen" at bounding box center [434, 253] width 97 height 38
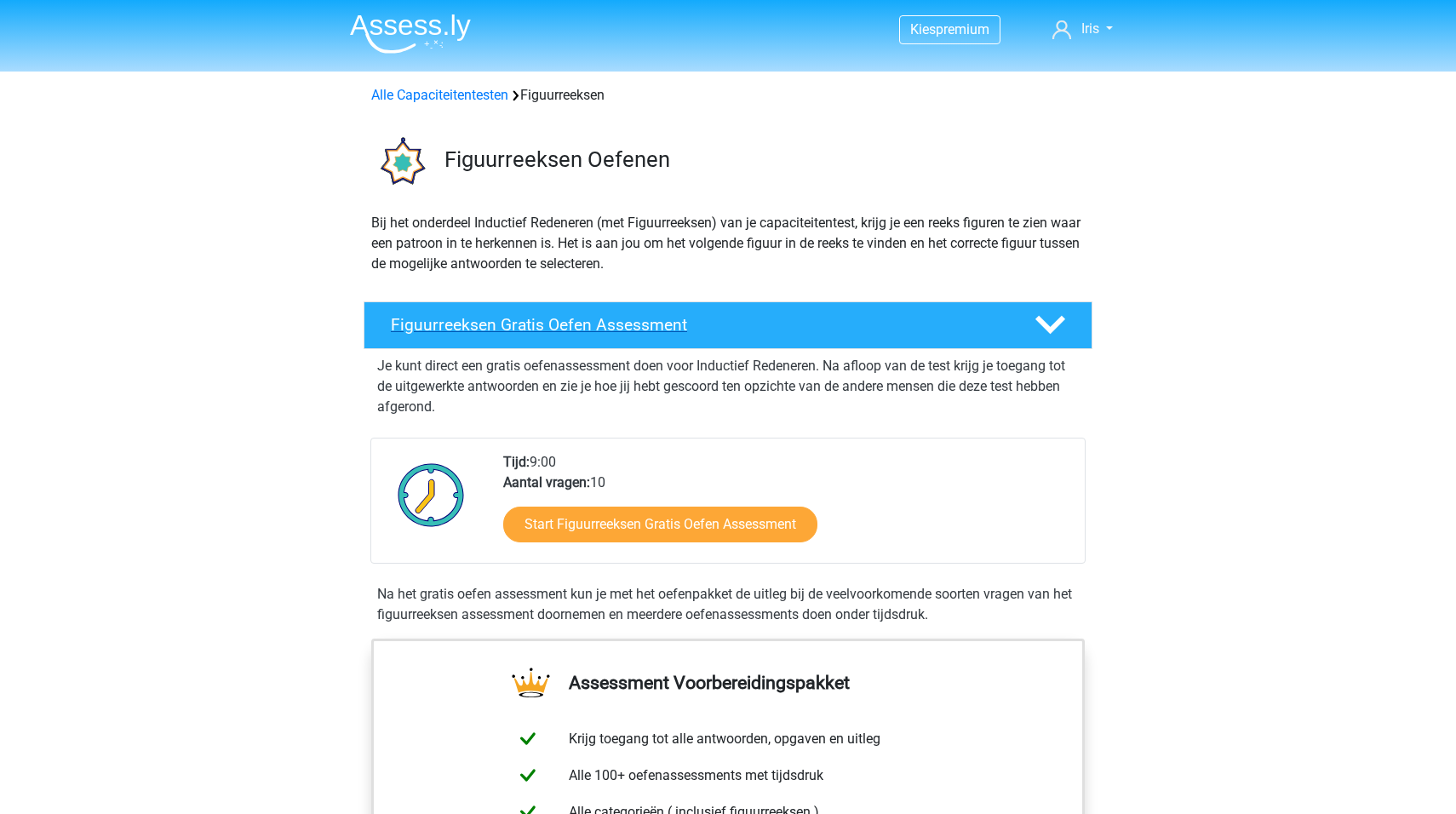
click at [662, 320] on h4 "Figuurreeksen Gratis Oefen Assessment" at bounding box center [699, 325] width 617 height 19
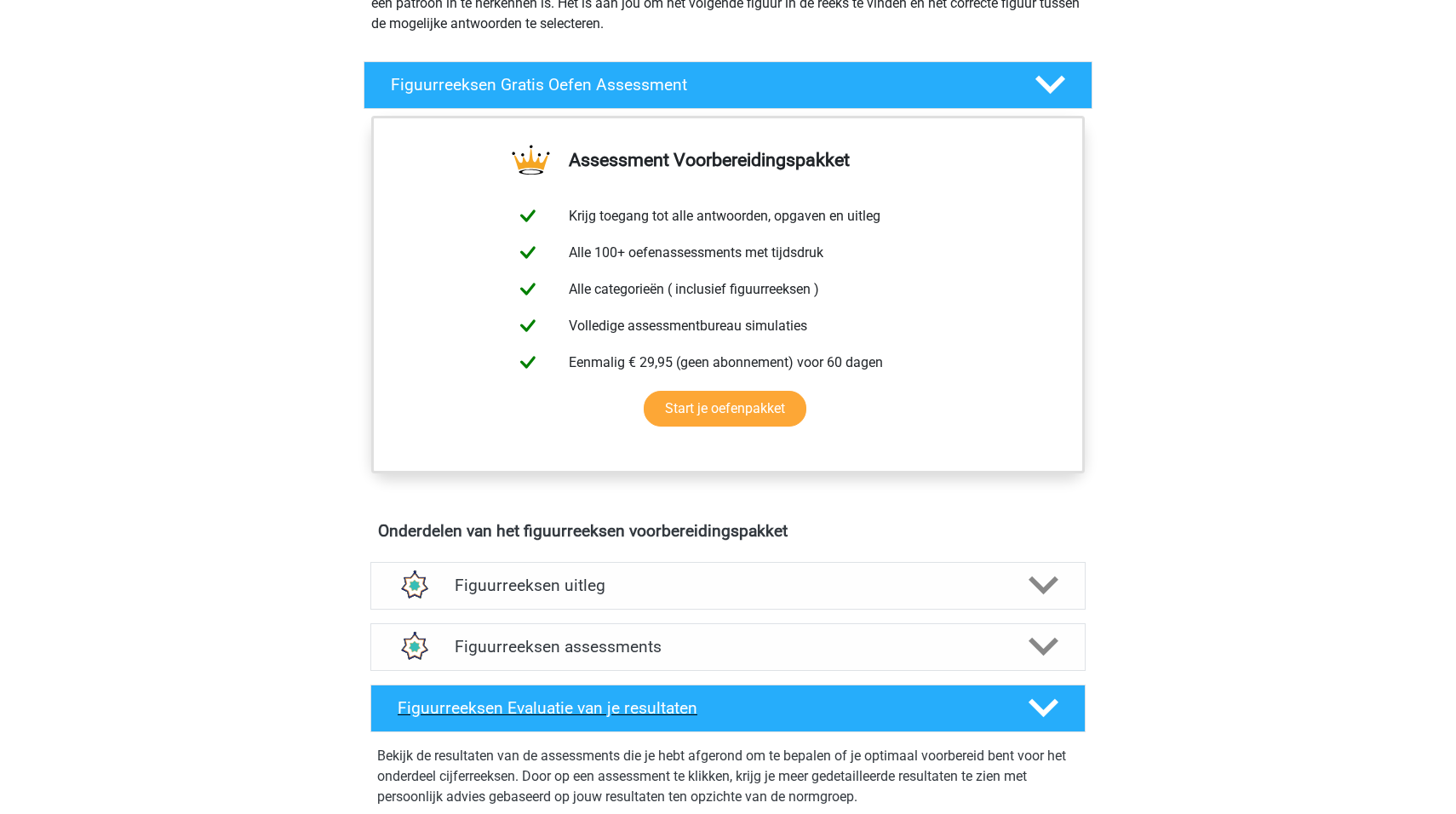
scroll to position [454, 0]
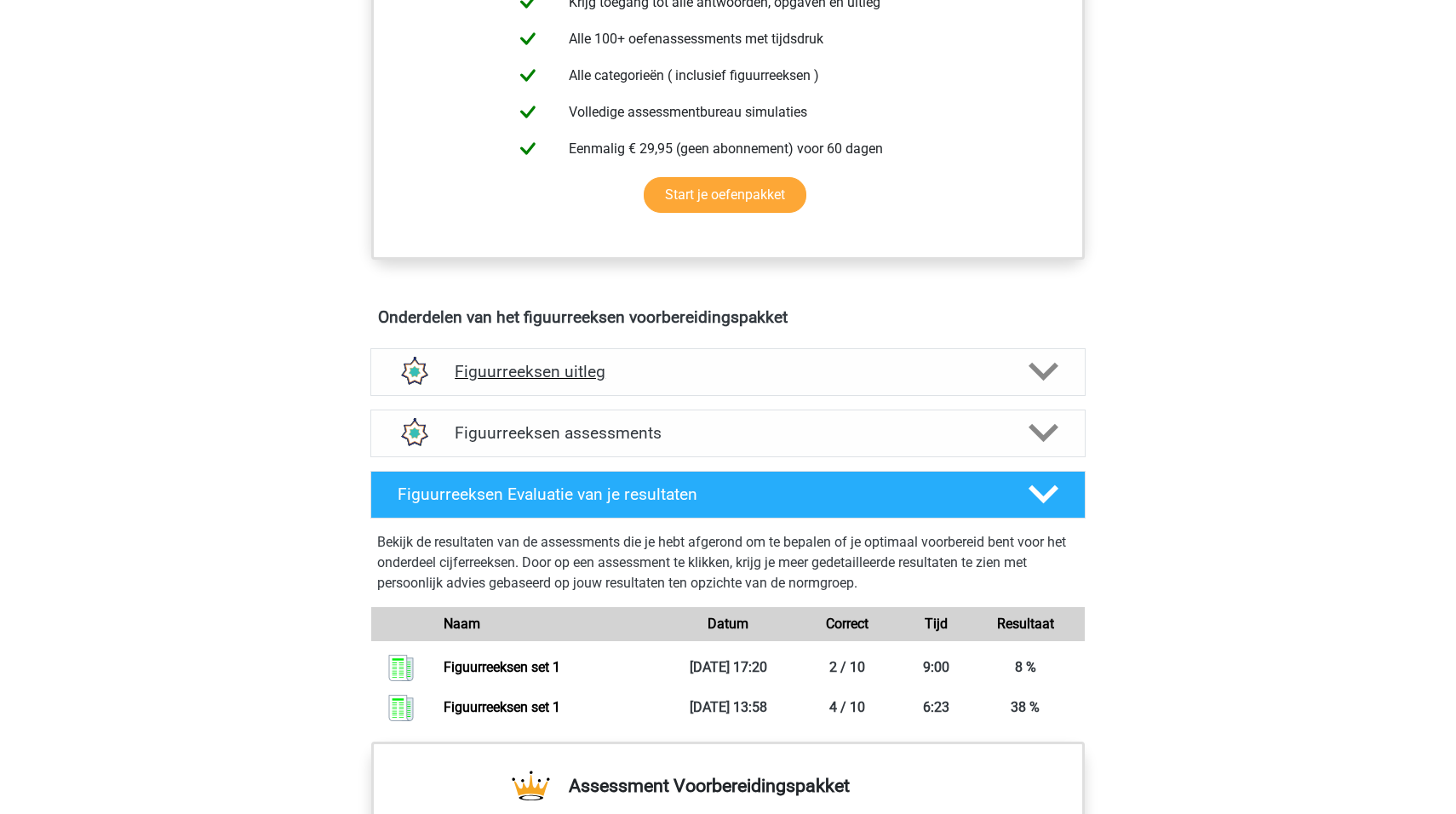
click at [638, 356] on div "Figuurreeksen uitleg" at bounding box center [728, 372] width 715 height 48
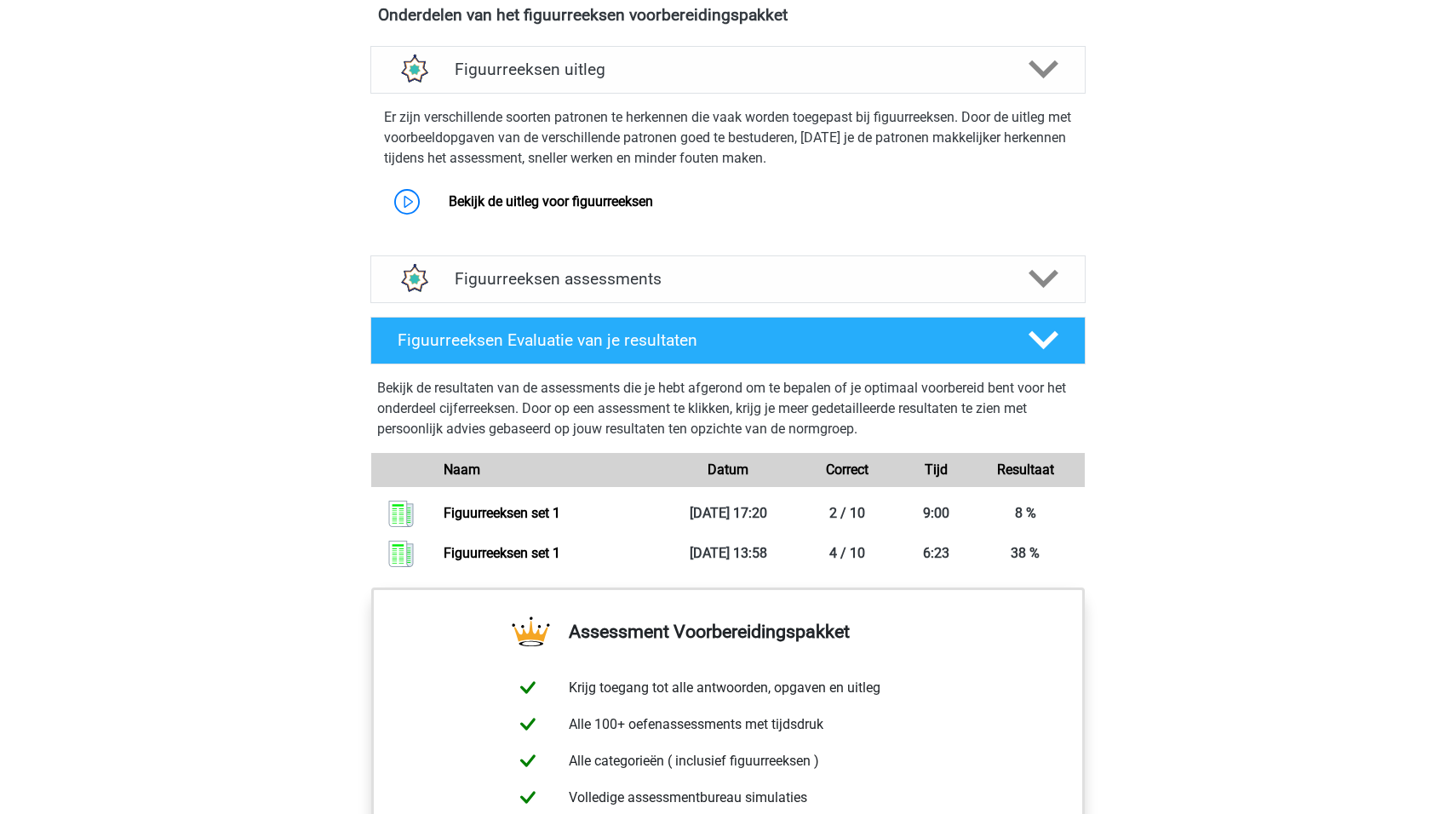
scroll to position [681, 0]
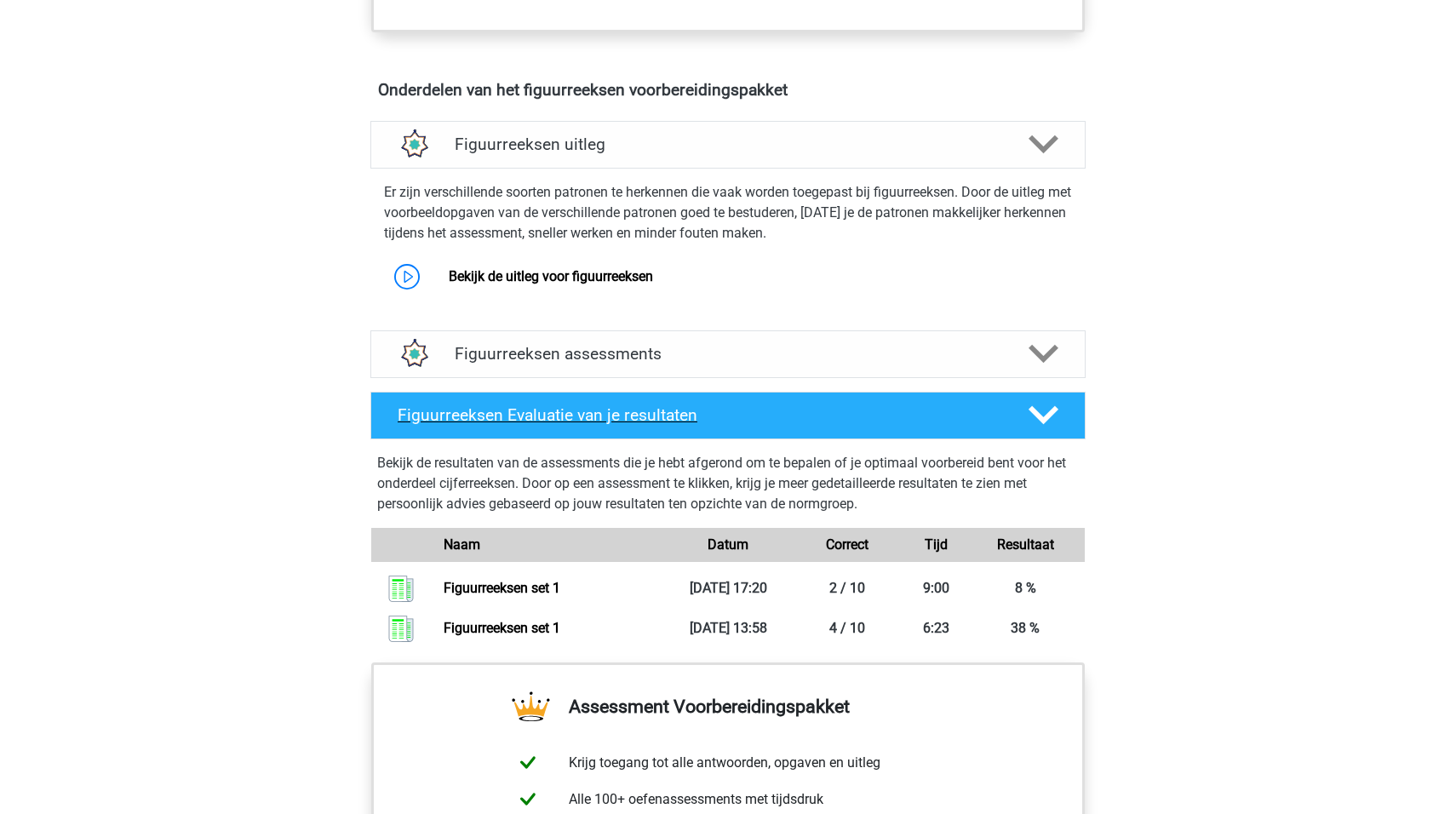
click at [600, 414] on h4 "Figuurreeksen Evaluatie van je resultaten" at bounding box center [699, 415] width 604 height 19
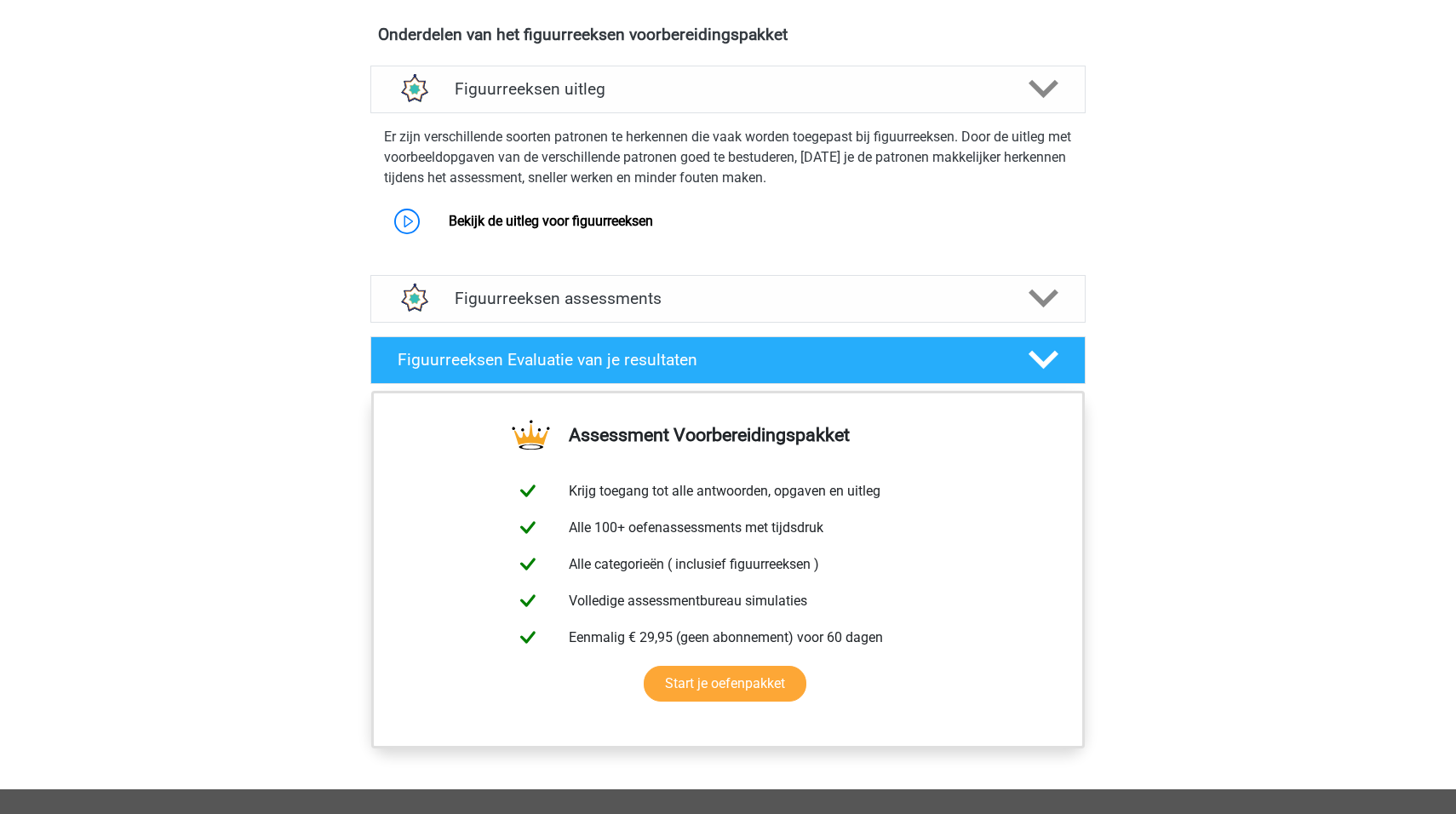
scroll to position [454, 0]
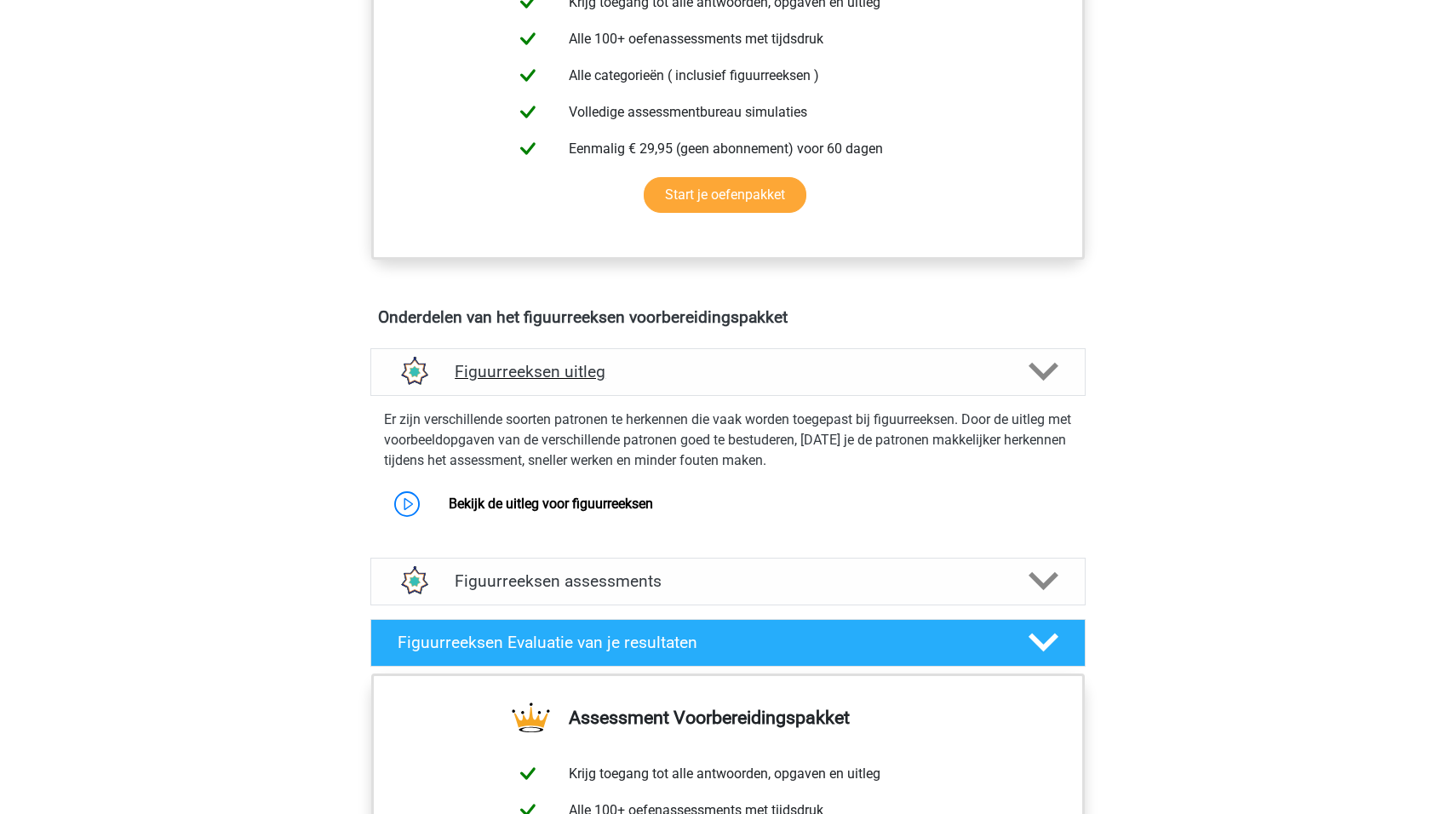
click at [550, 383] on div "Figuurreeksen uitleg" at bounding box center [728, 372] width 715 height 48
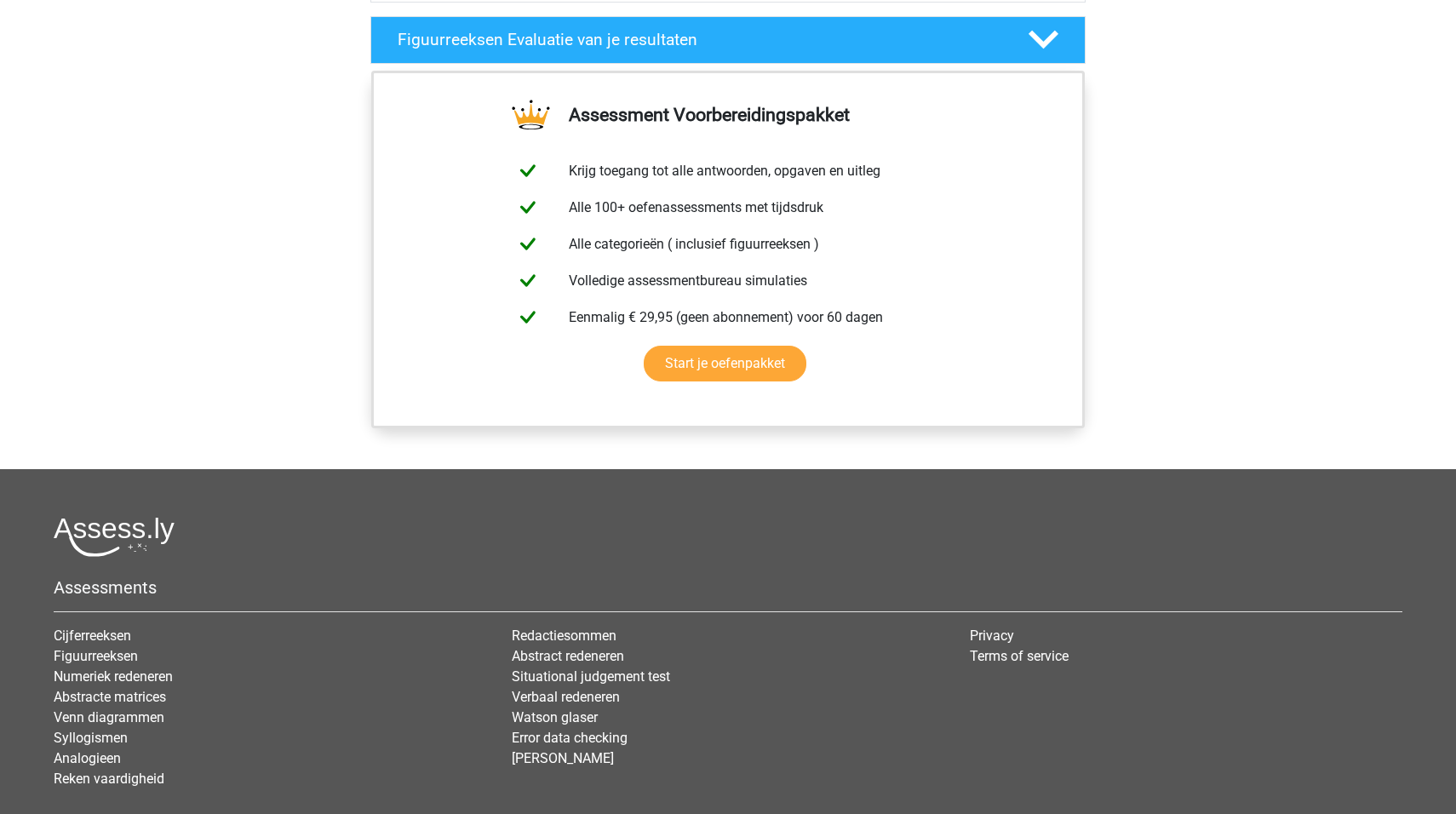
scroll to position [0, 0]
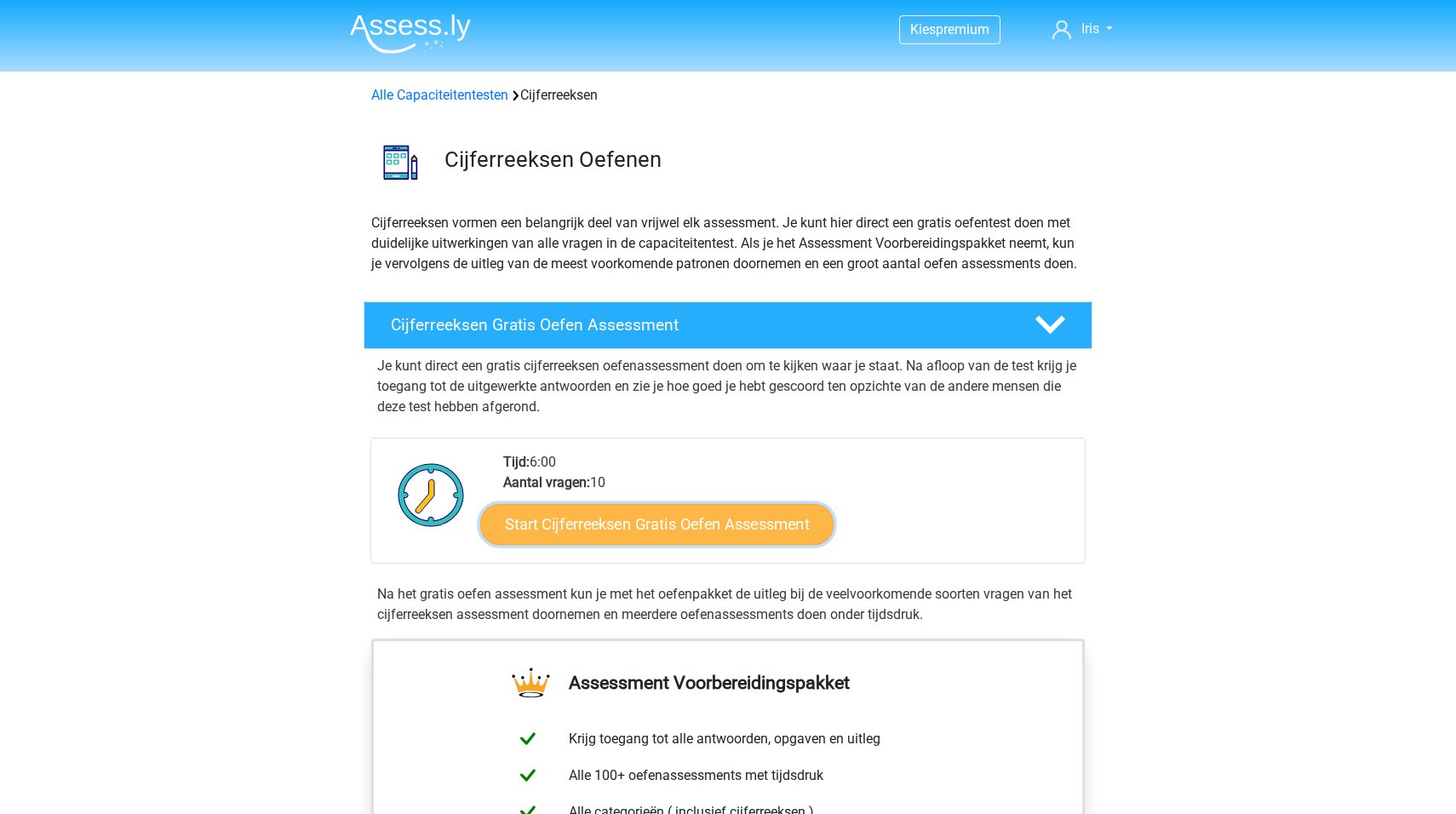
click at [728, 541] on link "Start Cijferreeksen Gratis Oefen Assessment" at bounding box center [657, 523] width 353 height 41
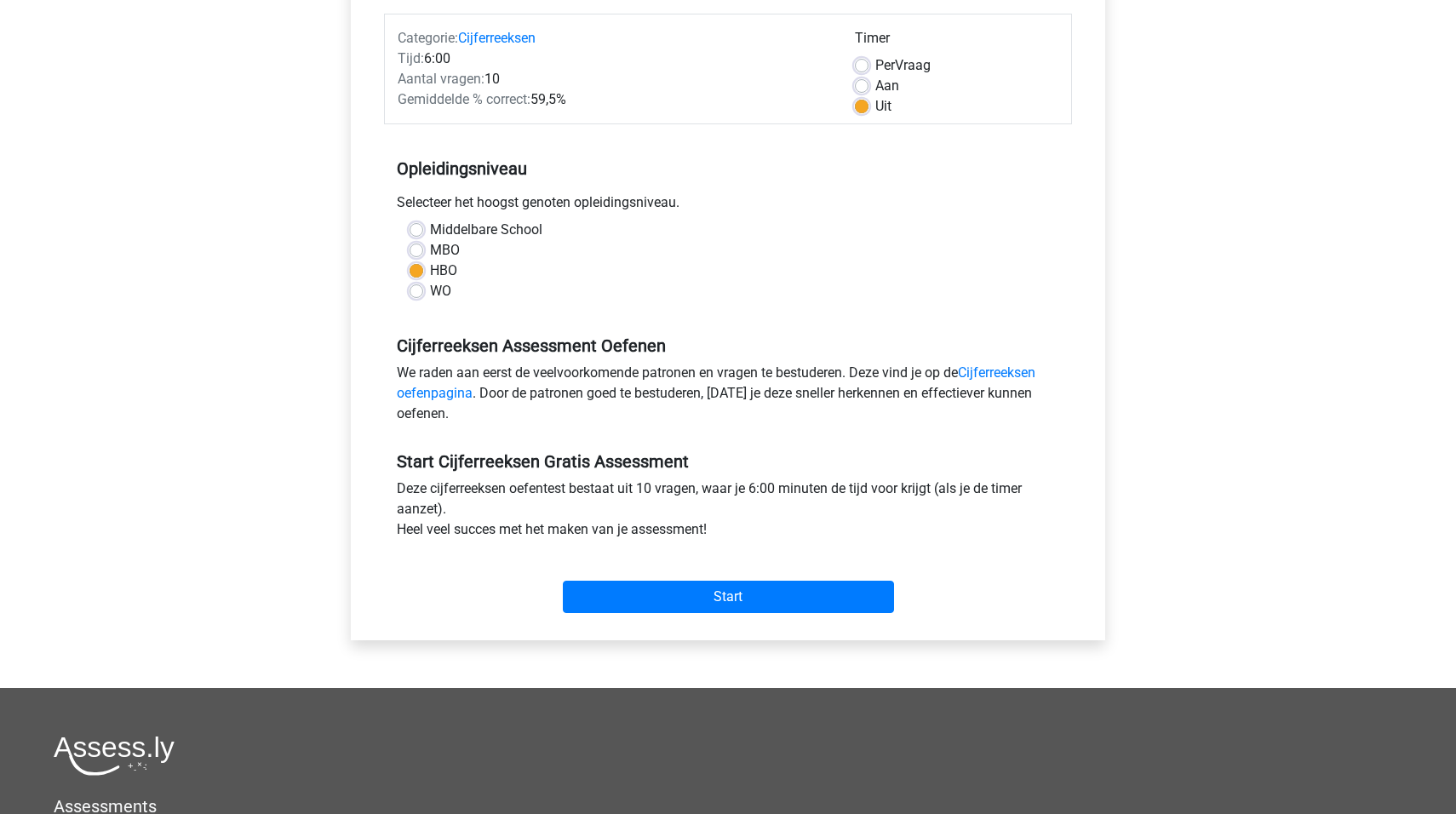
scroll to position [454, 0]
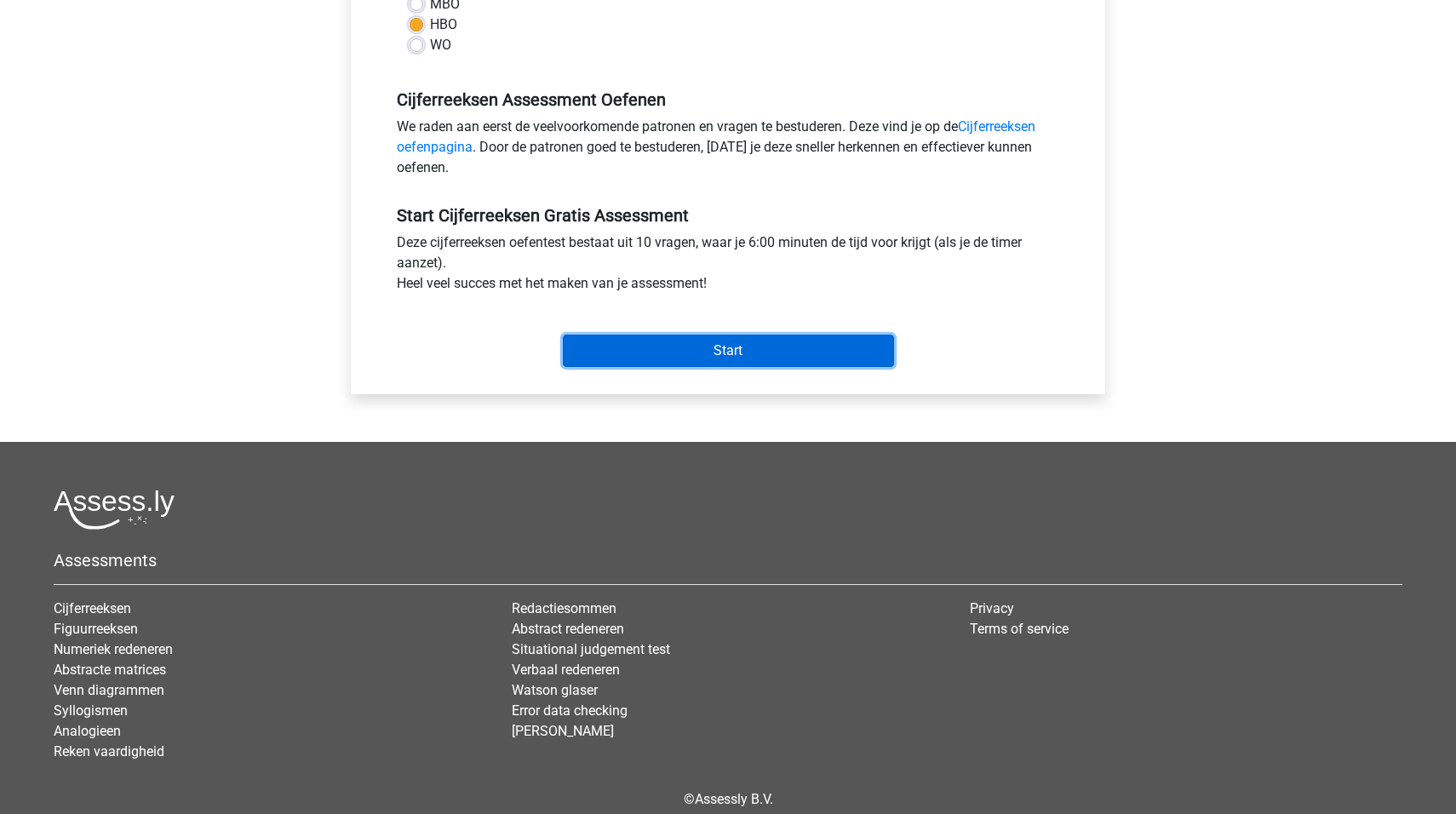
click at [746, 363] on input "Start" at bounding box center [728, 350] width 332 height 32
